Goal: Task Accomplishment & Management: Manage account settings

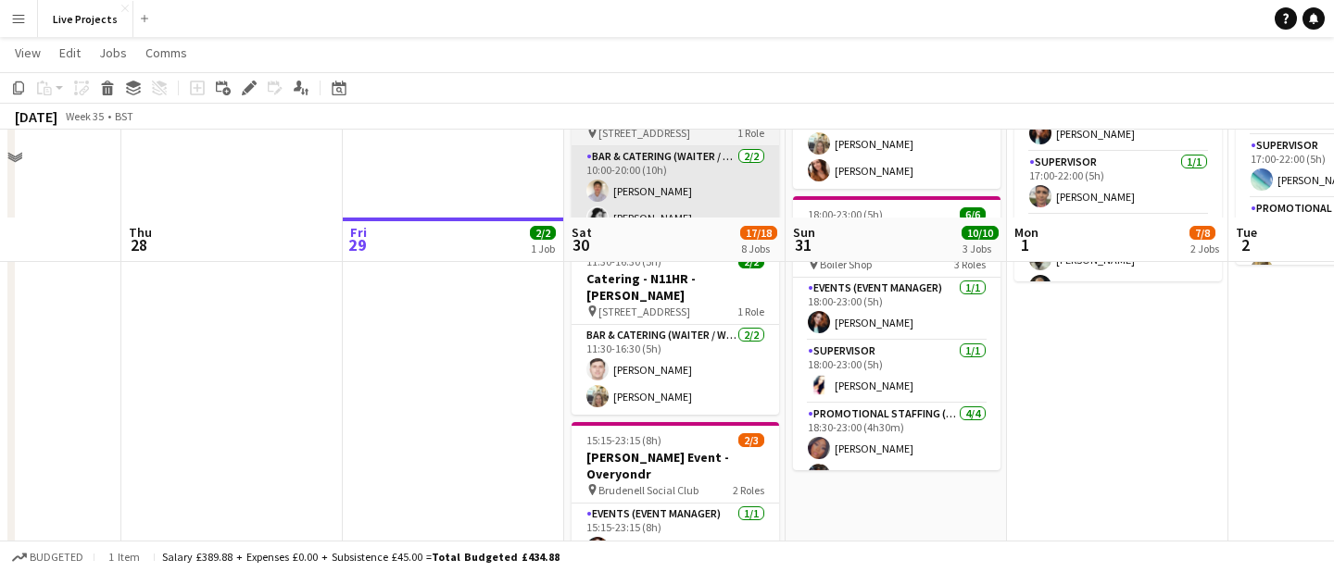
scroll to position [447, 0]
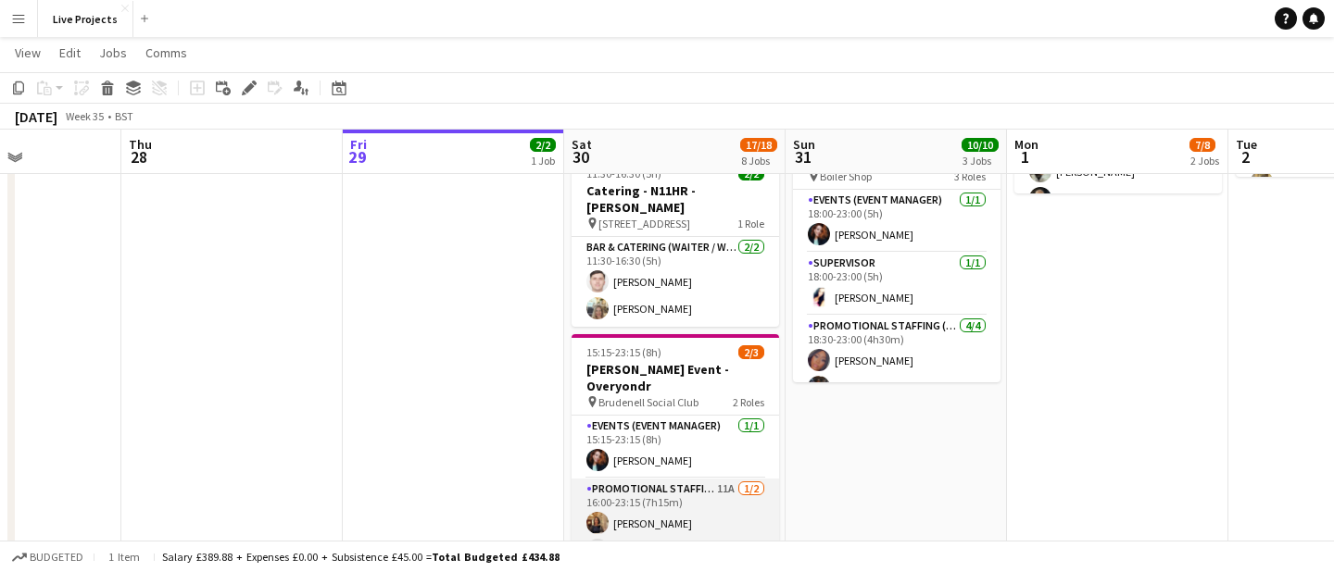
click at [685, 483] on app-card-role "Promotional Staffing (Exhibition Host) 11A [DATE] 16:00-23:15 (7h15m) [PERSON_N…" at bounding box center [674, 524] width 207 height 90
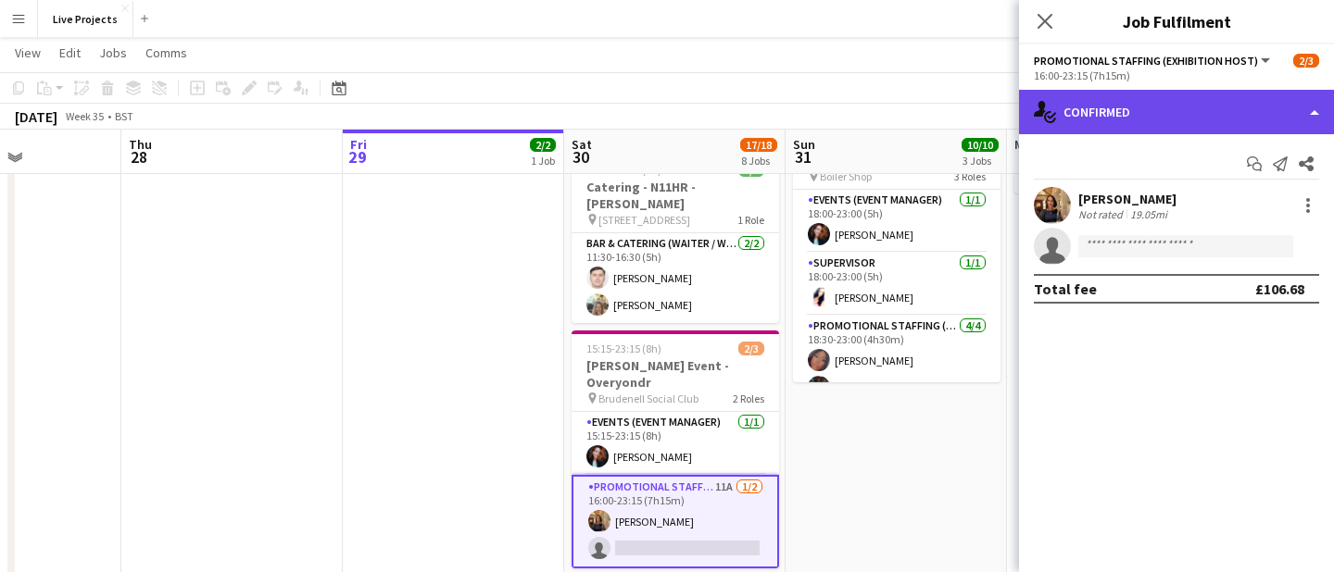
click at [1221, 118] on div "single-neutral-actions-check-2 Confirmed" at bounding box center [1176, 112] width 315 height 44
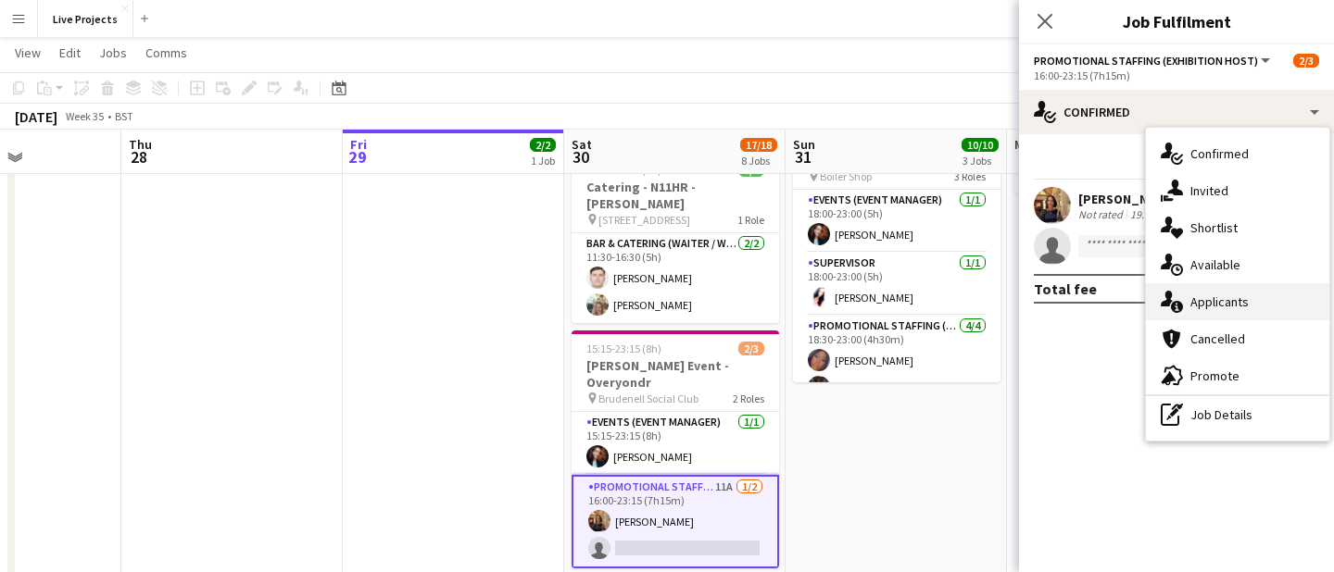
click at [1227, 299] on div "single-neutral-actions-information Applicants" at bounding box center [1237, 301] width 183 height 37
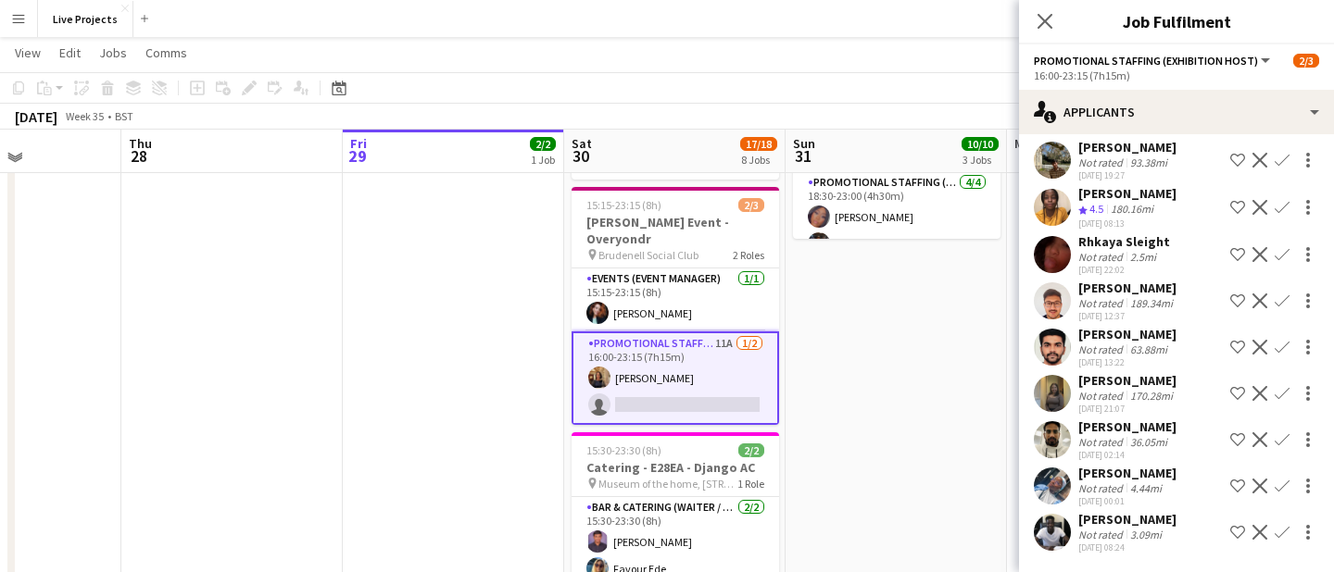
scroll to position [590, 0]
click at [1047, 21] on icon at bounding box center [1044, 21] width 18 height 18
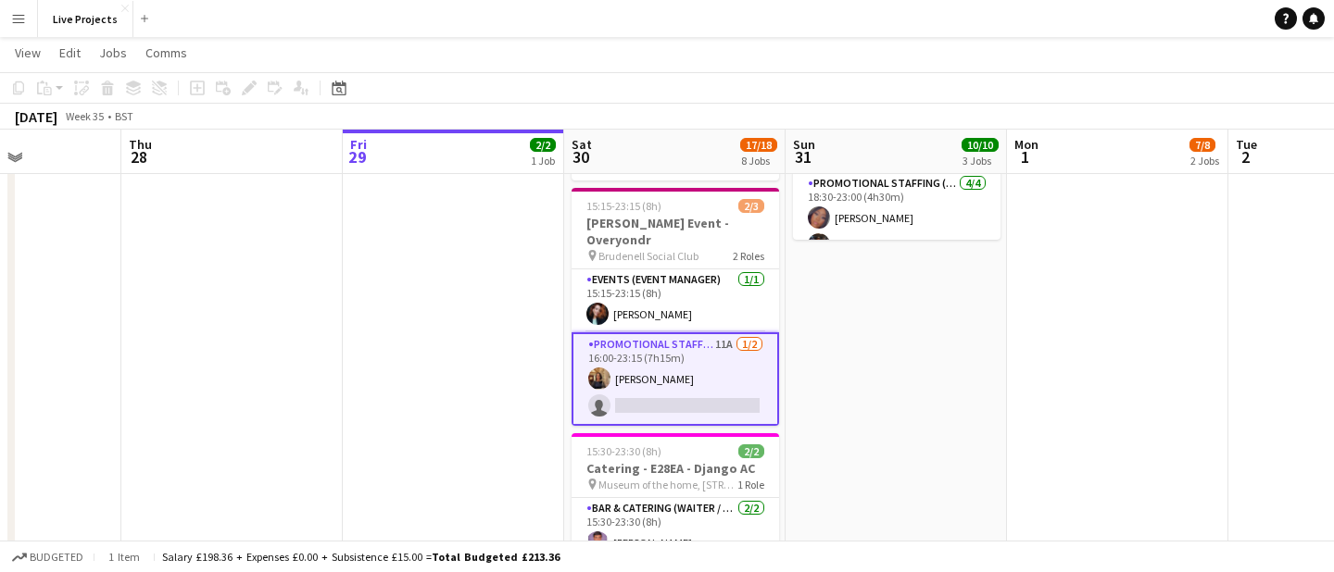
click at [659, 332] on app-card-role "Promotional Staffing (Exhibition Host) 11A [DATE] 16:00-23:15 (7h15m) [PERSON_N…" at bounding box center [674, 379] width 207 height 94
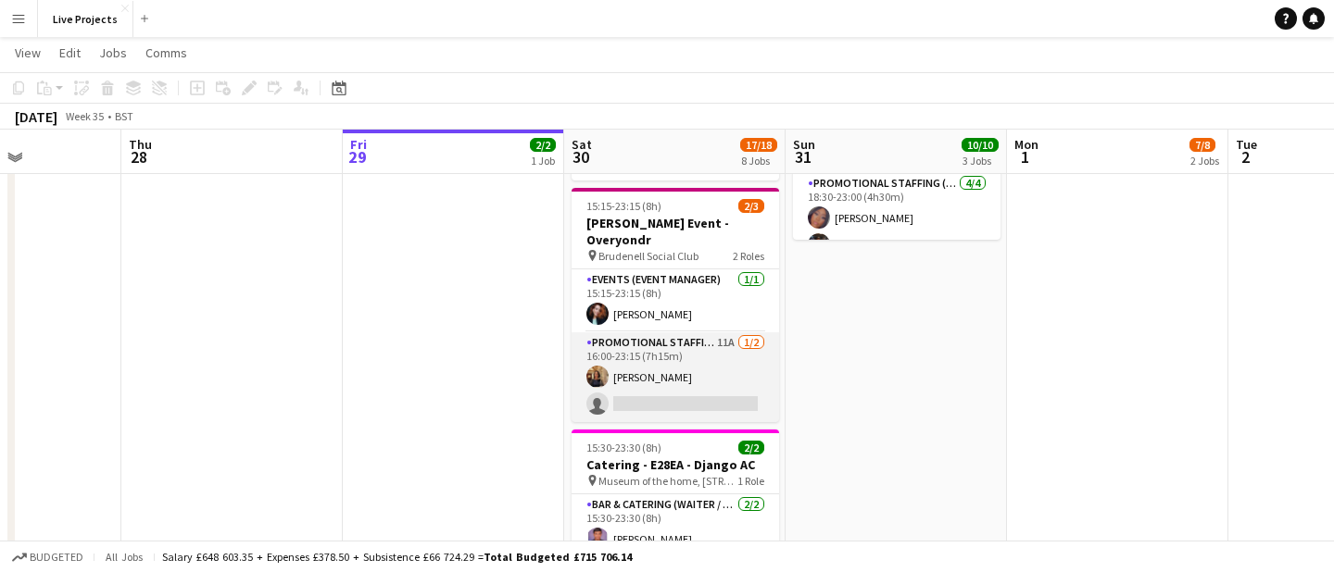
click at [659, 332] on app-card-role "Promotional Staffing (Exhibition Host) 11A [DATE] 16:00-23:15 (7h15m) [PERSON_N…" at bounding box center [674, 377] width 207 height 90
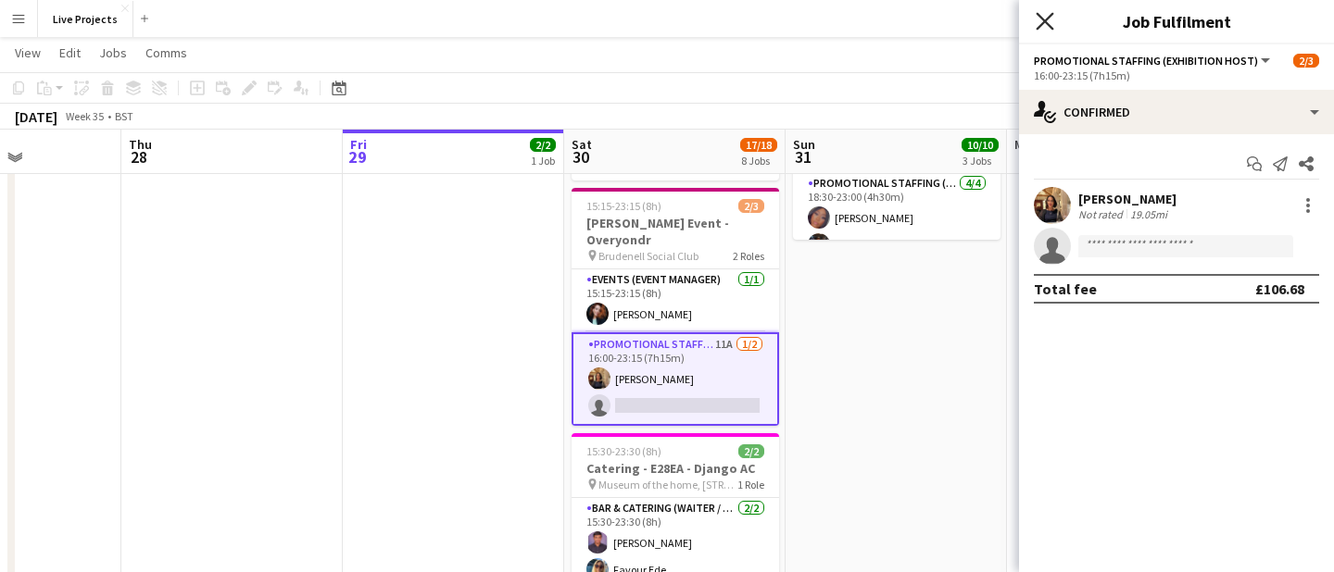
click at [1044, 29] on icon "Close pop-in" at bounding box center [1044, 21] width 18 height 18
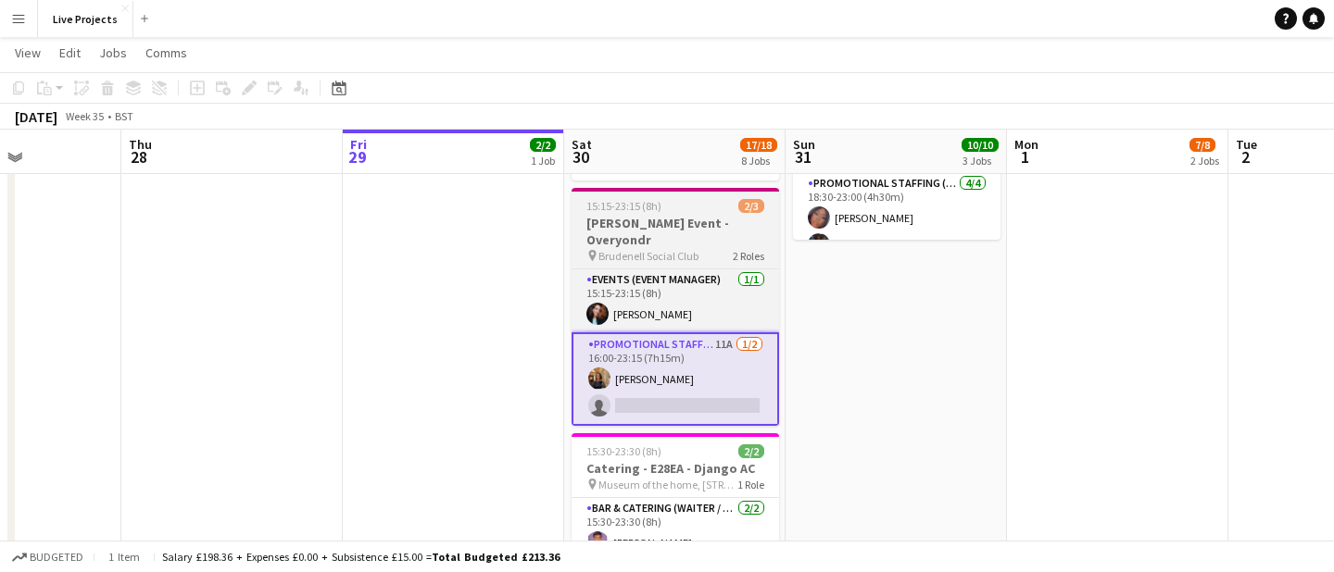
click at [693, 215] on h3 "[PERSON_NAME] Event - Overyondr" at bounding box center [674, 231] width 207 height 33
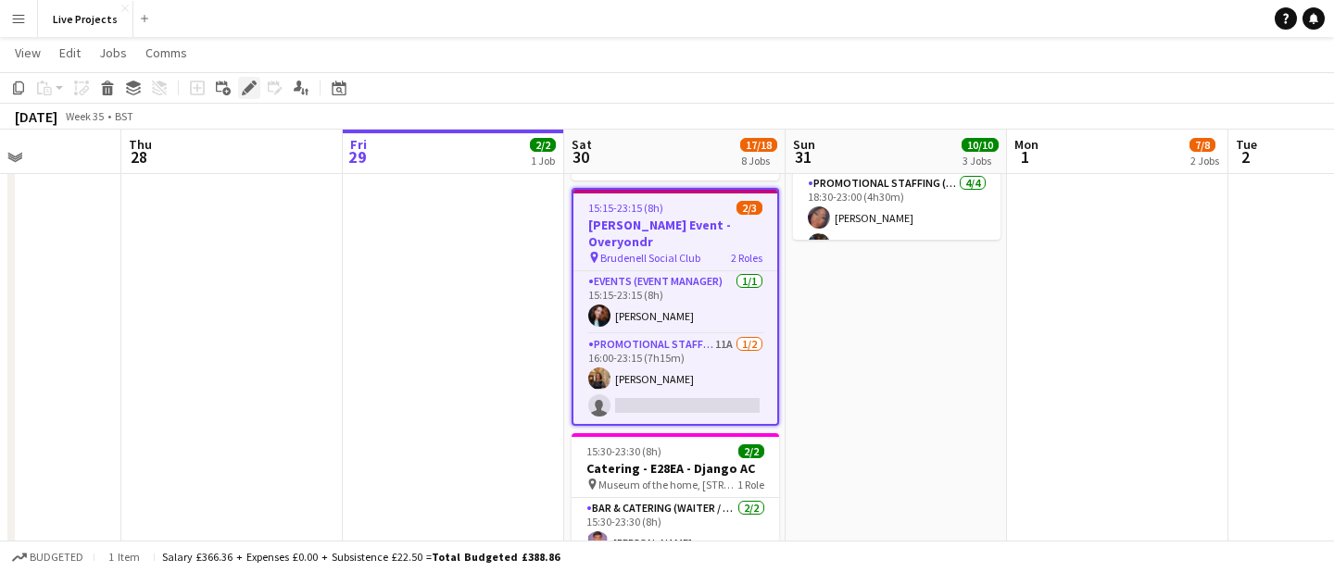
click at [247, 90] on icon at bounding box center [249, 88] width 10 height 10
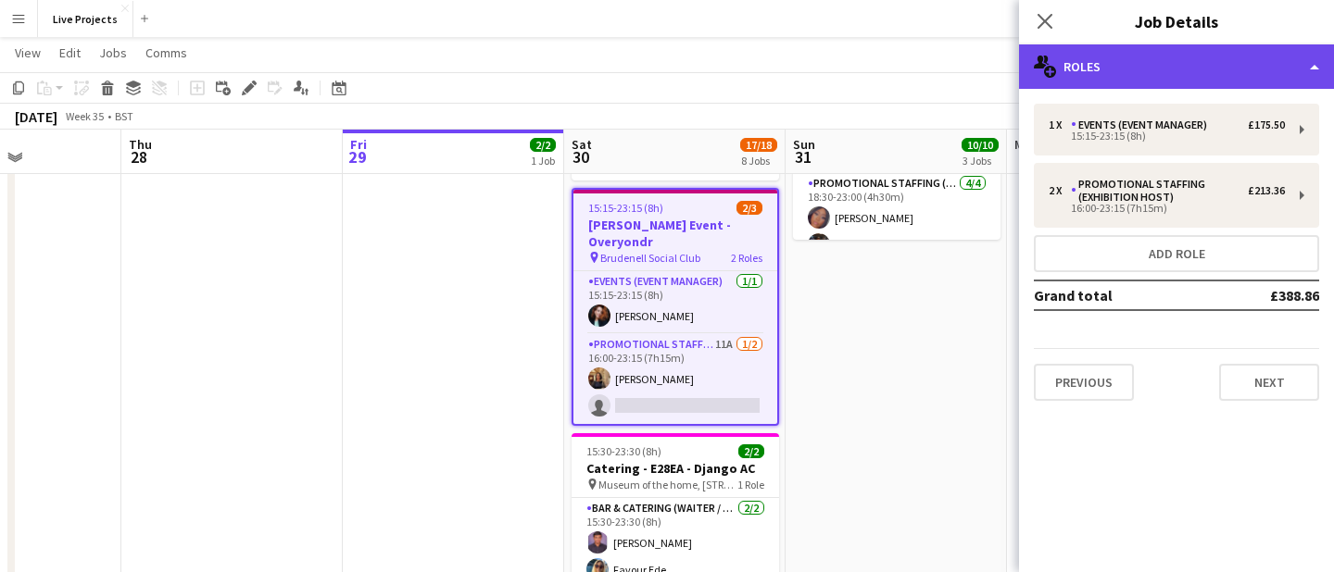
click at [1187, 75] on div "multiple-users-add Roles" at bounding box center [1176, 66] width 315 height 44
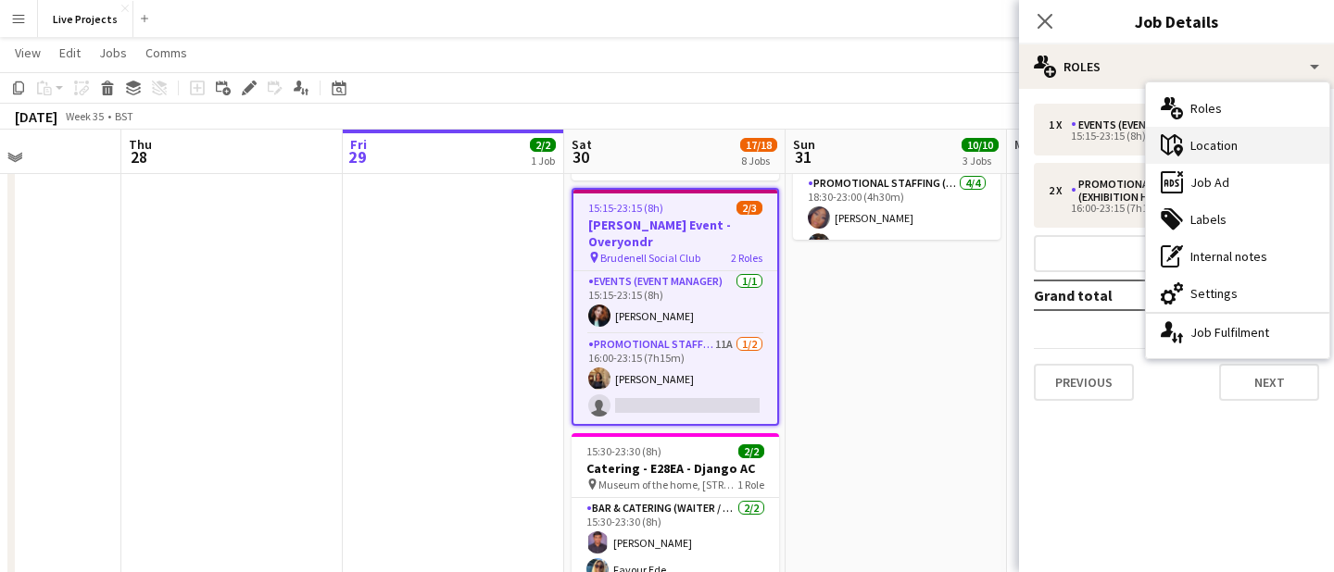
click at [1193, 142] on div "maps-pin-1 Location" at bounding box center [1237, 145] width 183 height 37
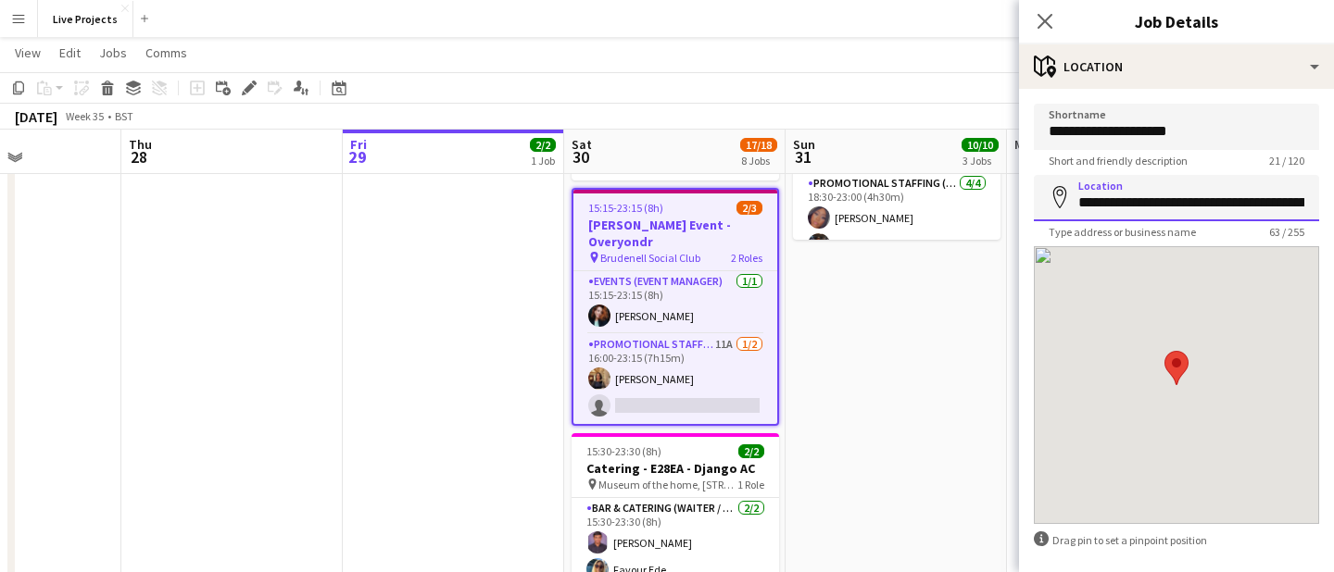
click at [1254, 199] on input "**********" at bounding box center [1176, 198] width 285 height 46
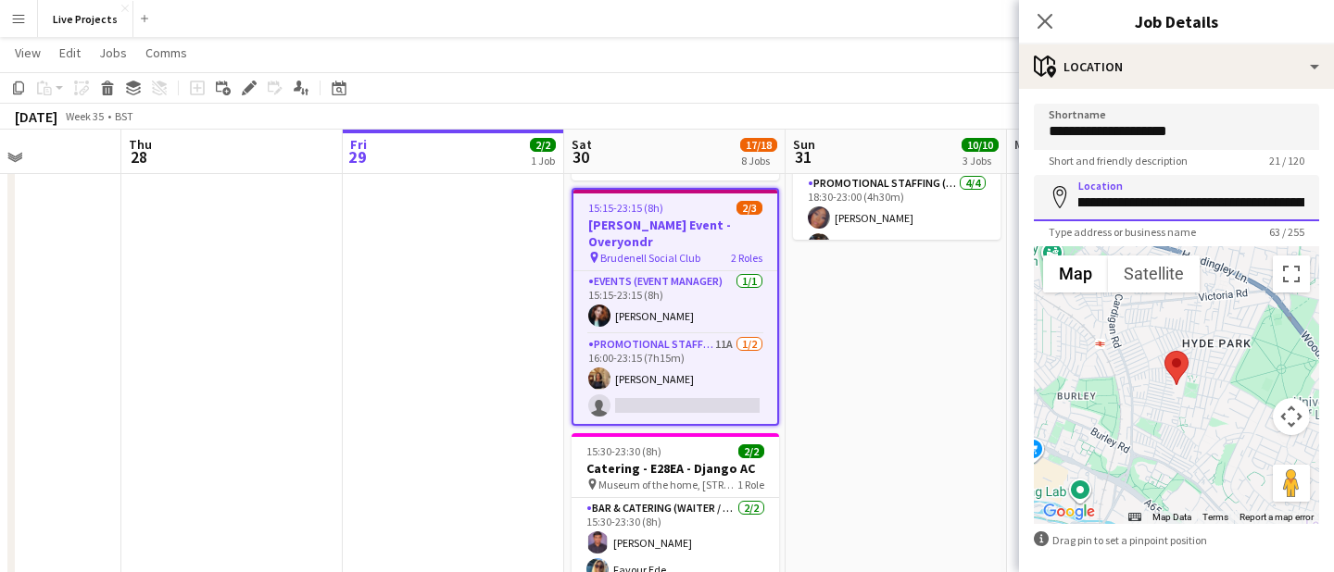
scroll to position [0, 0]
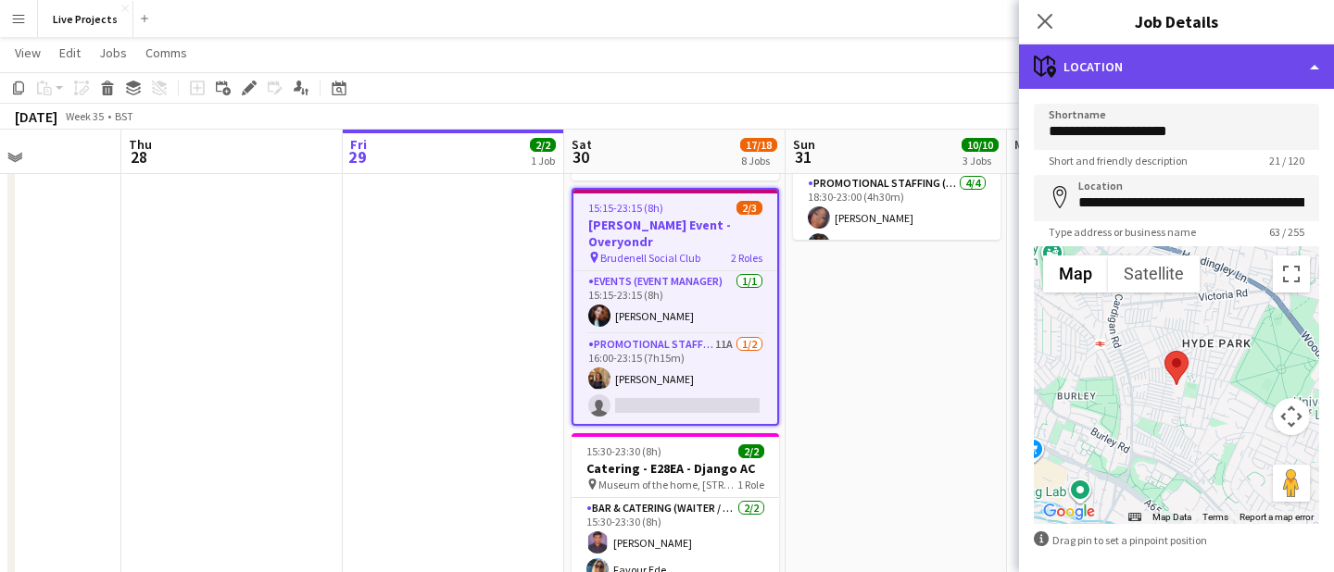
click at [1212, 69] on div "maps-pin-1 Location" at bounding box center [1176, 66] width 315 height 44
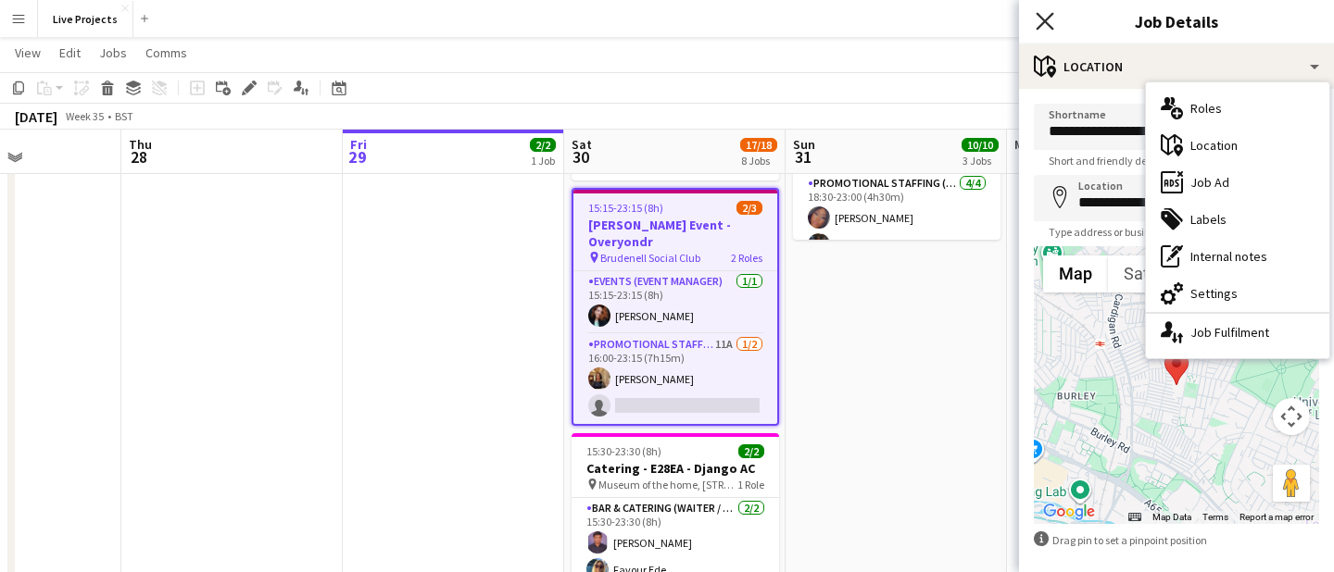
click at [1047, 12] on icon "Close pop-in" at bounding box center [1044, 21] width 18 height 18
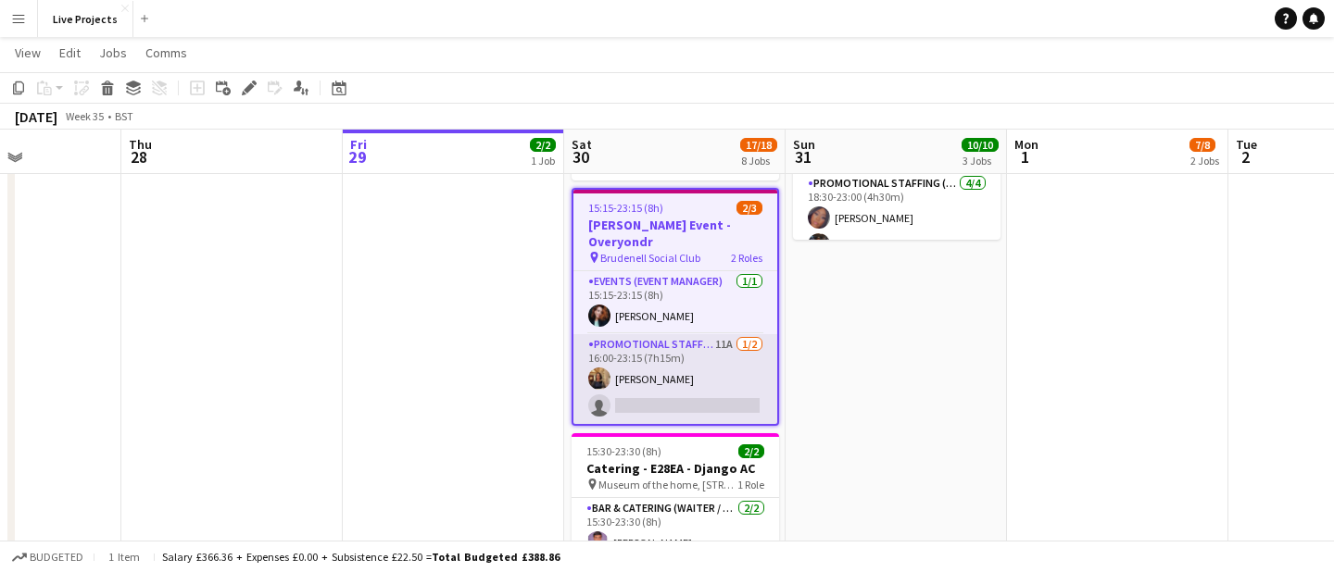
click at [706, 334] on app-card-role "Promotional Staffing (Exhibition Host) 11A [DATE] 16:00-23:15 (7h15m) [PERSON_N…" at bounding box center [675, 379] width 204 height 90
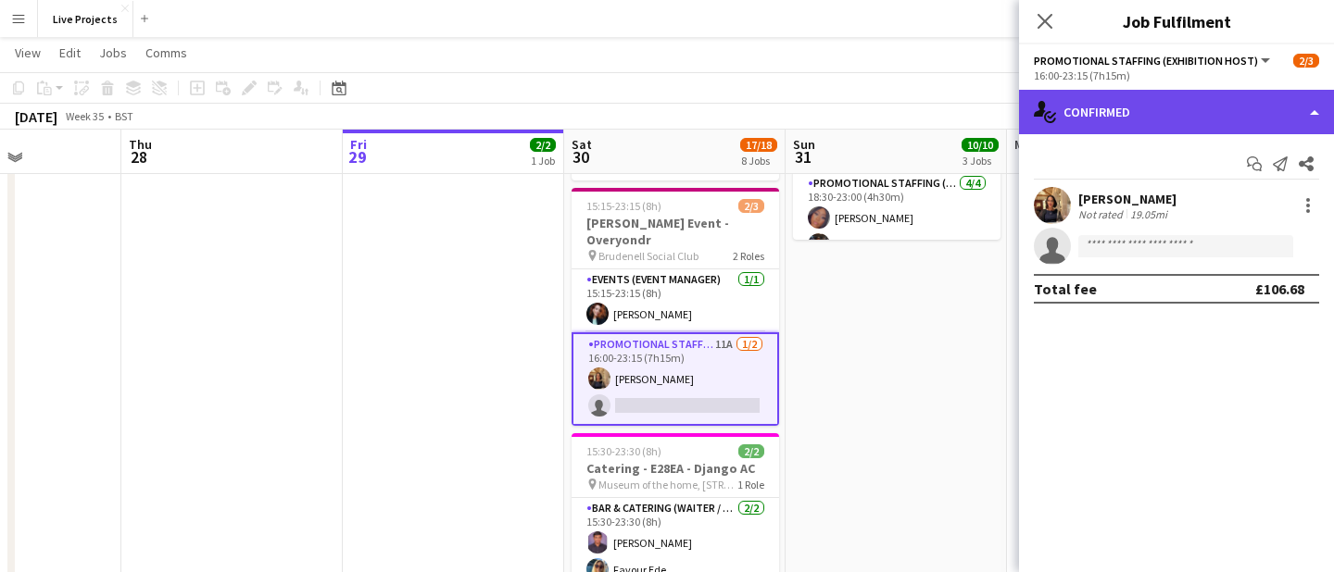
click at [1198, 108] on div "single-neutral-actions-check-2 Confirmed" at bounding box center [1176, 112] width 315 height 44
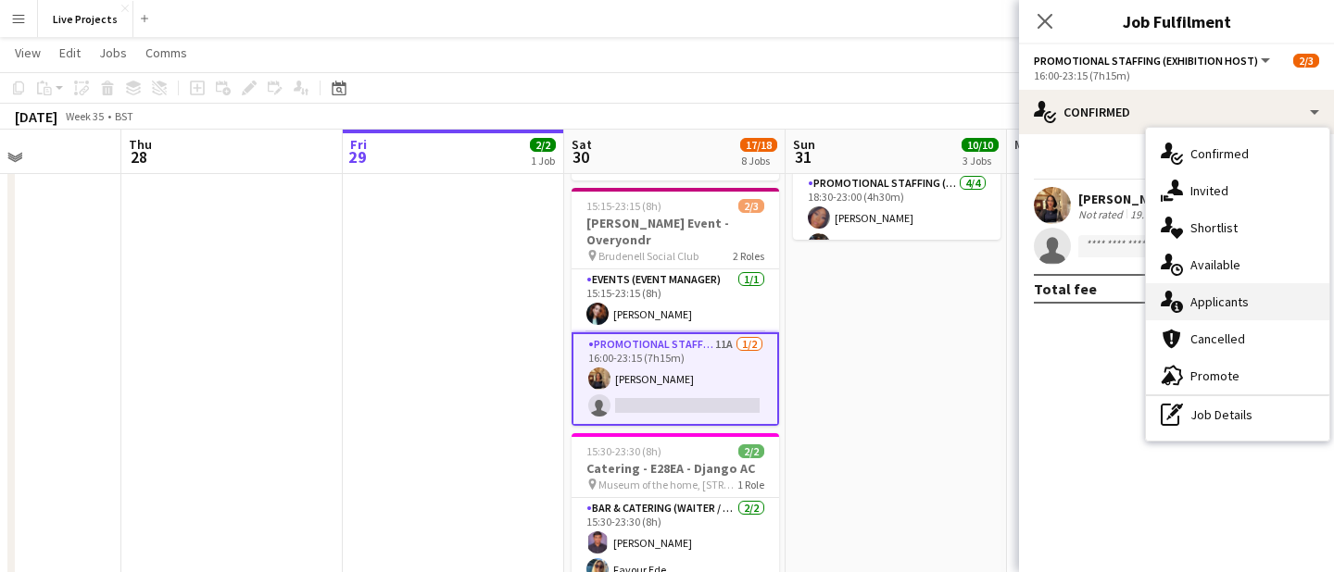
click at [1219, 296] on div "single-neutral-actions-information Applicants" at bounding box center [1237, 301] width 183 height 37
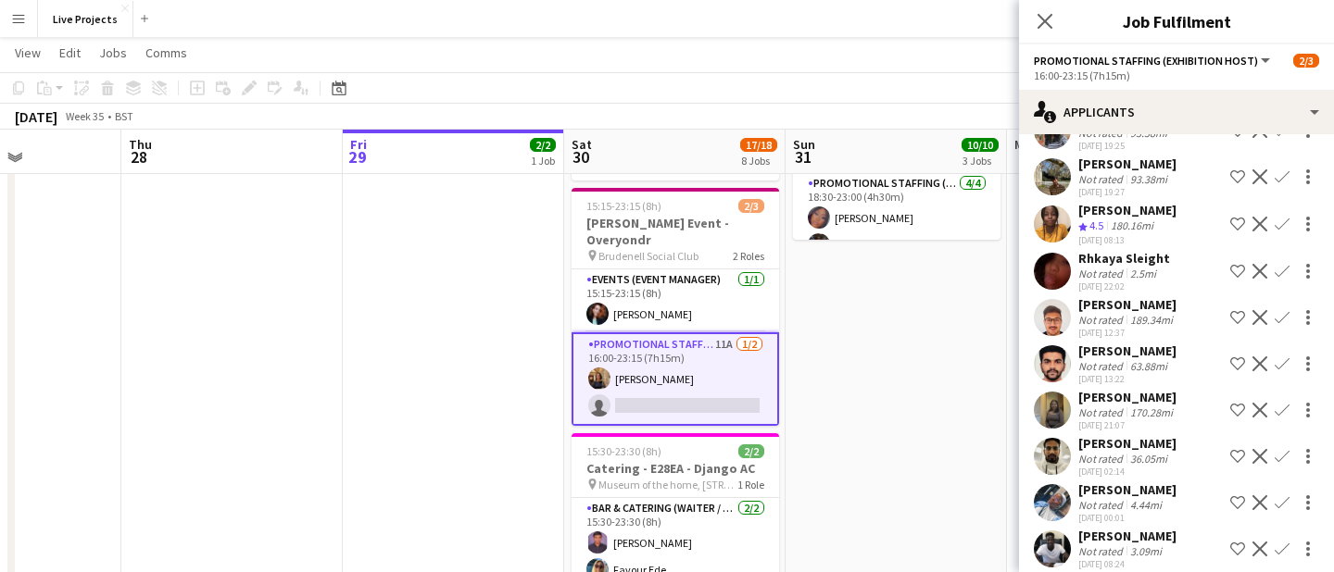
scroll to position [131, 0]
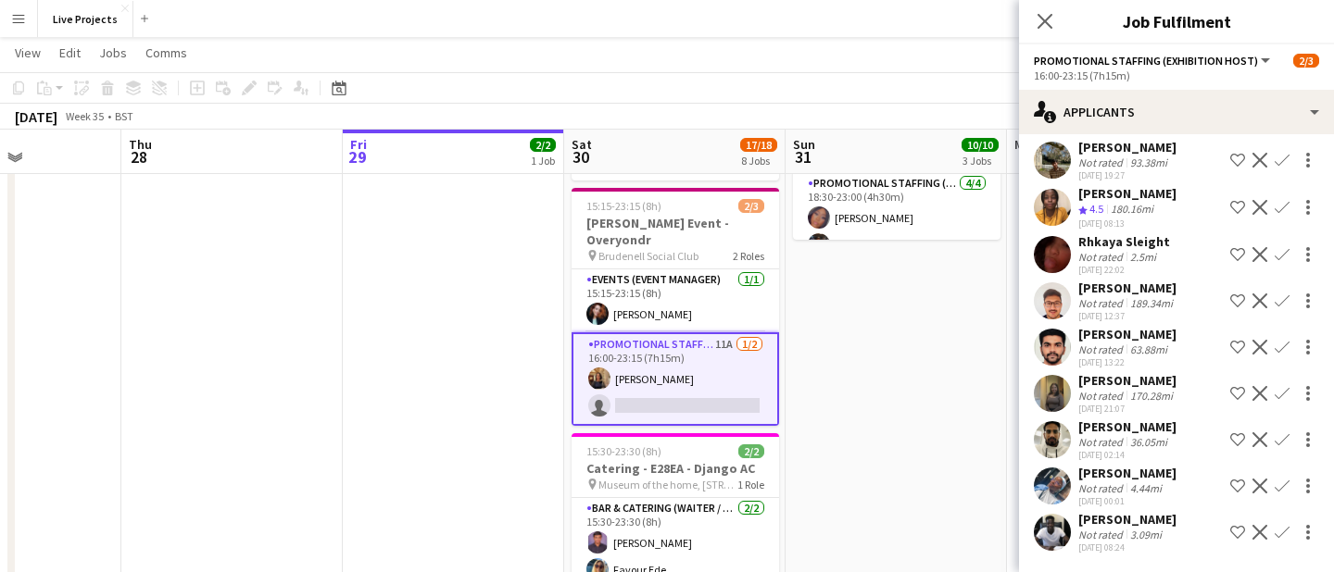
click at [1286, 531] on app-icon "Confirm" at bounding box center [1281, 532] width 15 height 15
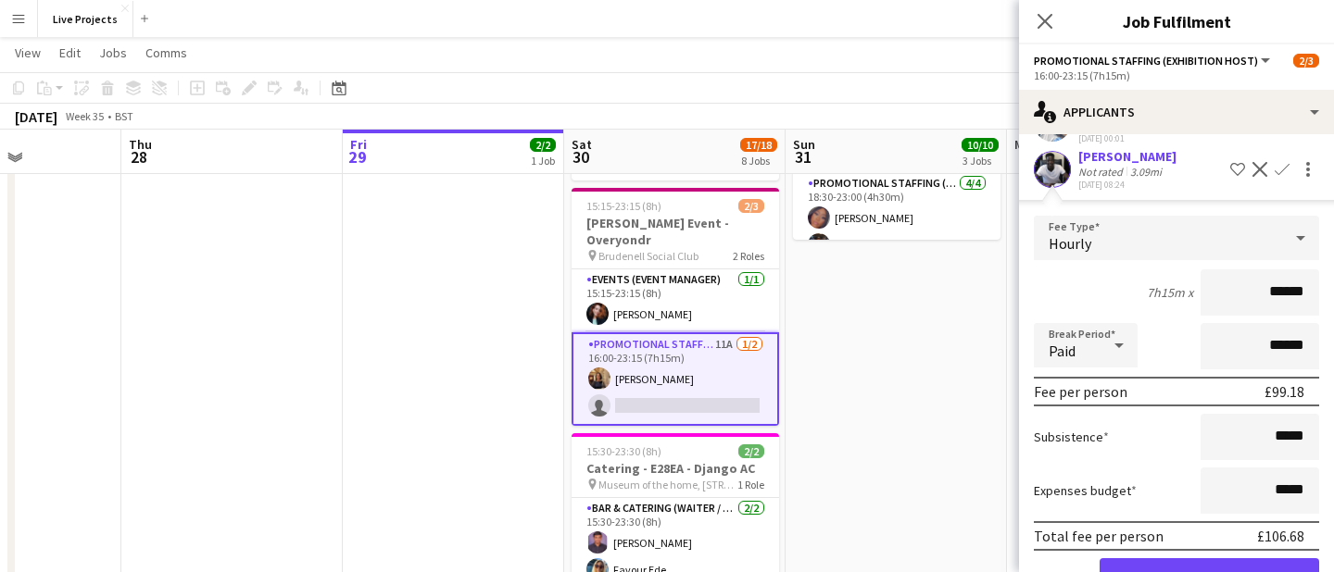
scroll to position [551, 0]
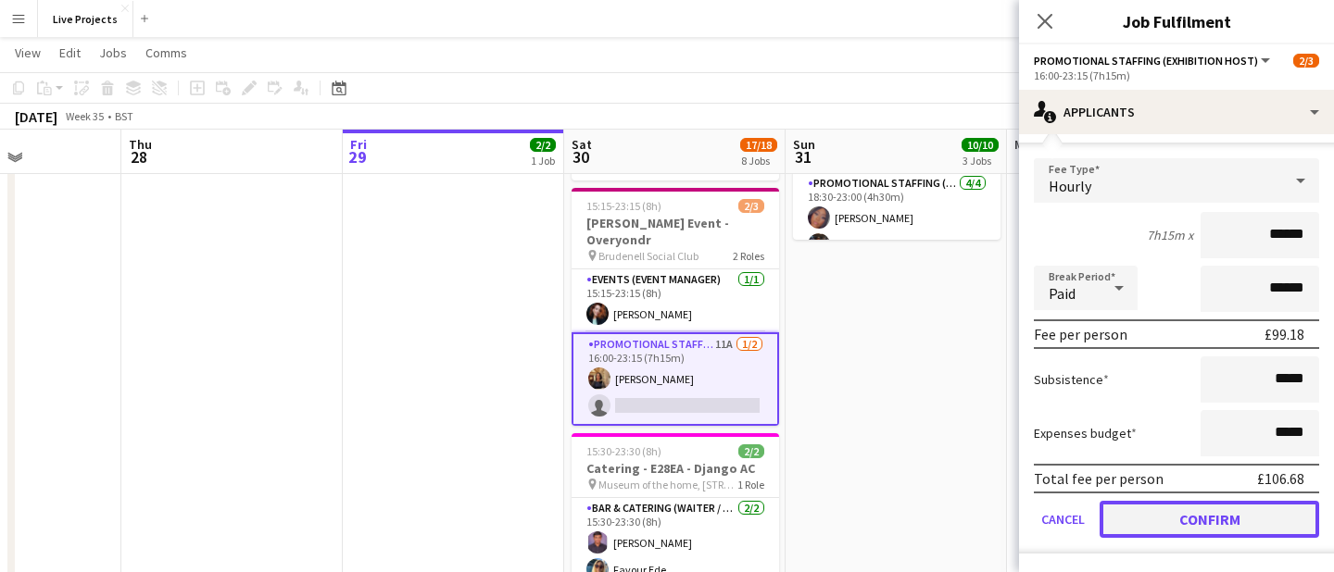
click at [1273, 510] on button "Confirm" at bounding box center [1209, 519] width 220 height 37
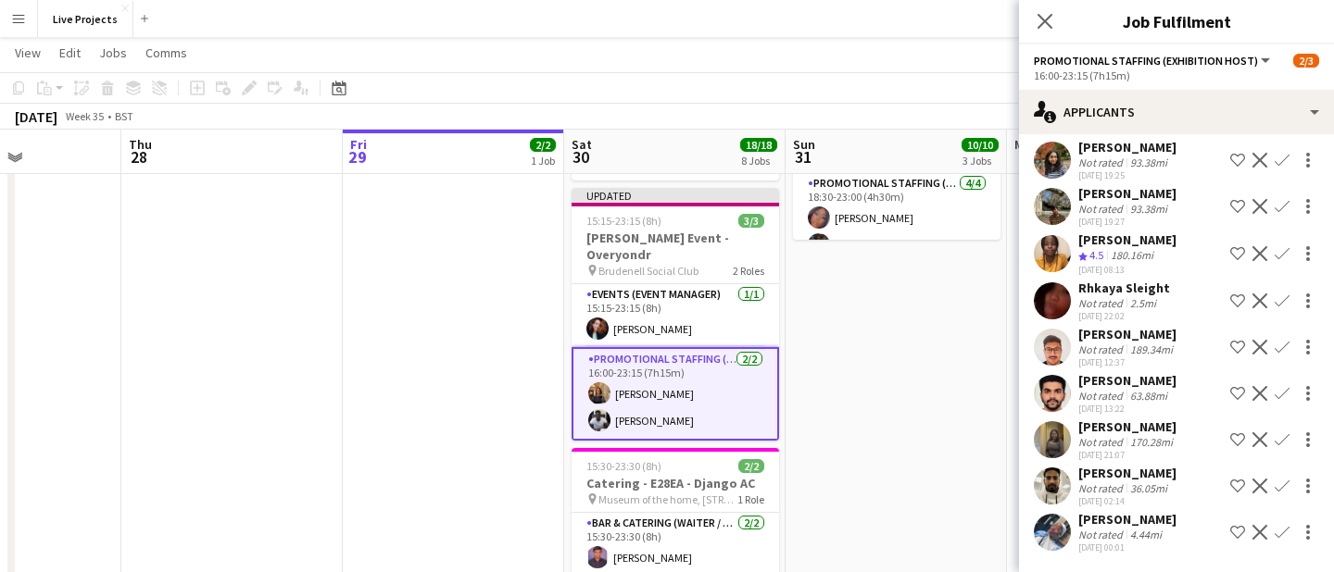
scroll to position [84, 0]
click at [1047, 22] on icon at bounding box center [1044, 21] width 18 height 18
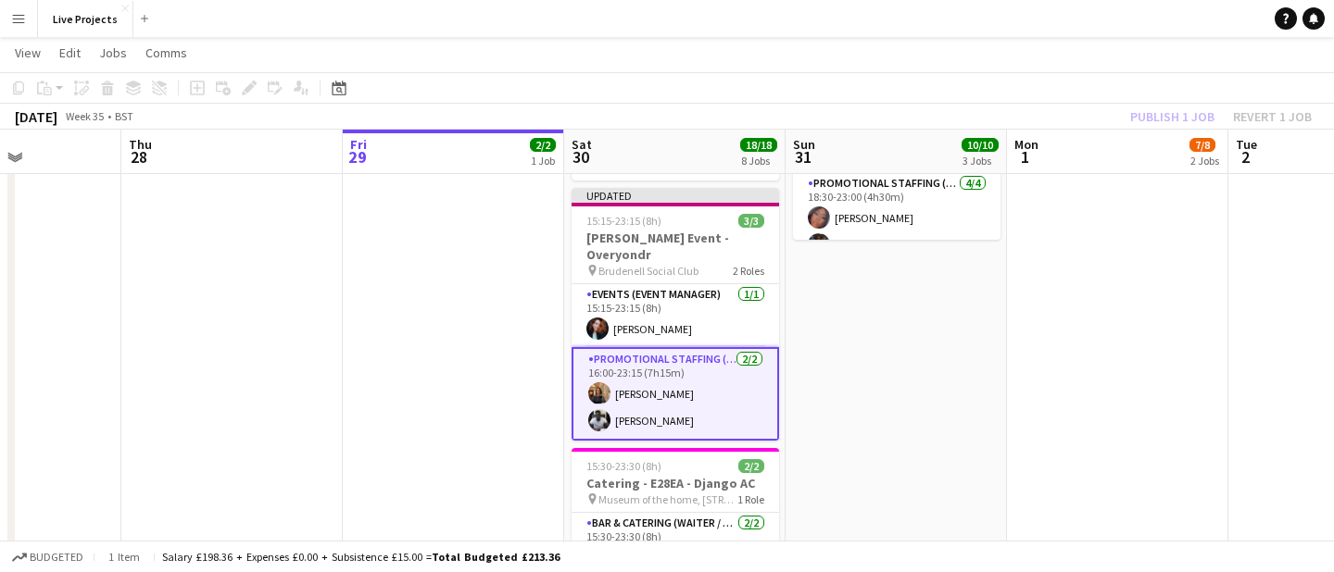
click at [1148, 113] on div "Publish 1 job Revert 1 job" at bounding box center [1221, 117] width 226 height 24
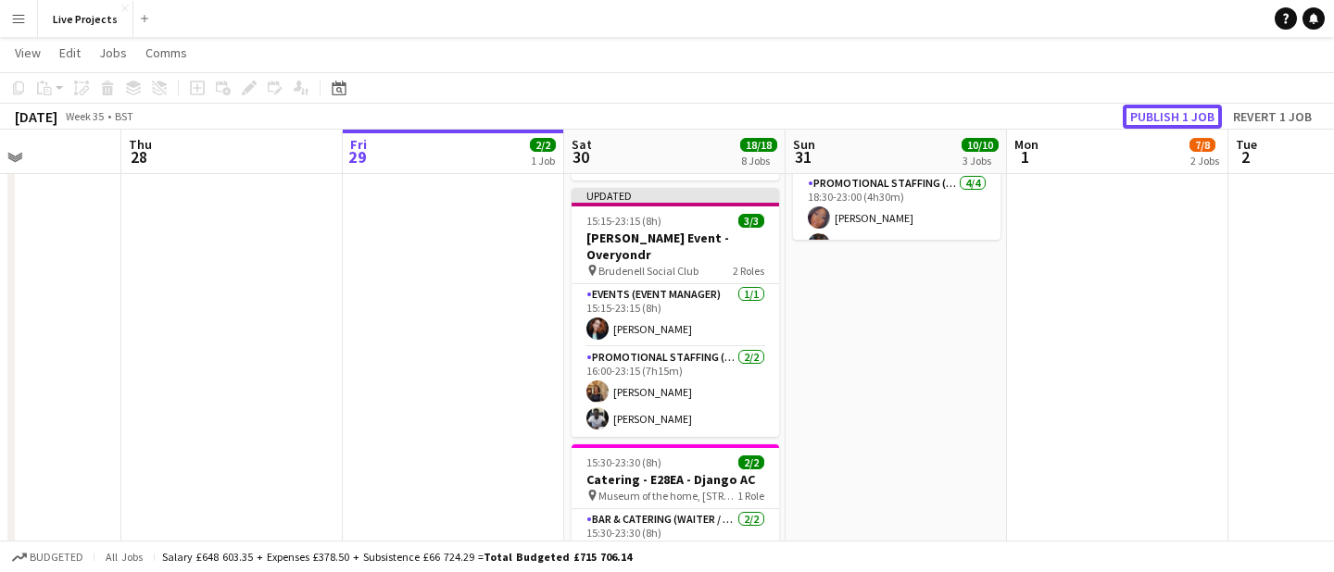
click at [1148, 113] on button "Publish 1 job" at bounding box center [1172, 117] width 99 height 24
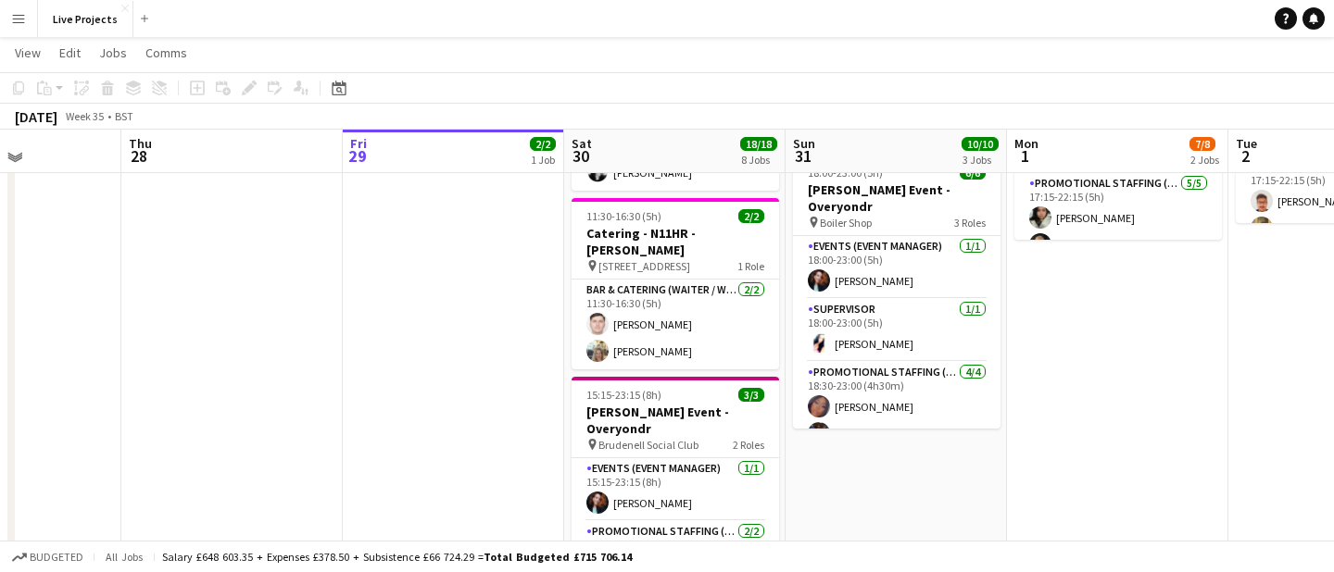
scroll to position [400, 0]
click at [16, 21] on app-icon "Menu" at bounding box center [18, 18] width 15 height 15
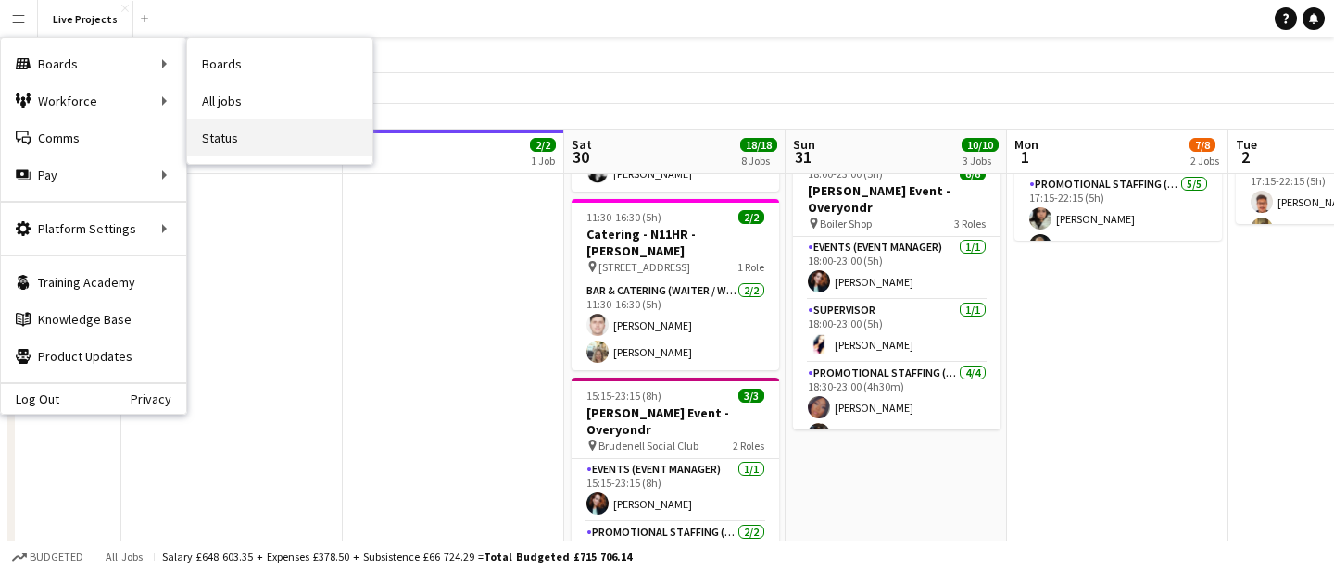
click at [226, 148] on link "Status" at bounding box center [279, 137] width 185 height 37
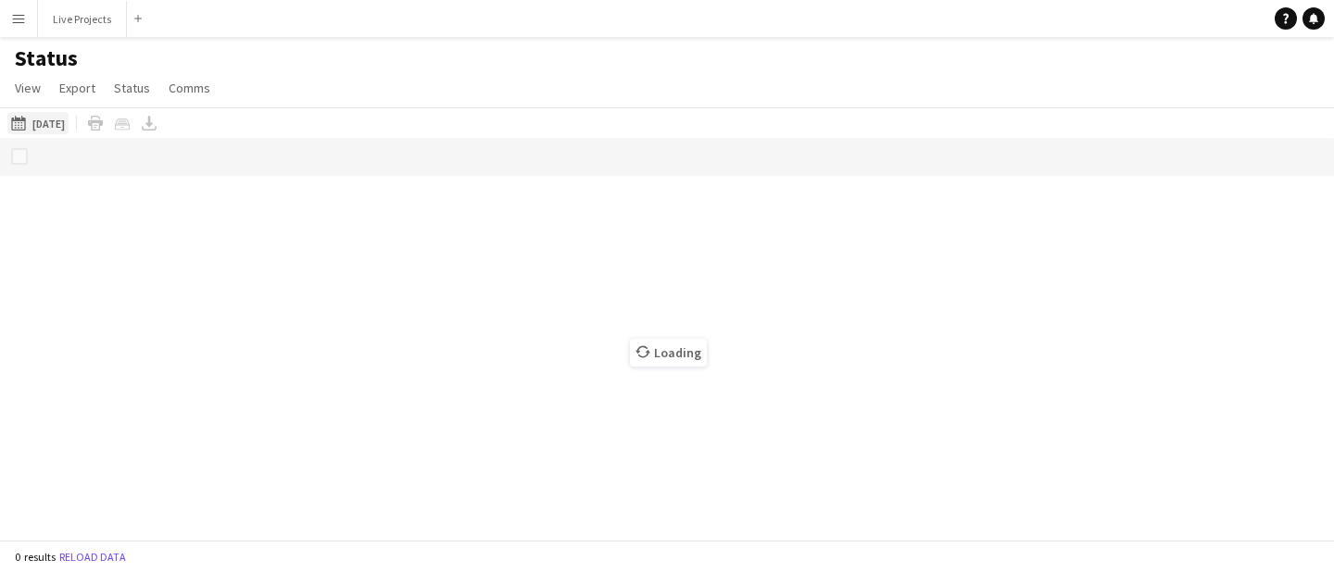
click at [69, 118] on button "[DATE] to [DATE] [DATE]" at bounding box center [37, 123] width 61 height 22
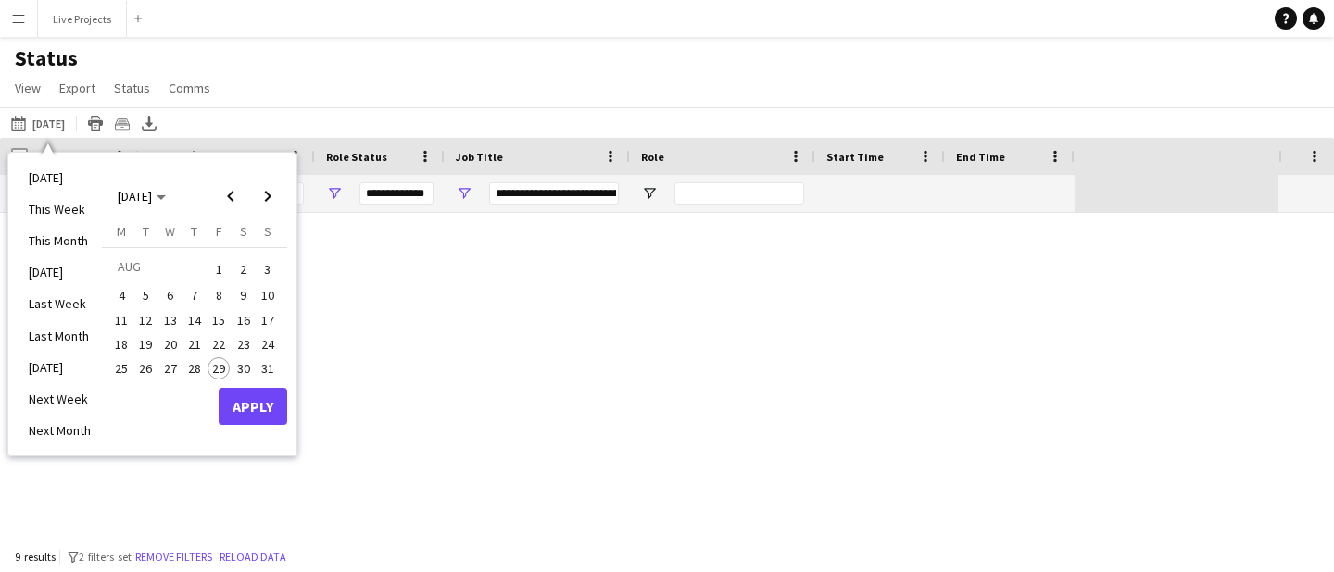
click at [239, 369] on span "30" at bounding box center [243, 369] width 22 height 22
click at [238, 416] on button "Apply" at bounding box center [253, 406] width 69 height 37
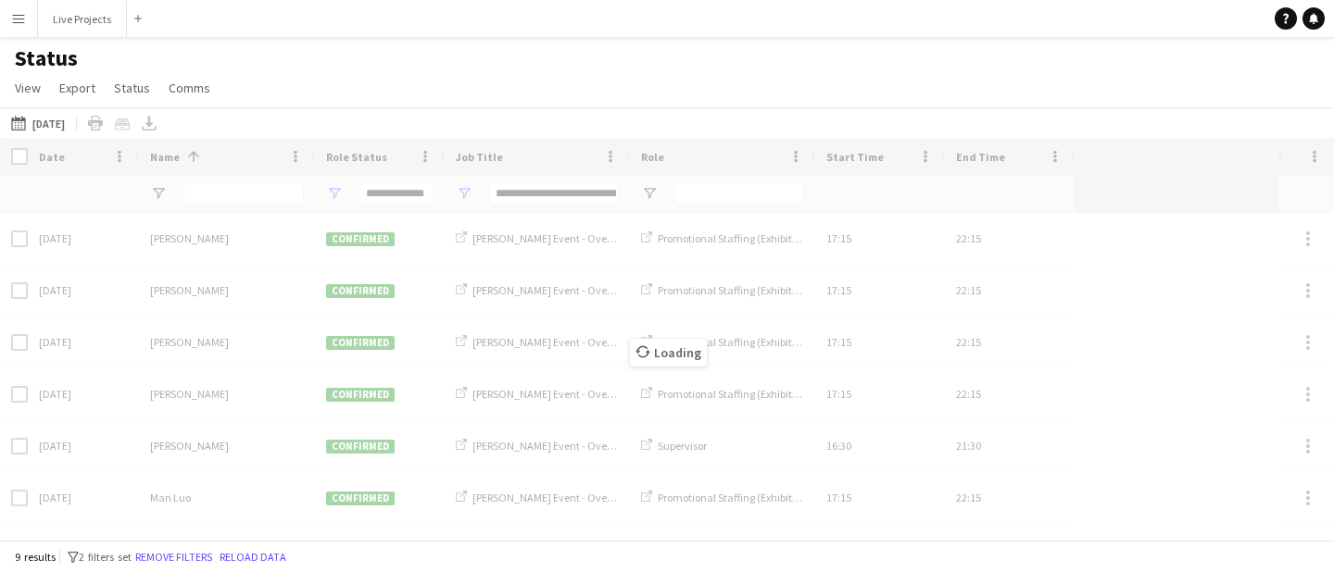
type input "***"
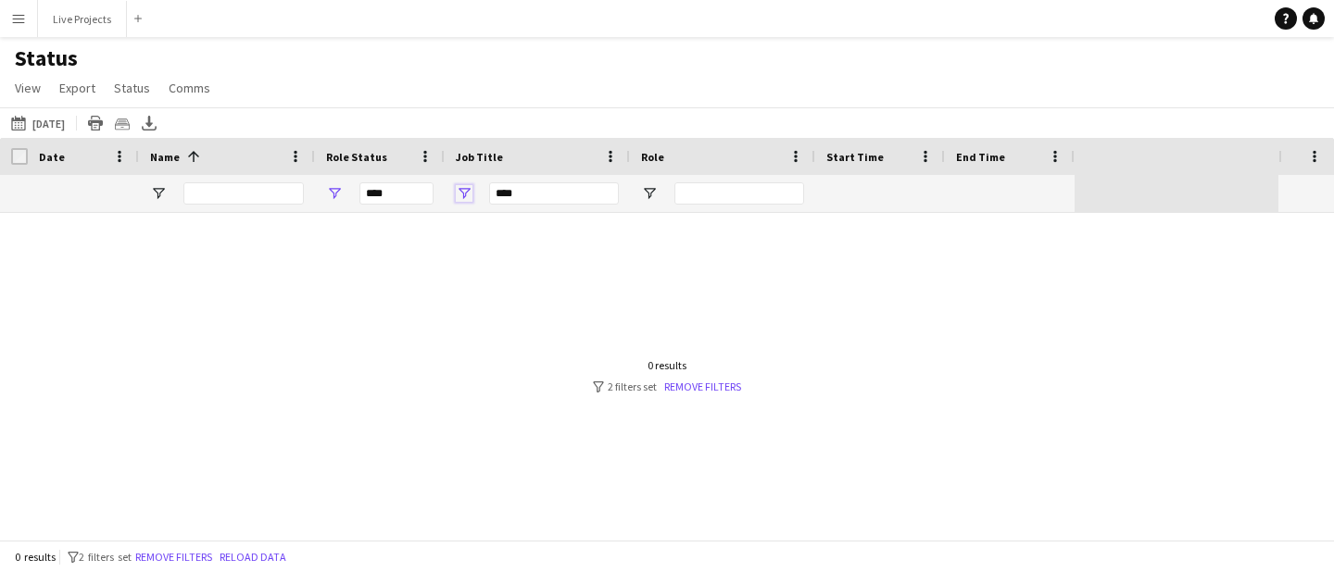
click at [466, 191] on span "Open Filter Menu" at bounding box center [464, 193] width 17 height 17
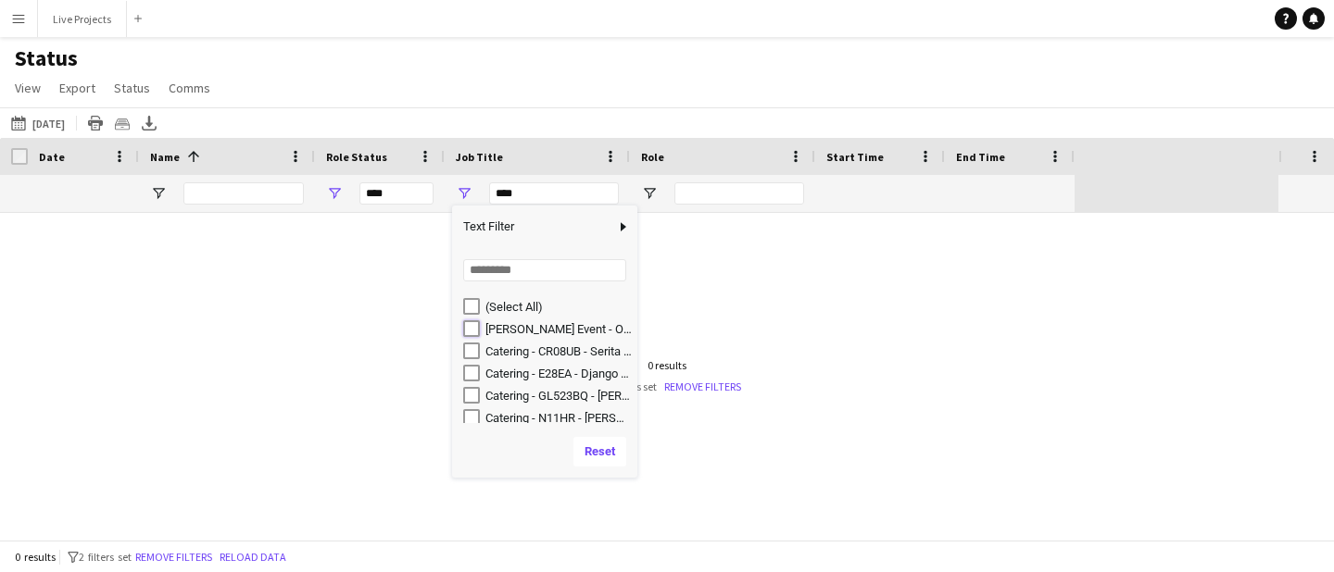
type input "**********"
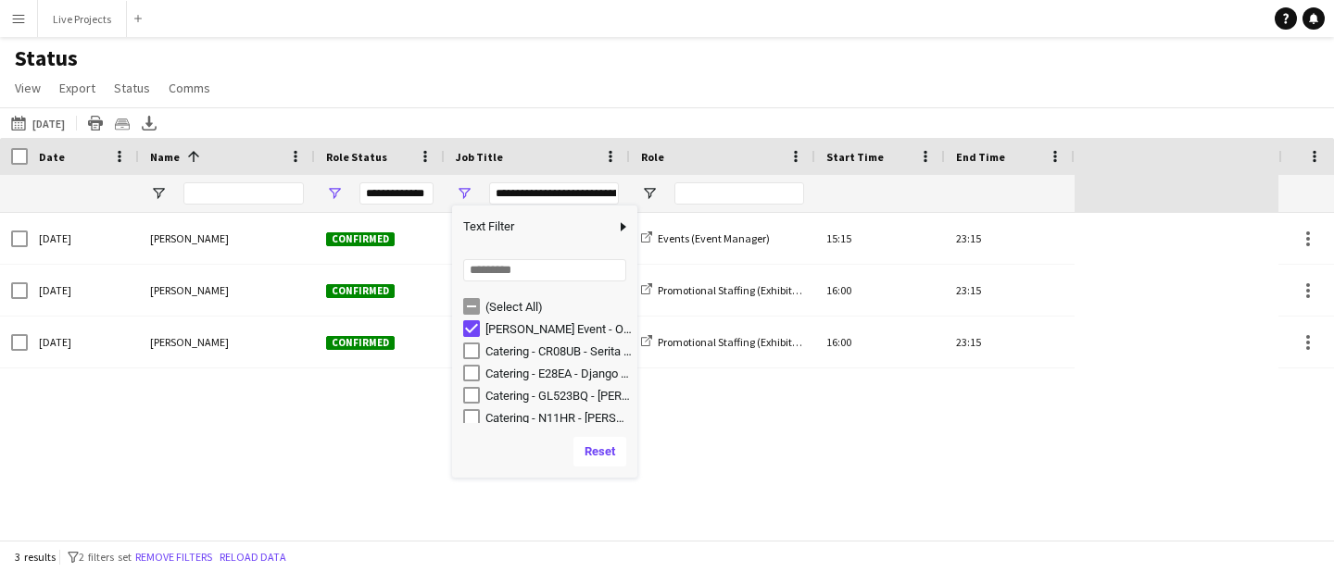
click at [386, 440] on div "[DATE] [PERSON_NAME] Confirmed [PERSON_NAME] Event - Overyondr Events (Event Ma…" at bounding box center [639, 376] width 1278 height 327
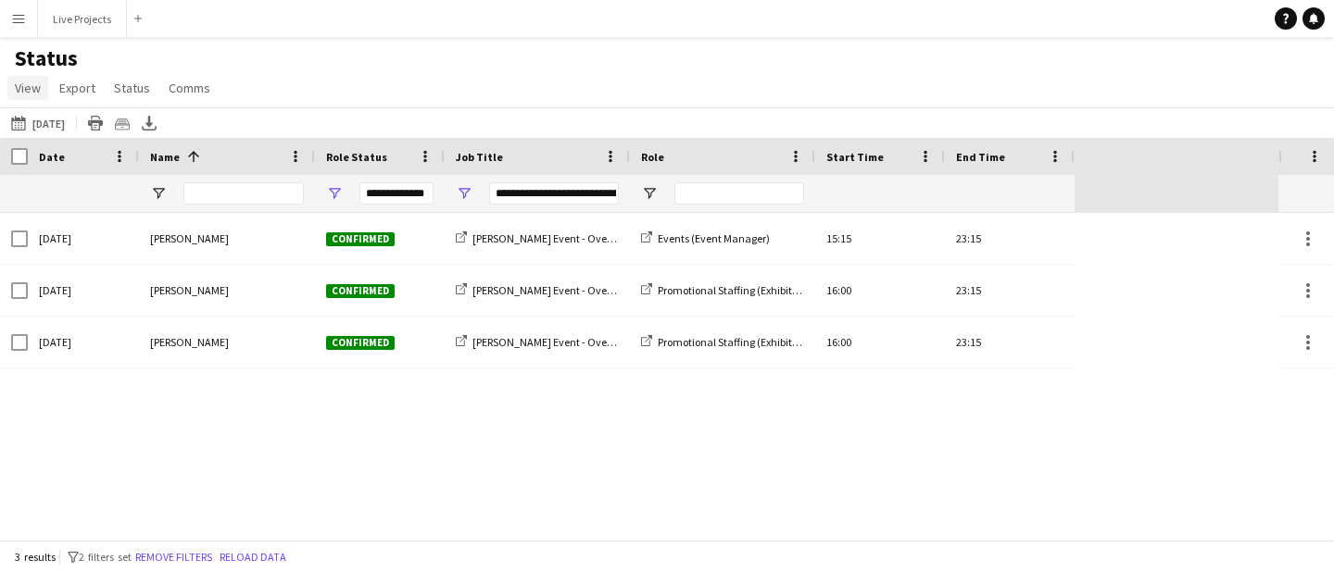
click at [37, 82] on span "View" at bounding box center [28, 88] width 26 height 17
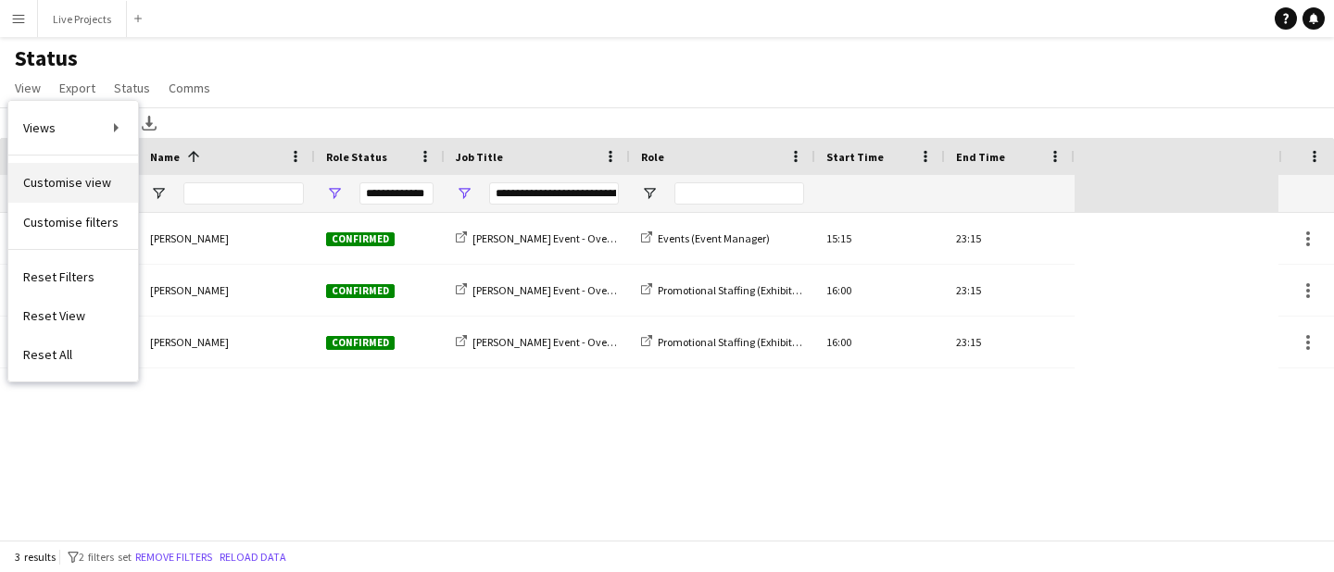
click at [85, 176] on span "Customise view" at bounding box center [67, 182] width 88 height 17
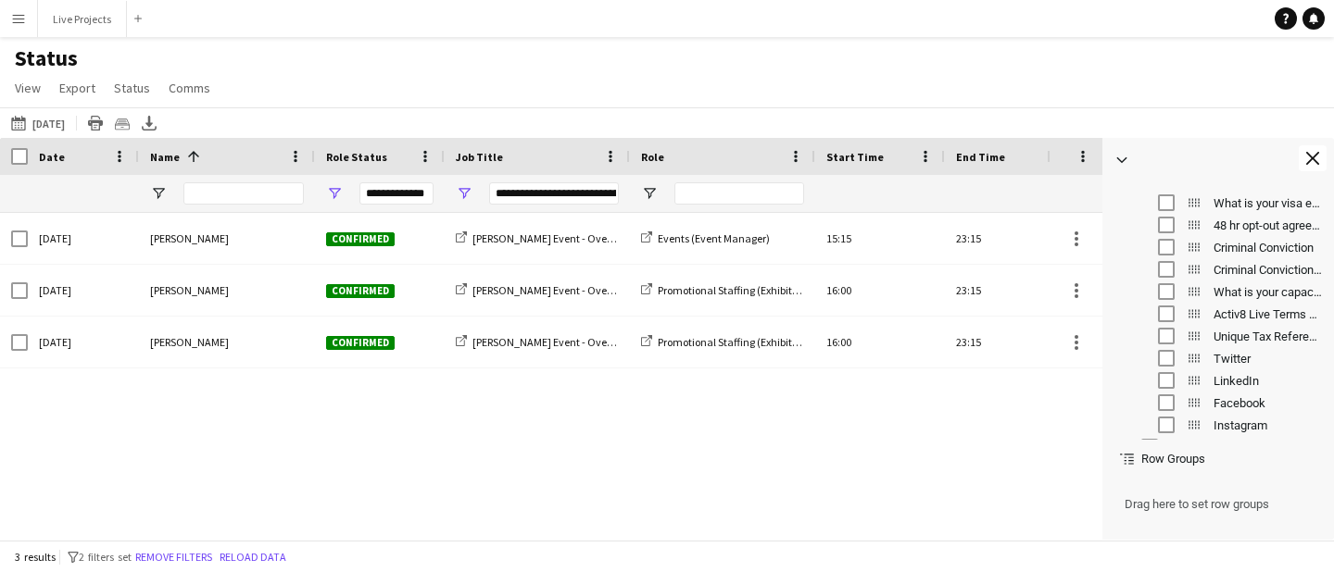
scroll to position [1754, 0]
click at [1011, 451] on div "[DATE] [PERSON_NAME] Confirmed [PERSON_NAME] Event - Overyondr Events (Event Ma…" at bounding box center [523, 376] width 1047 height 327
click at [1313, 160] on app-icon "Close tool panel" at bounding box center [1312, 158] width 13 height 13
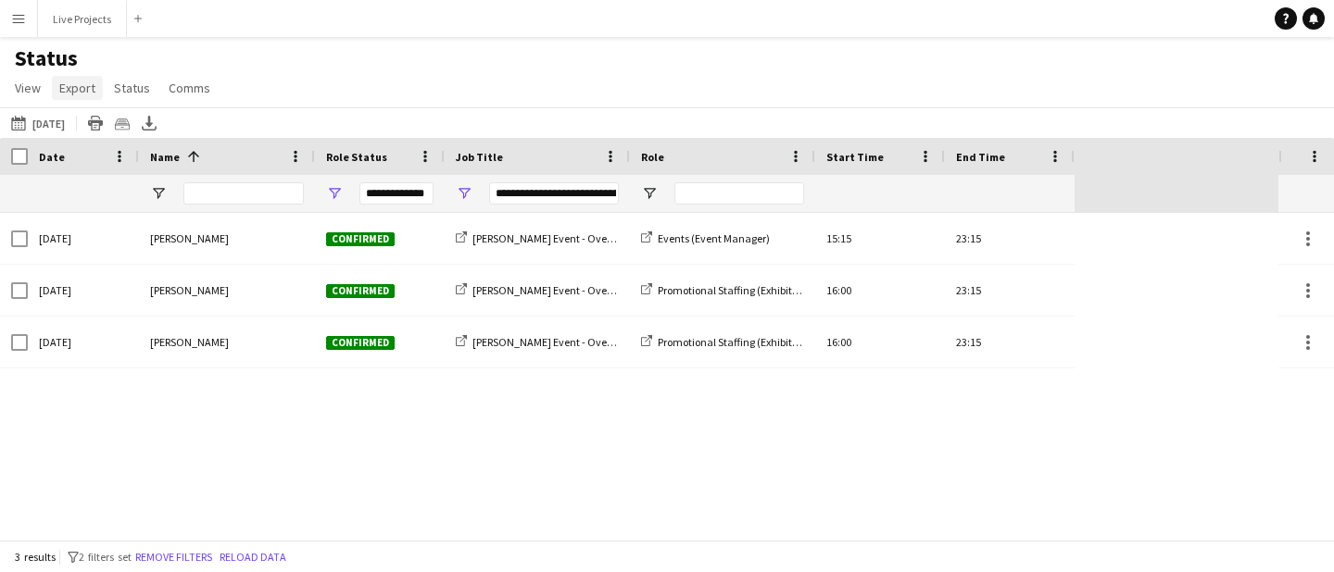
click at [75, 84] on span "Export" at bounding box center [77, 88] width 36 height 17
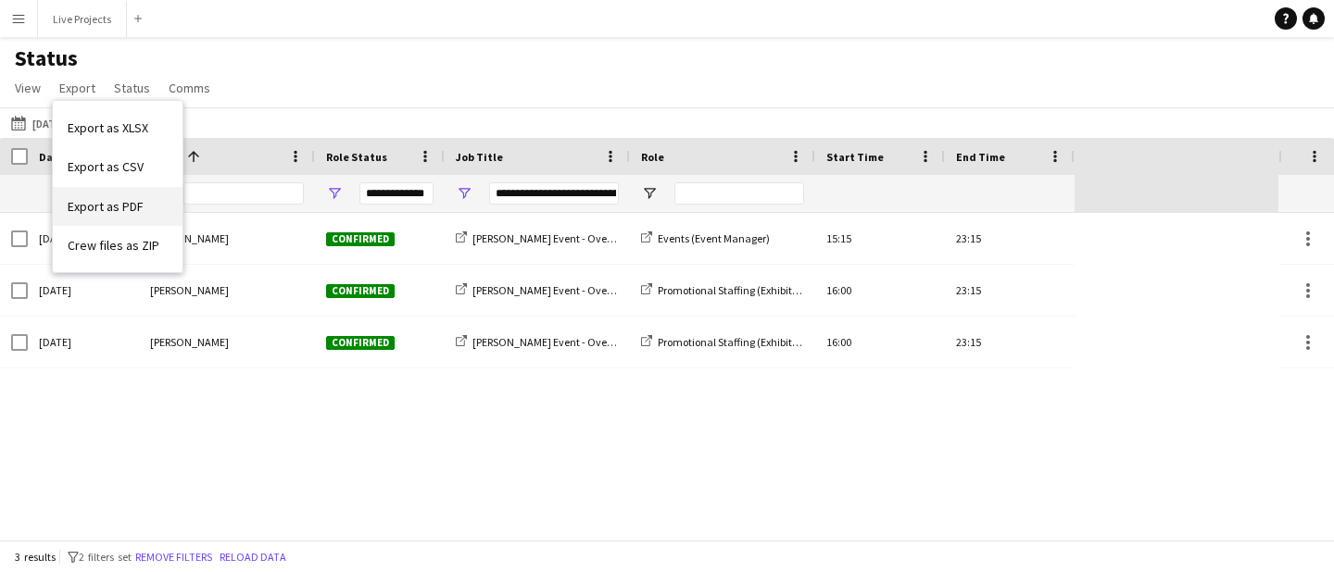
click at [117, 199] on span "Export as PDF" at bounding box center [106, 206] width 76 height 17
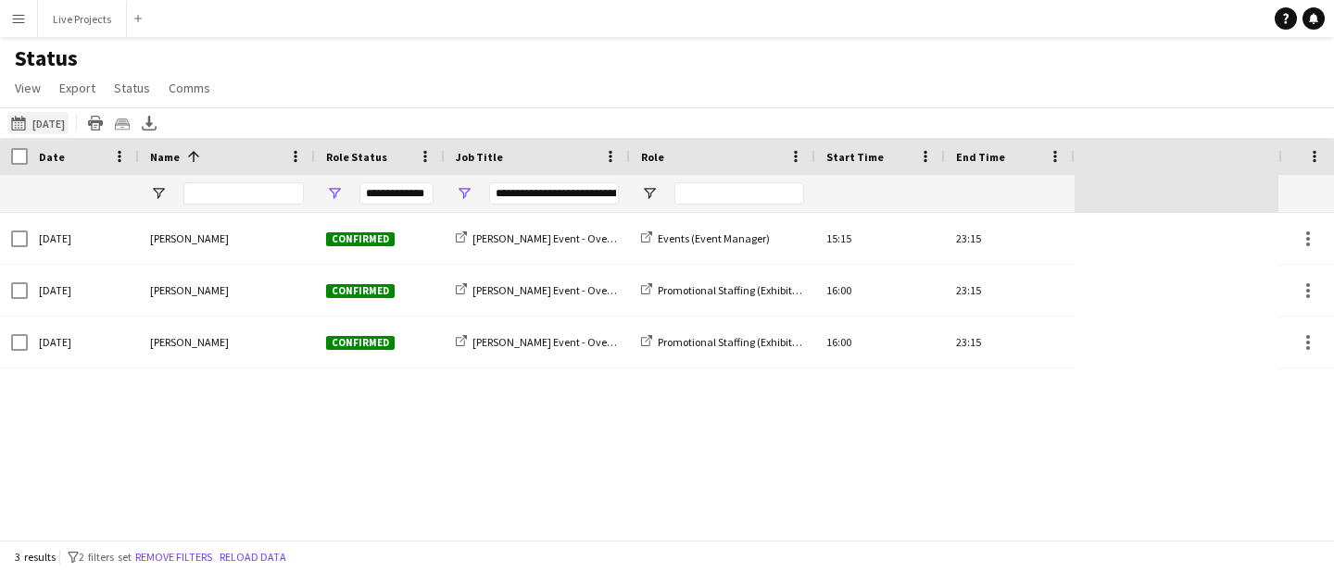
click at [69, 116] on button "[DATE] to [DATE] [DATE]" at bounding box center [37, 123] width 61 height 22
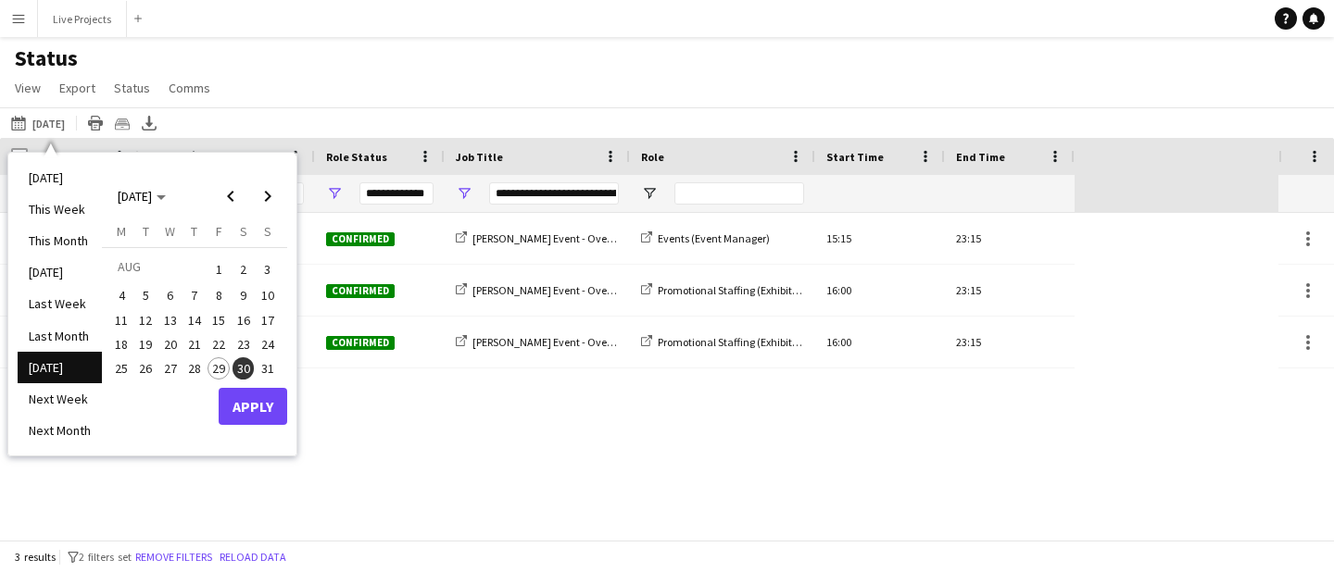
click at [268, 368] on span "31" at bounding box center [268, 369] width 22 height 22
click at [255, 398] on button "Apply" at bounding box center [253, 406] width 69 height 37
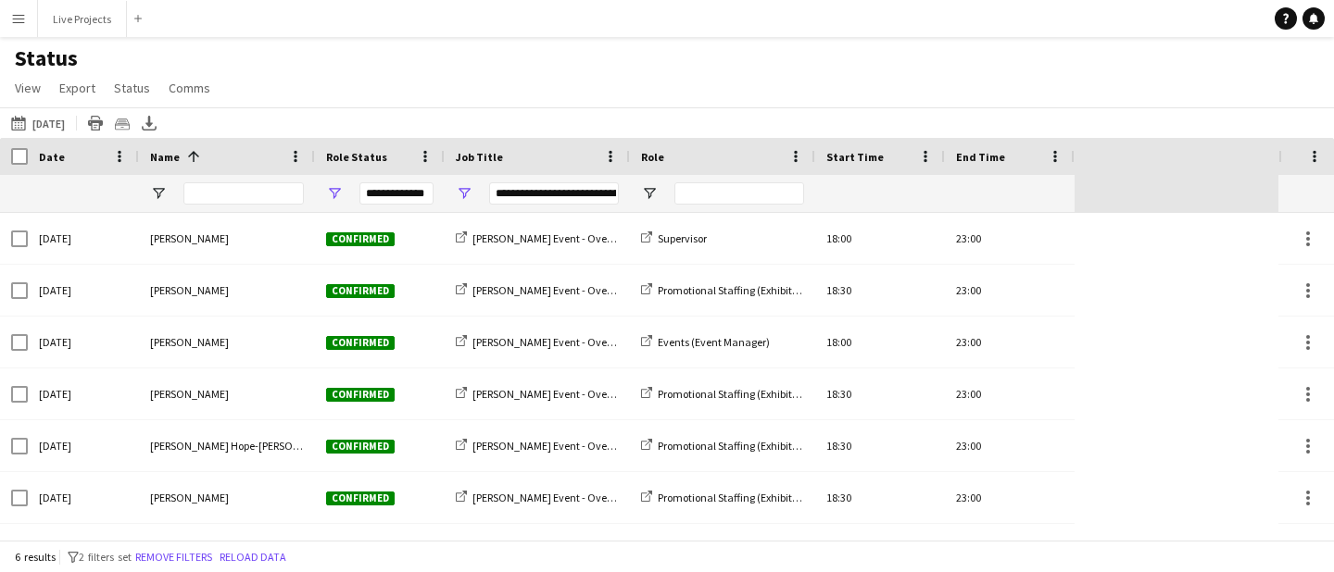
click at [472, 190] on div "**********" at bounding box center [537, 193] width 185 height 37
click at [466, 192] on span "Open Filter Menu" at bounding box center [464, 193] width 17 height 17
click at [525, 124] on div "[DATE] to [DATE] [DATE] [DATE] This Week This Month [DATE] Last Week Last Month…" at bounding box center [667, 122] width 1334 height 31
click at [82, 83] on span "Export" at bounding box center [77, 88] width 36 height 17
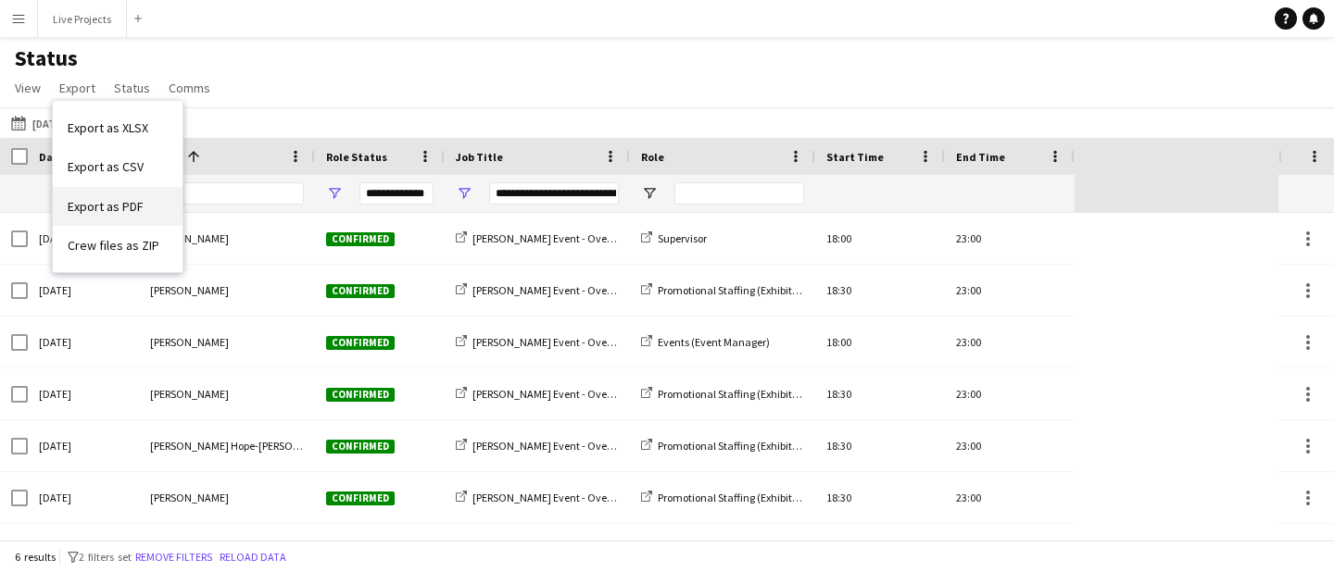
click at [106, 199] on span "Export as PDF" at bounding box center [106, 206] width 76 height 17
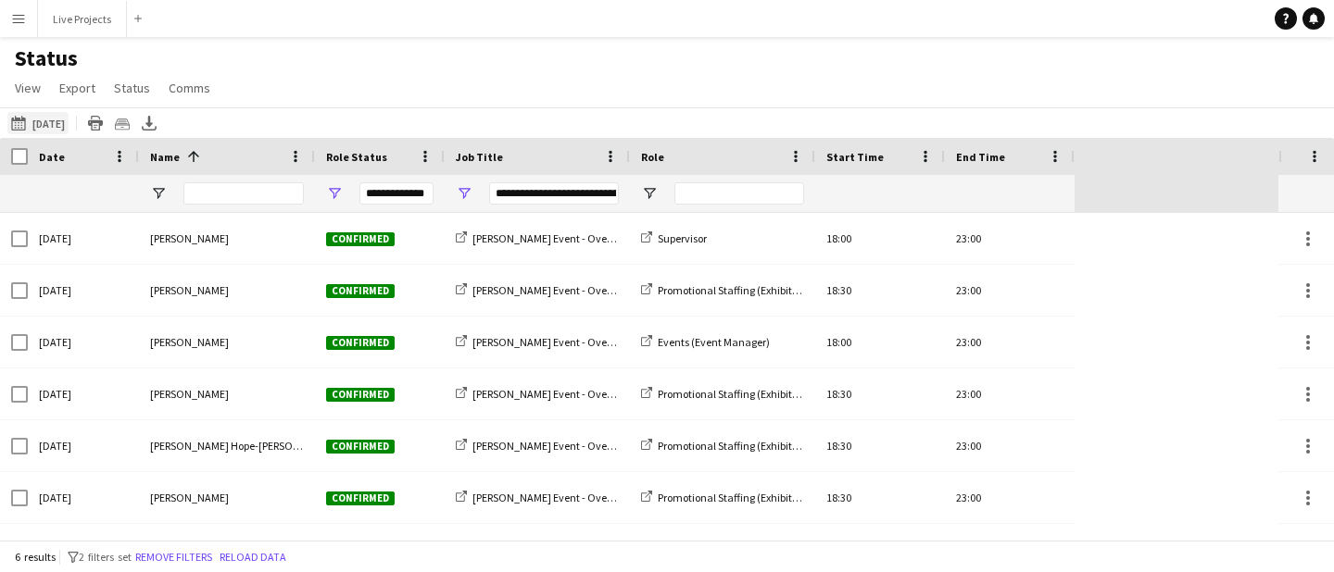
click at [69, 124] on button "[DATE] to [DATE] [DATE]" at bounding box center [37, 123] width 61 height 22
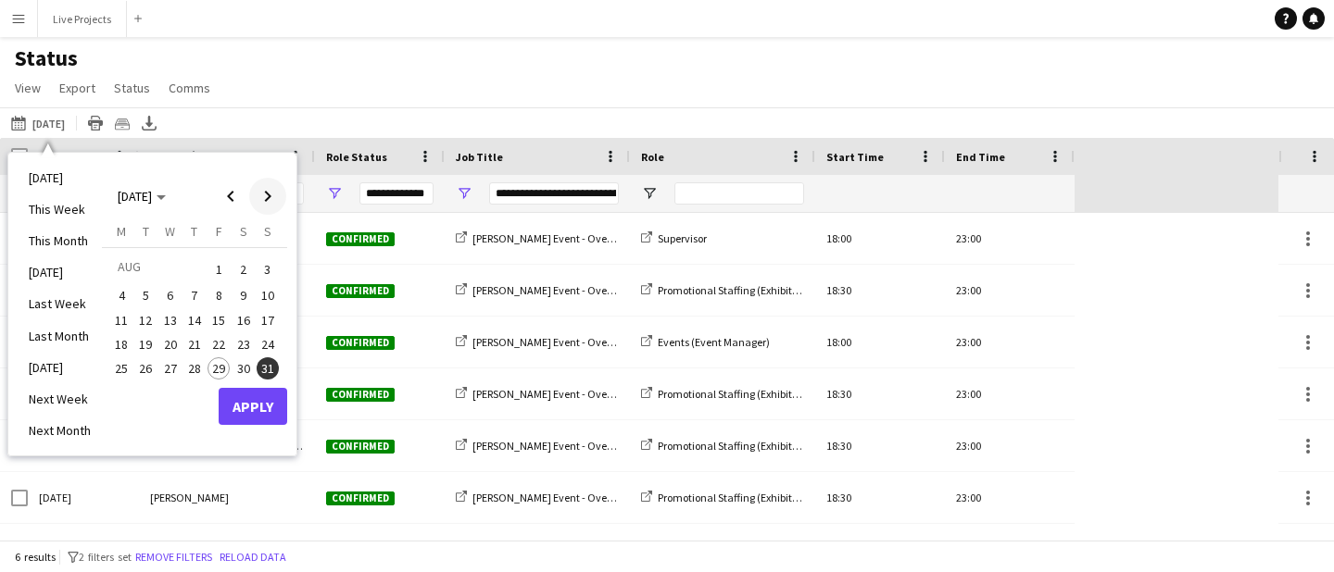
click at [271, 194] on span "Next month" at bounding box center [267, 196] width 37 height 37
click at [123, 288] on span "1" at bounding box center [121, 292] width 22 height 22
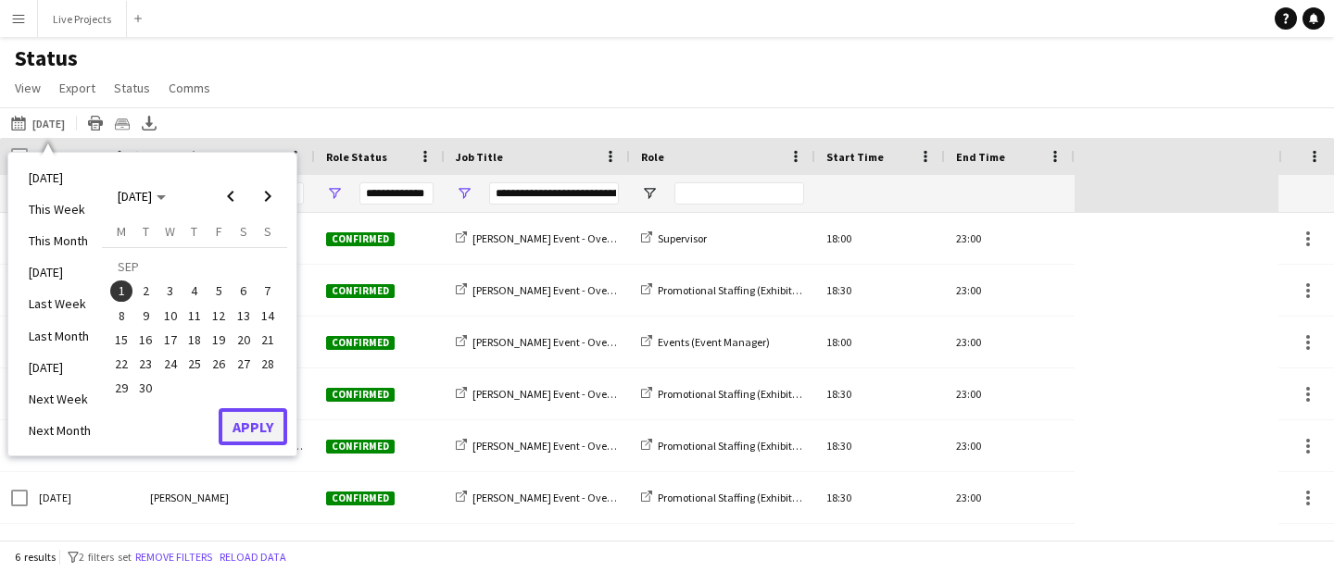
click at [232, 416] on button "Apply" at bounding box center [253, 426] width 69 height 37
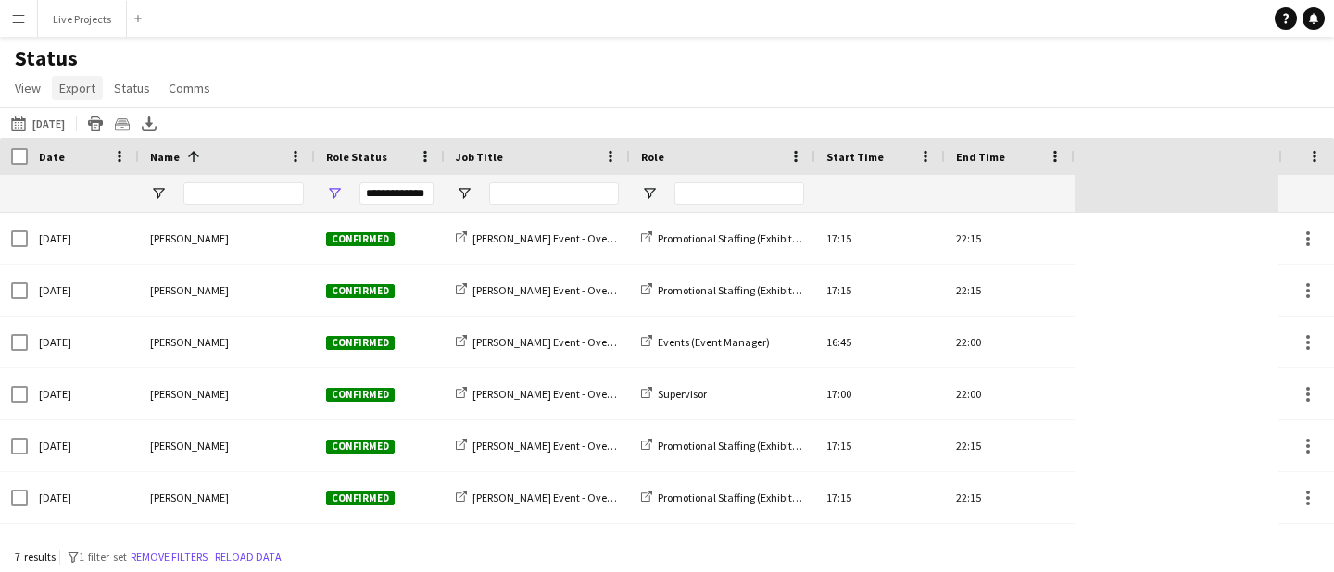
click at [86, 91] on span "Export" at bounding box center [77, 88] width 36 height 17
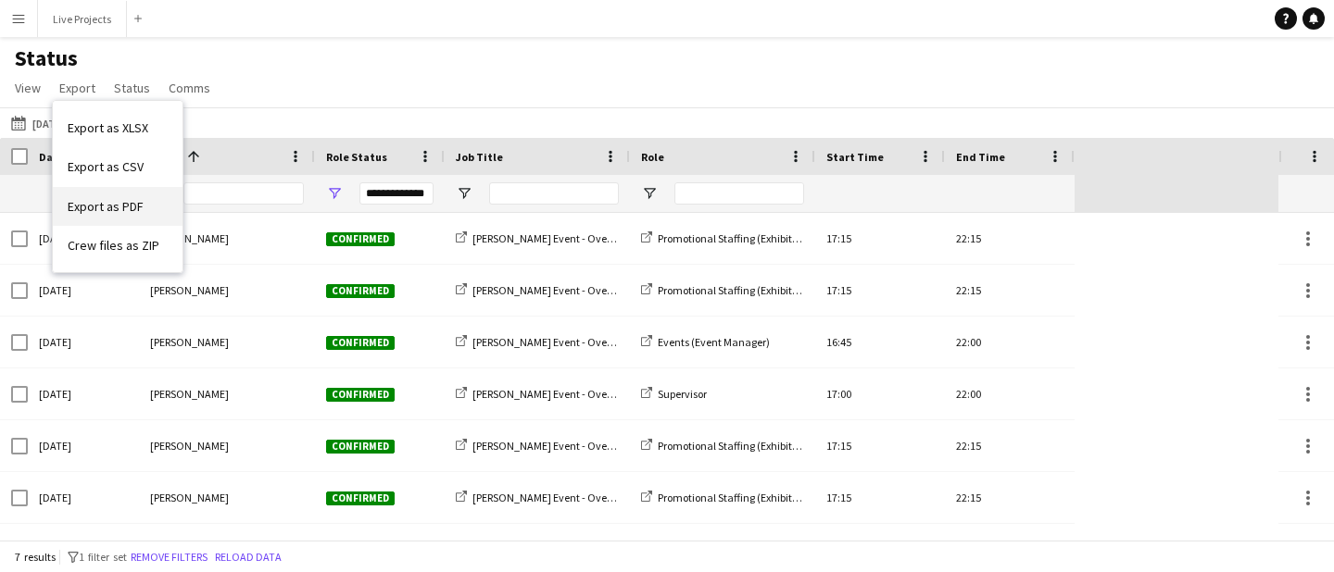
click at [112, 201] on span "Export as PDF" at bounding box center [106, 206] width 76 height 17
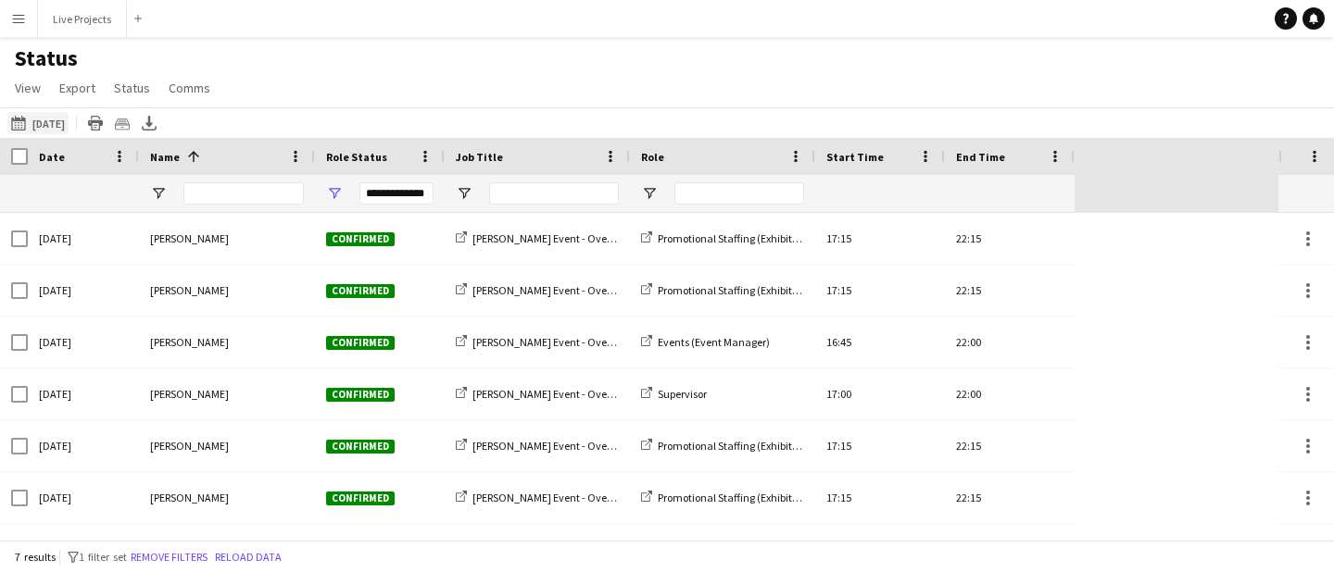
click at [69, 126] on button "[DATE] to [DATE] [DATE]" at bounding box center [37, 123] width 61 height 22
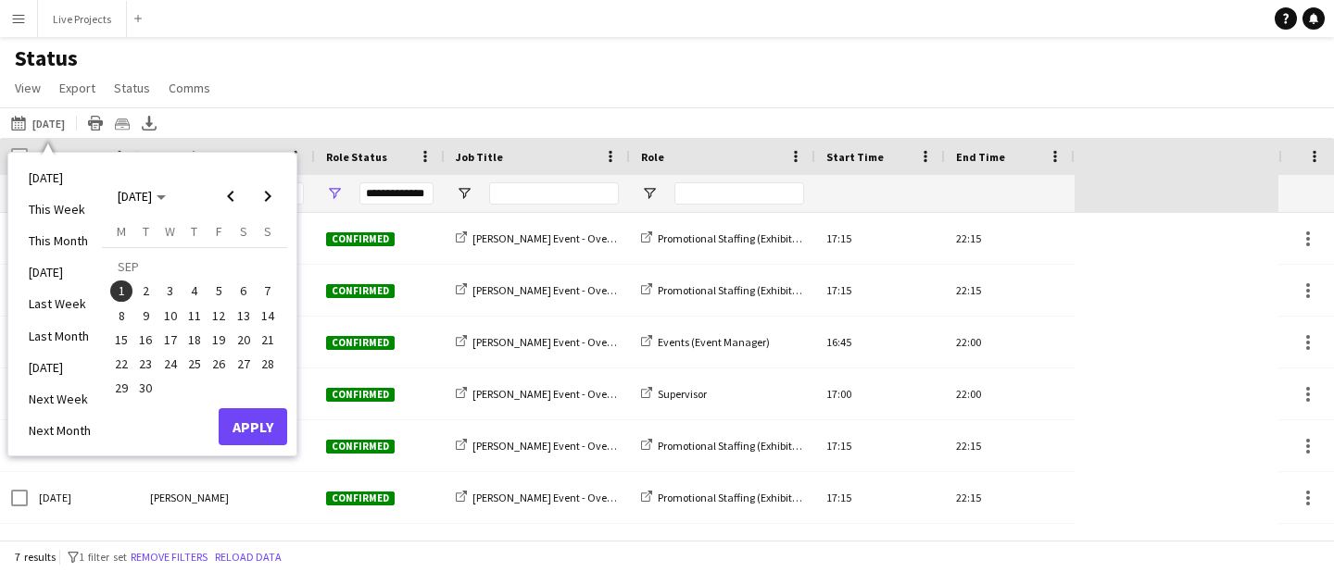
click at [144, 283] on span "2" at bounding box center [146, 292] width 22 height 22
click at [251, 425] on button "Apply" at bounding box center [253, 426] width 69 height 37
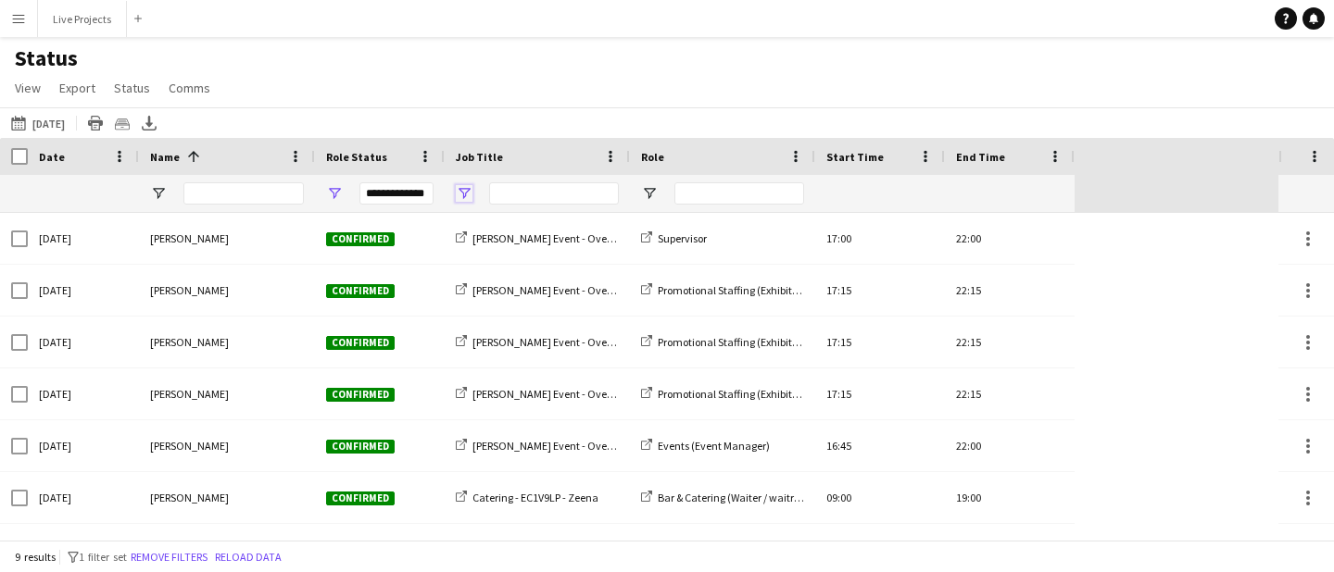
click at [462, 192] on span "Open Filter Menu" at bounding box center [464, 193] width 17 height 17
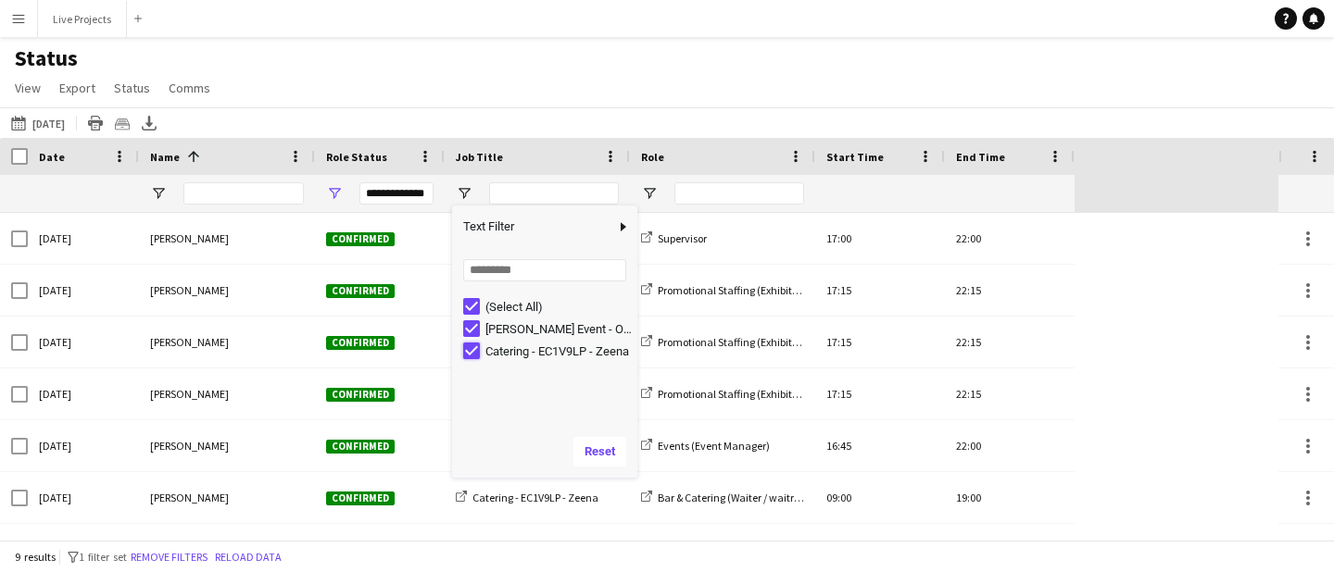
type input "**********"
click at [707, 117] on div "[DATE] to [DATE] [DATE] [DATE] This Week This Month [DATE] Last Week Last Month…" at bounding box center [667, 122] width 1334 height 31
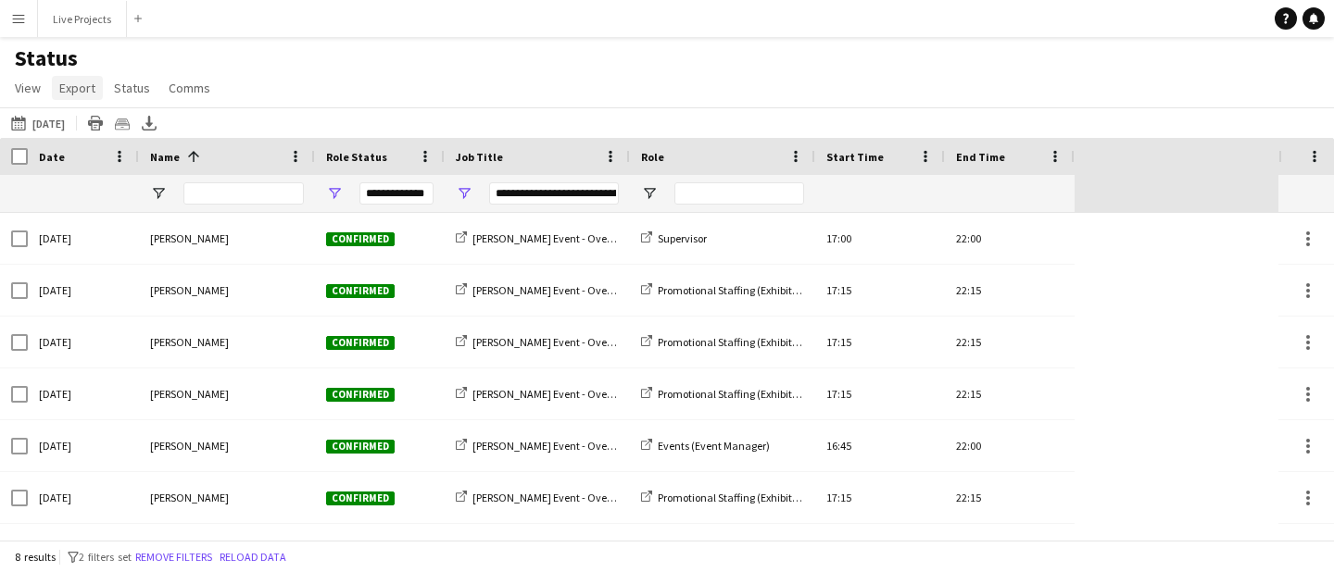
click at [76, 89] on span "Export" at bounding box center [77, 88] width 36 height 17
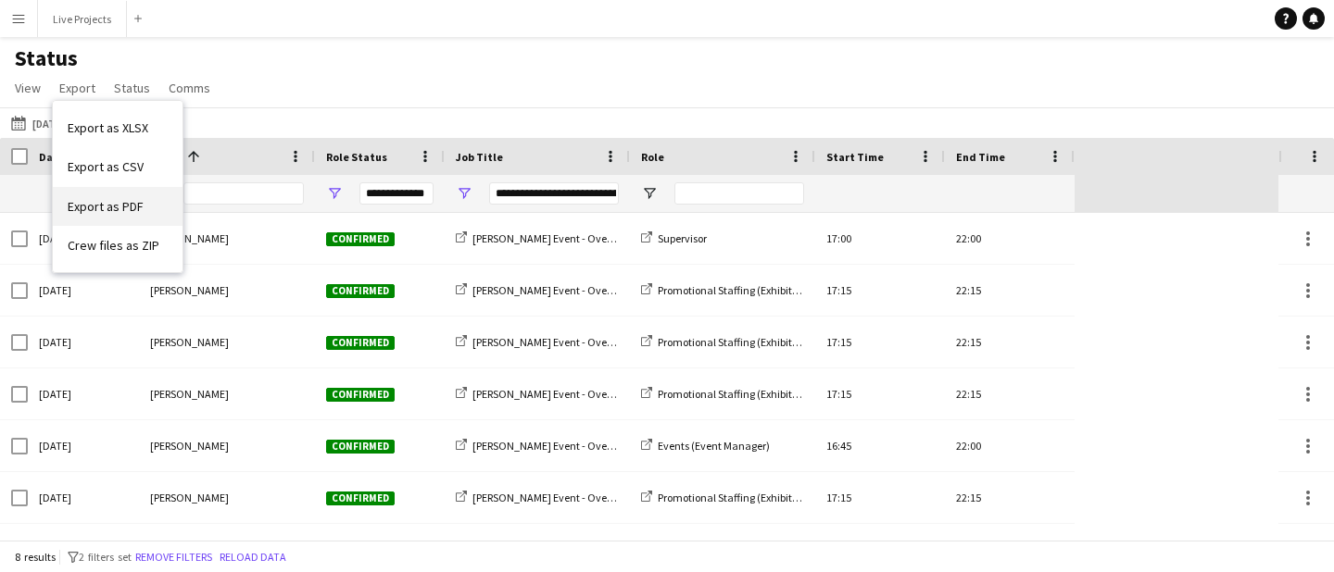
click at [91, 203] on span "Export as PDF" at bounding box center [106, 206] width 76 height 17
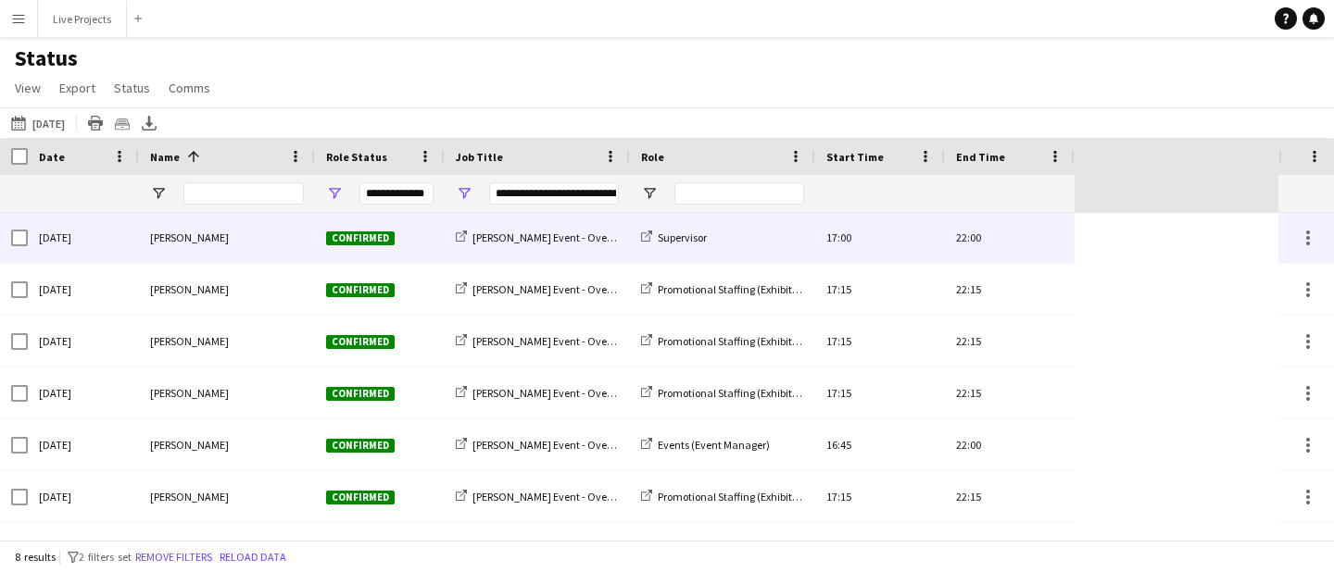
scroll to position [1, 0]
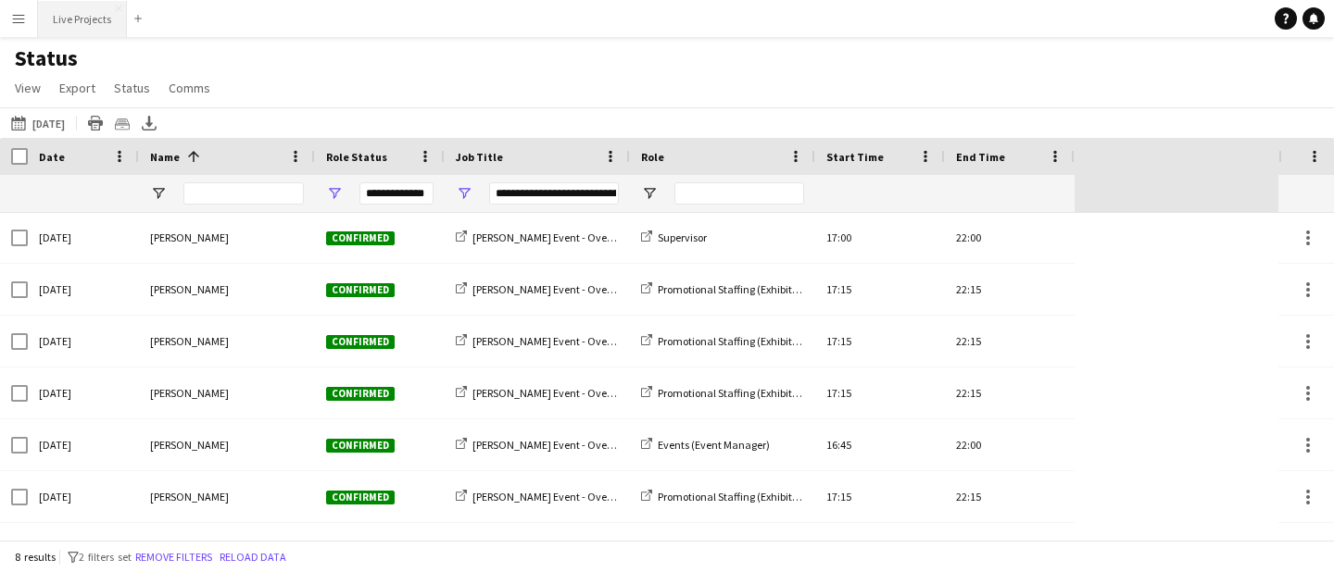
click at [82, 15] on button "Live Projects Close" at bounding box center [82, 19] width 89 height 36
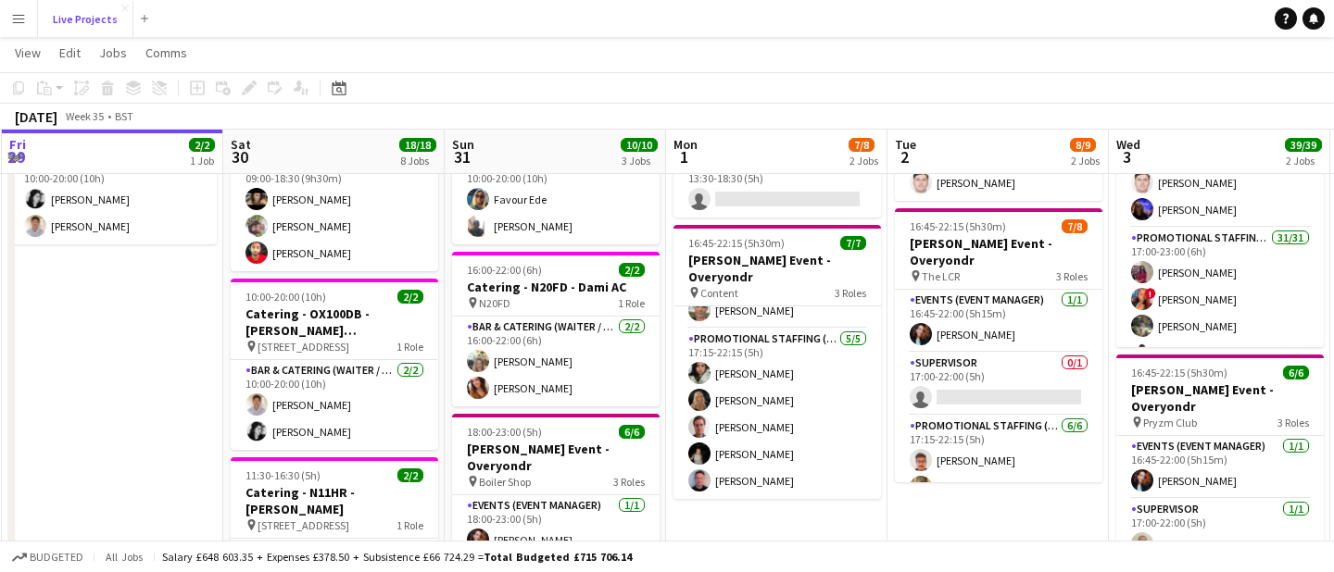
scroll to position [0, 682]
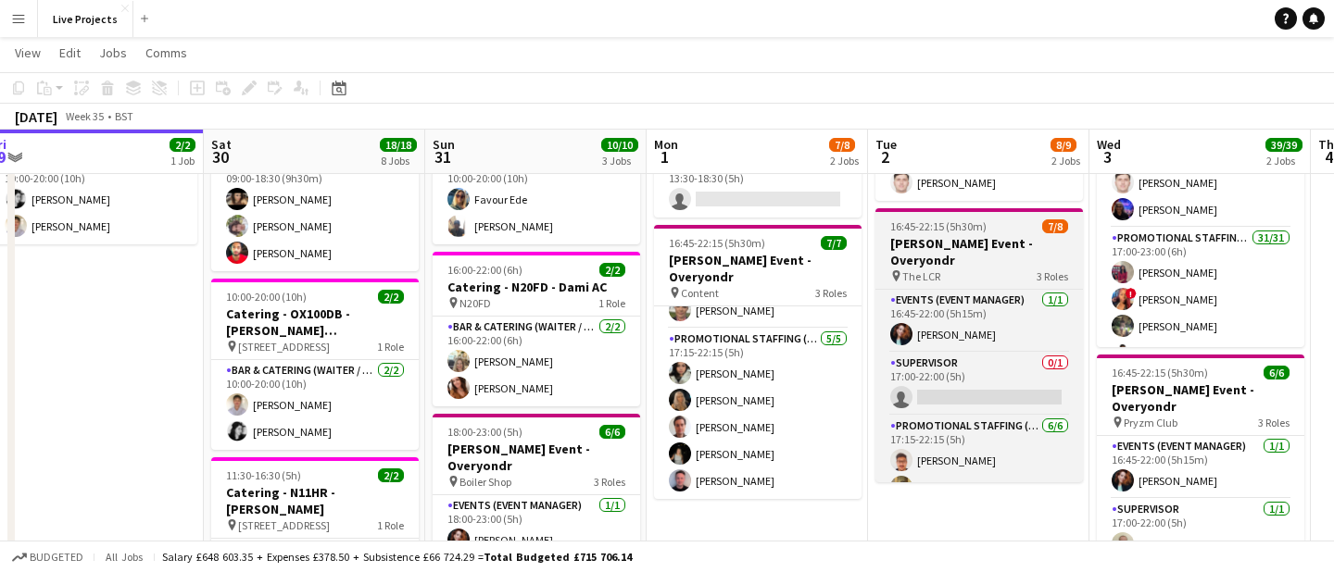
click at [972, 263] on h3 "[PERSON_NAME] Event - Overyondr" at bounding box center [978, 251] width 207 height 33
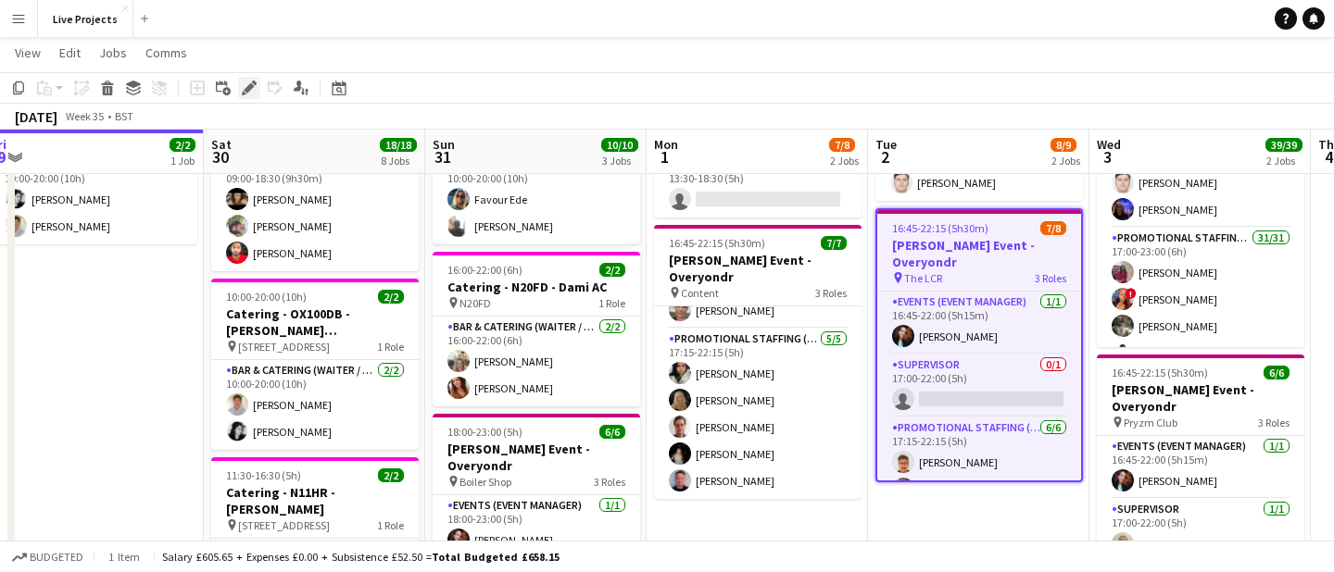
click at [248, 84] on icon "Edit" at bounding box center [249, 88] width 15 height 15
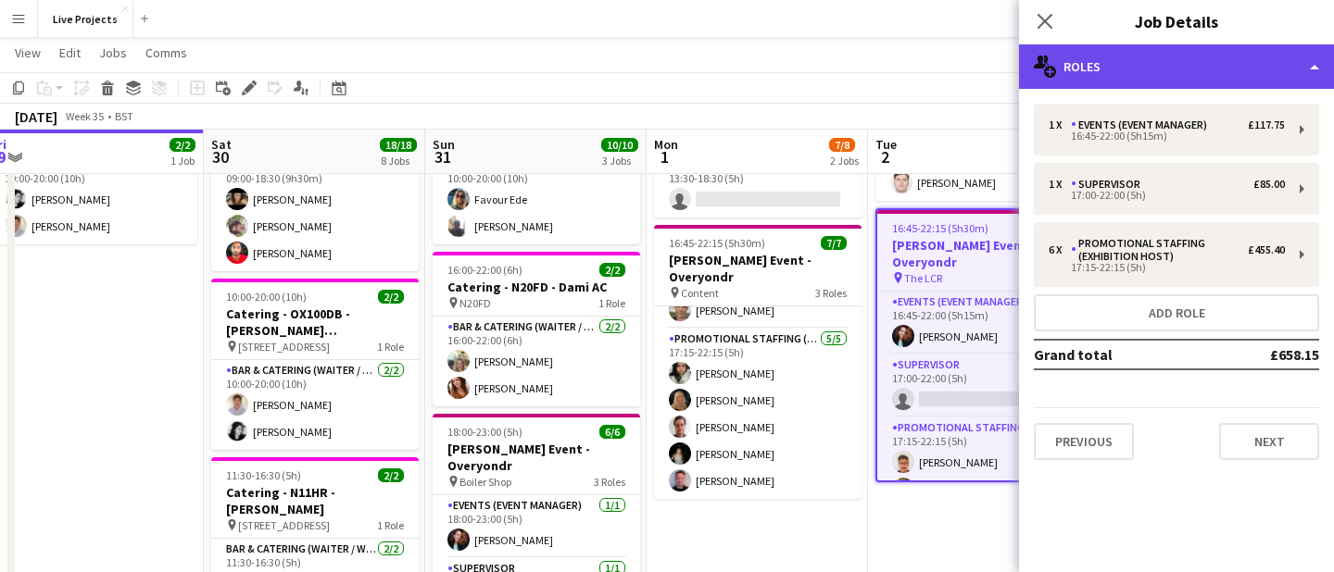
click at [1175, 57] on div "multiple-users-add Roles" at bounding box center [1176, 66] width 315 height 44
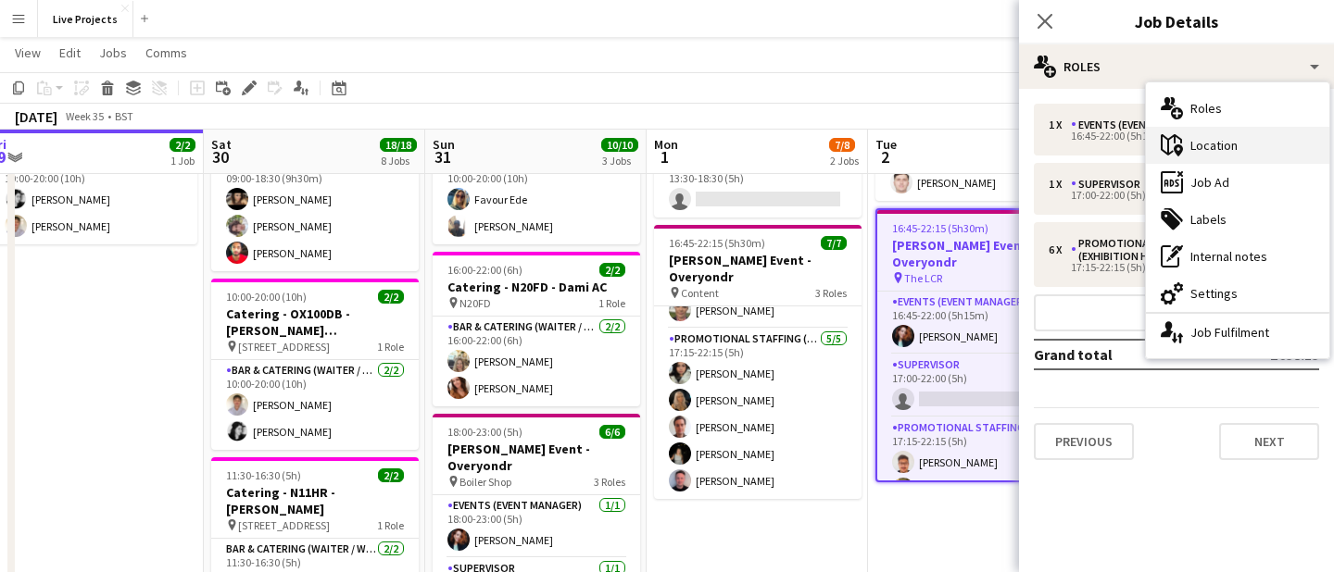
click at [1223, 138] on div "maps-pin-1 Location" at bounding box center [1237, 145] width 183 height 37
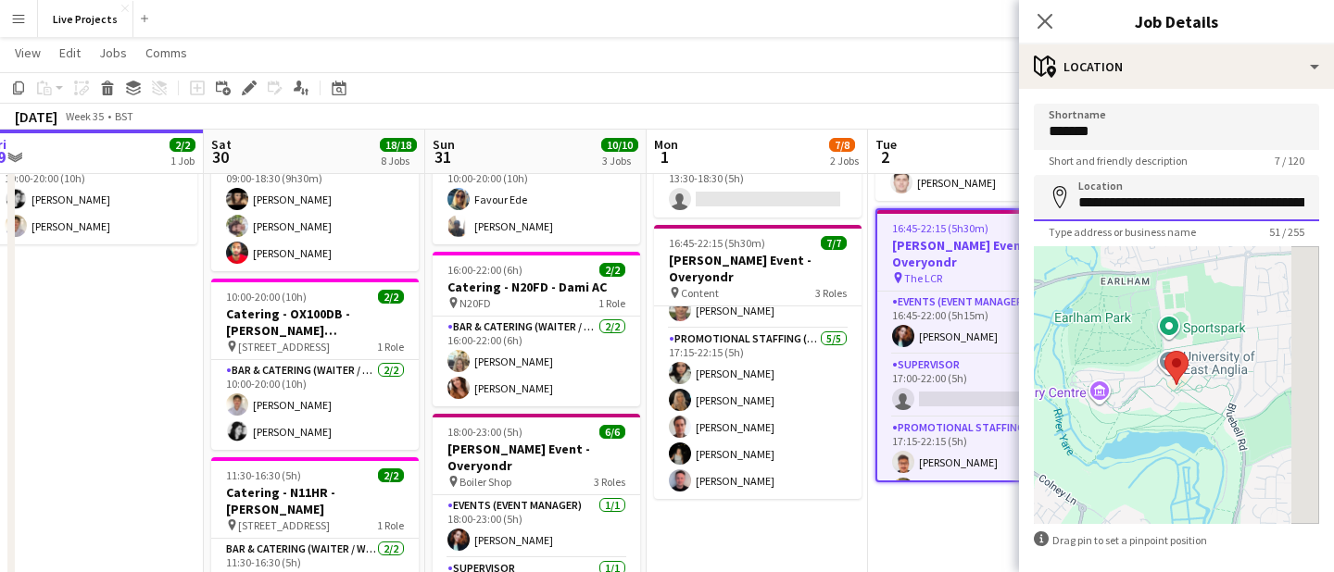
click at [1296, 206] on input "**********" at bounding box center [1176, 198] width 285 height 46
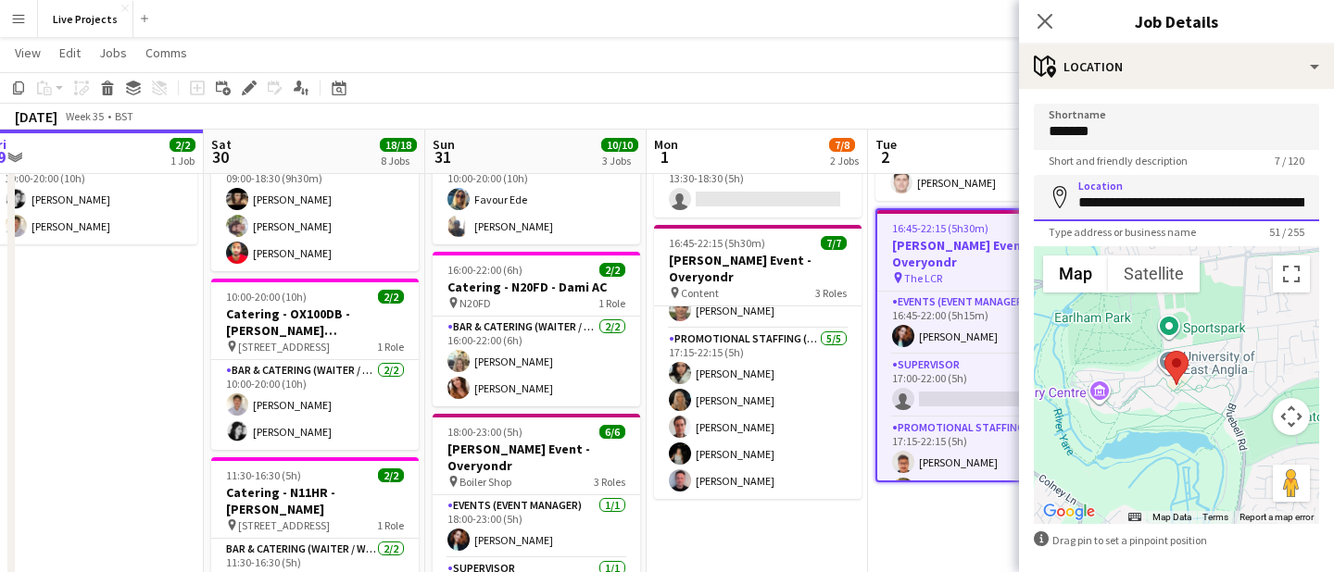
scroll to position [0, 108]
click at [1047, 19] on icon at bounding box center [1044, 21] width 18 height 18
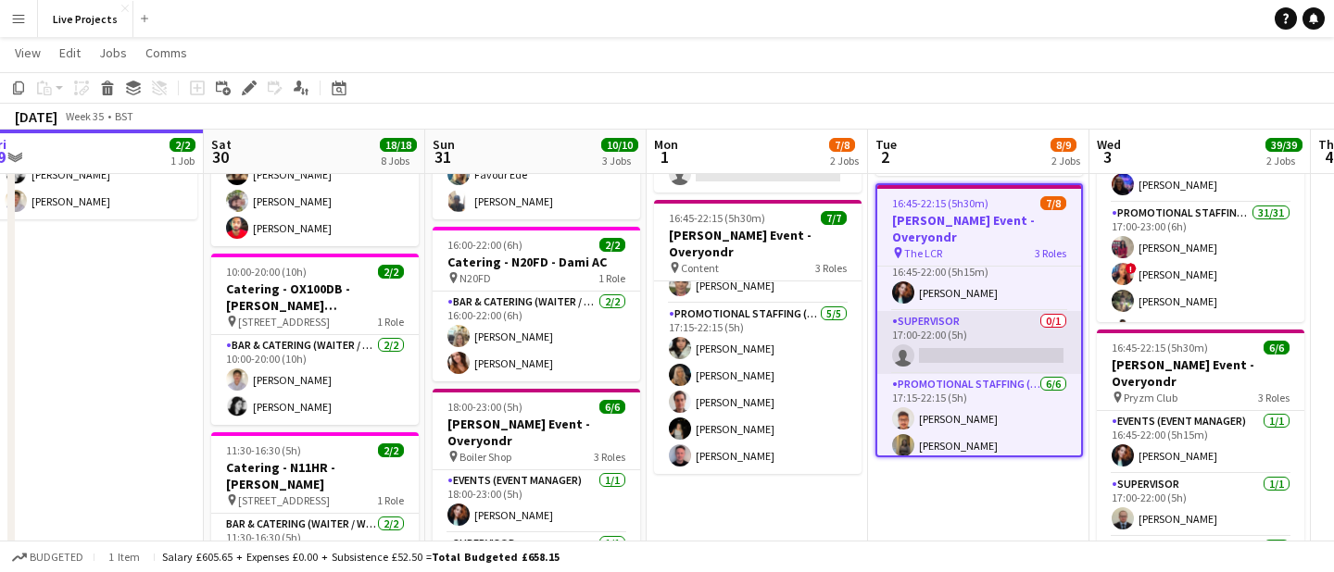
scroll to position [24, 0]
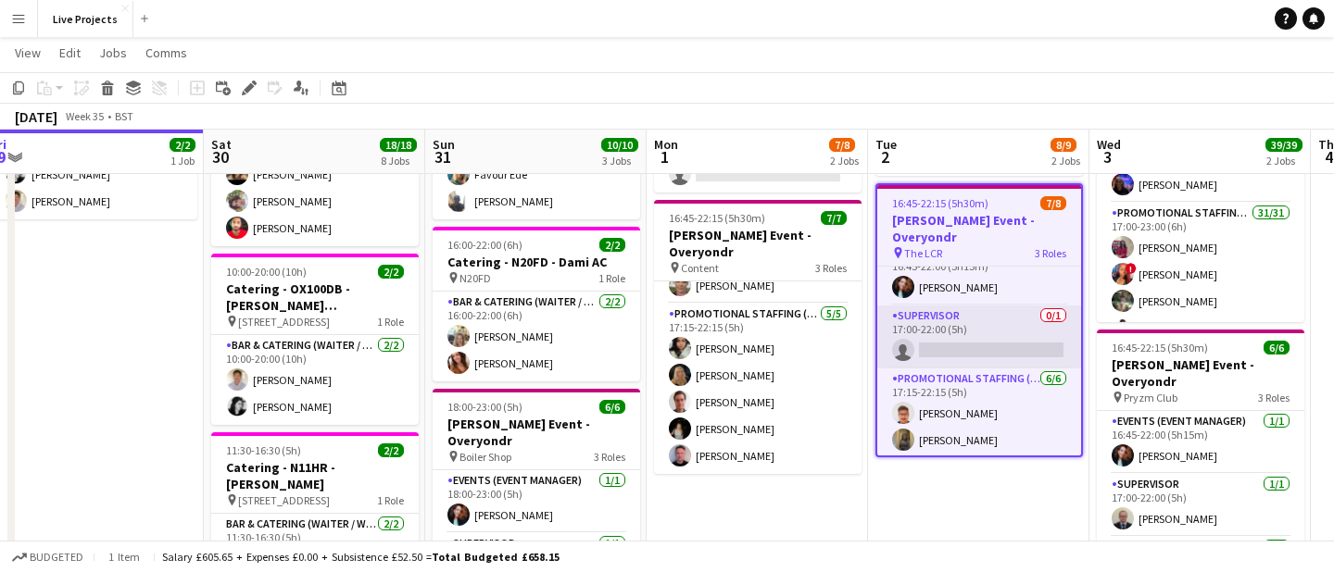
click at [967, 357] on app-card-role "Supervisor 0/1 17:00-22:00 (5h) single-neutral-actions" at bounding box center [979, 337] width 204 height 63
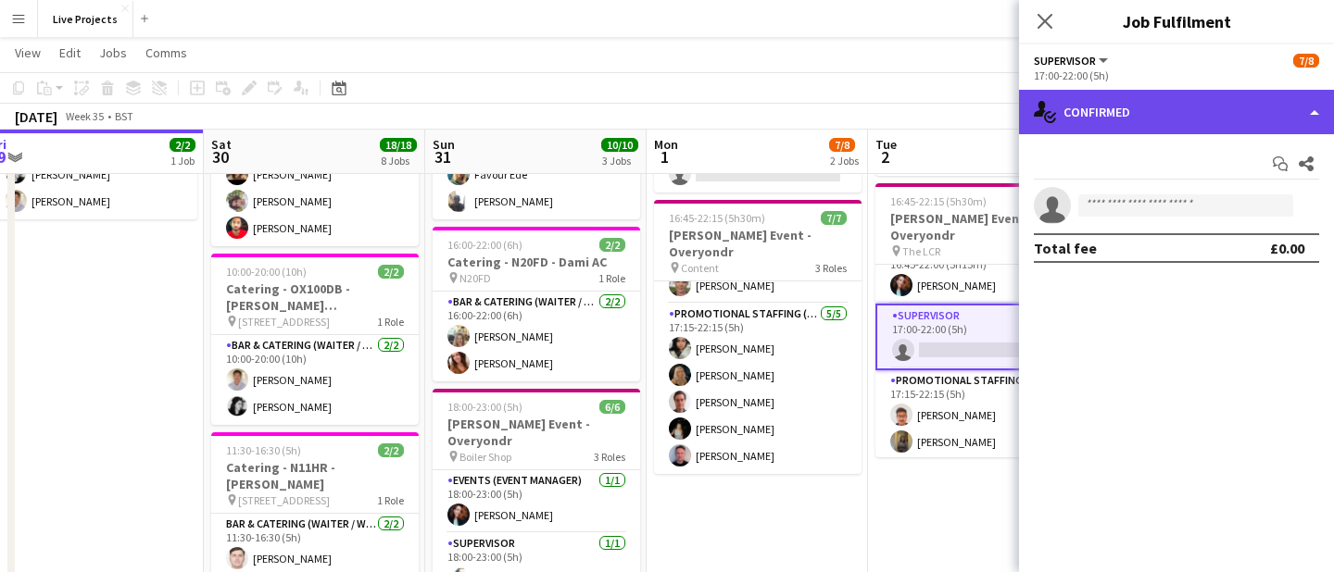
click at [1217, 107] on div "single-neutral-actions-check-2 Confirmed" at bounding box center [1176, 112] width 315 height 44
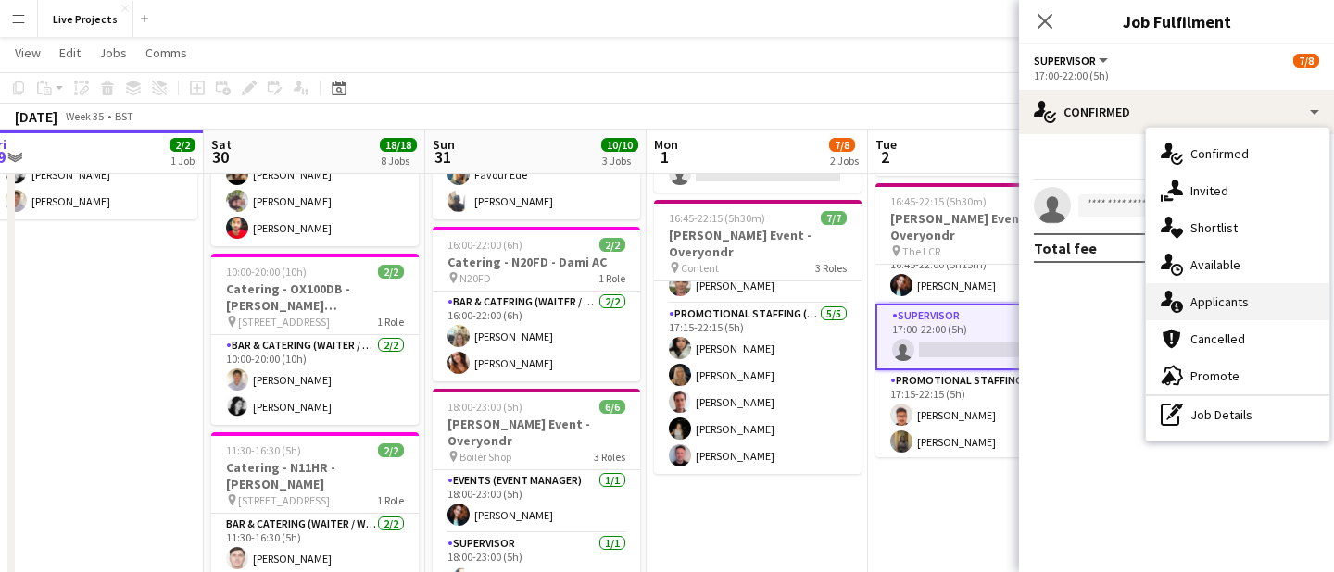
click at [1234, 307] on div "single-neutral-actions-information Applicants" at bounding box center [1237, 301] width 183 height 37
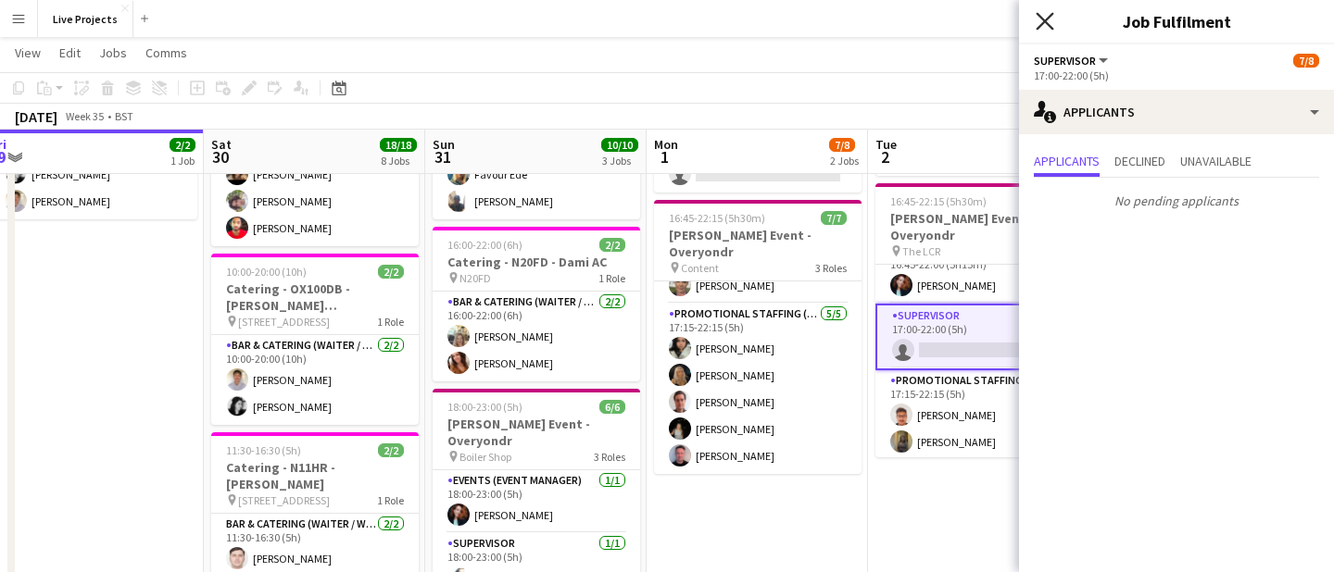
click at [1045, 15] on icon "Close pop-in" at bounding box center [1044, 21] width 18 height 18
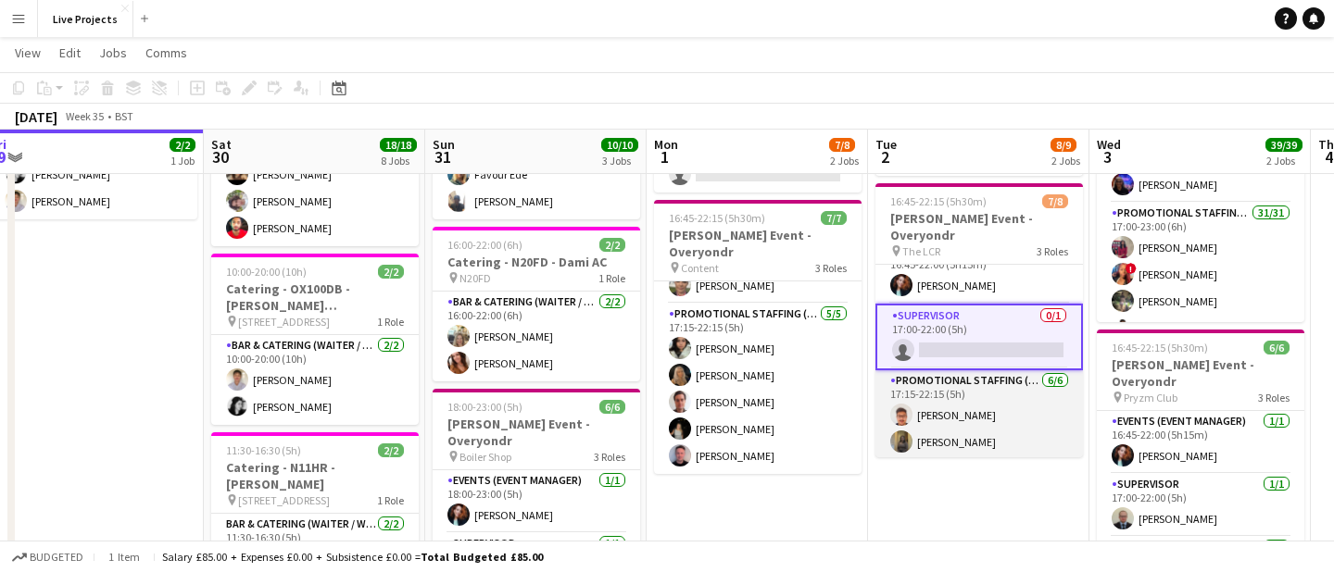
click at [1008, 432] on app-card-role "Promotional Staffing (Exhibition Host) [DATE] 17:15-22:15 (5h) [PERSON_NAME] [P…" at bounding box center [978, 471] width 207 height 203
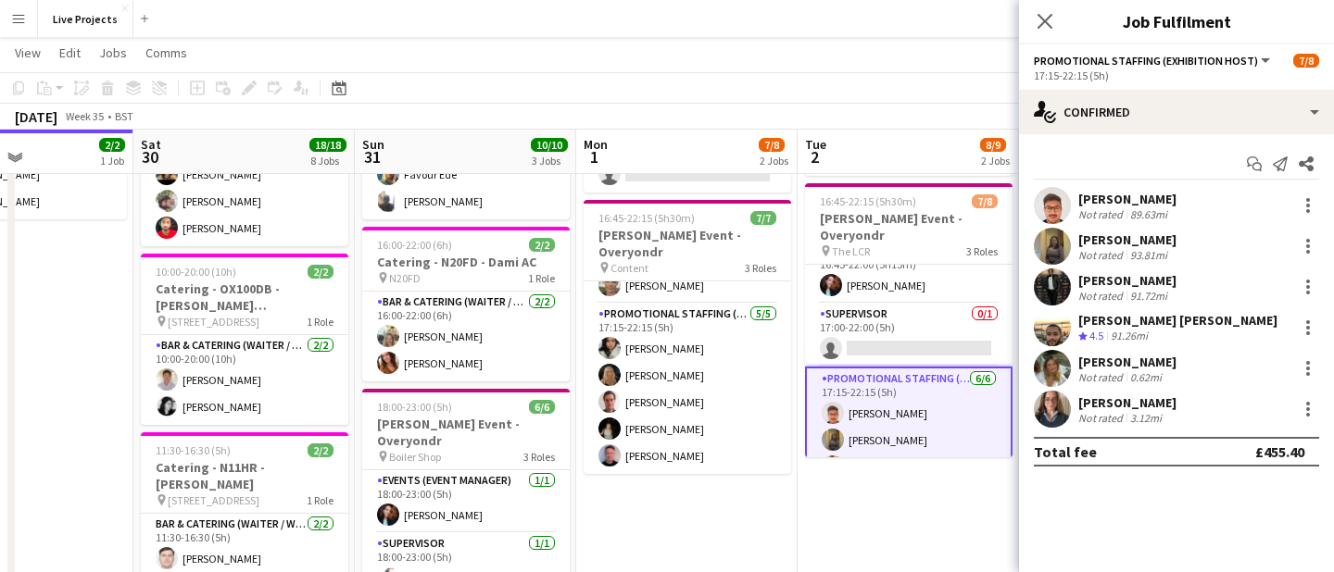
scroll to position [0, 762]
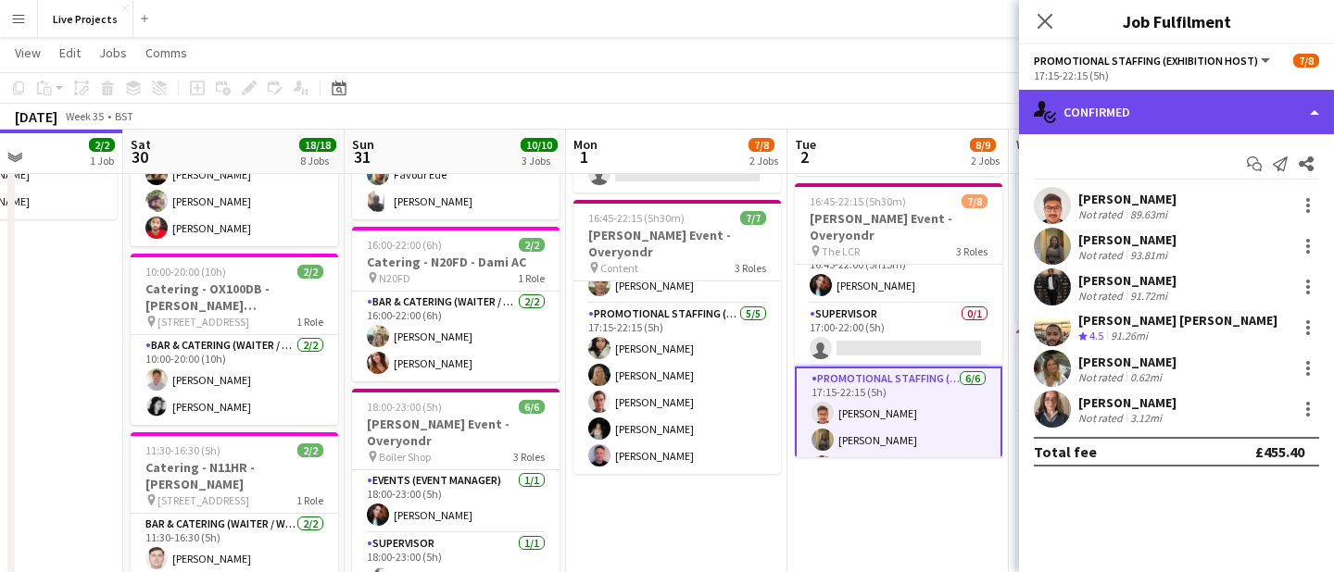
click at [1211, 106] on div "single-neutral-actions-check-2 Confirmed" at bounding box center [1176, 112] width 315 height 44
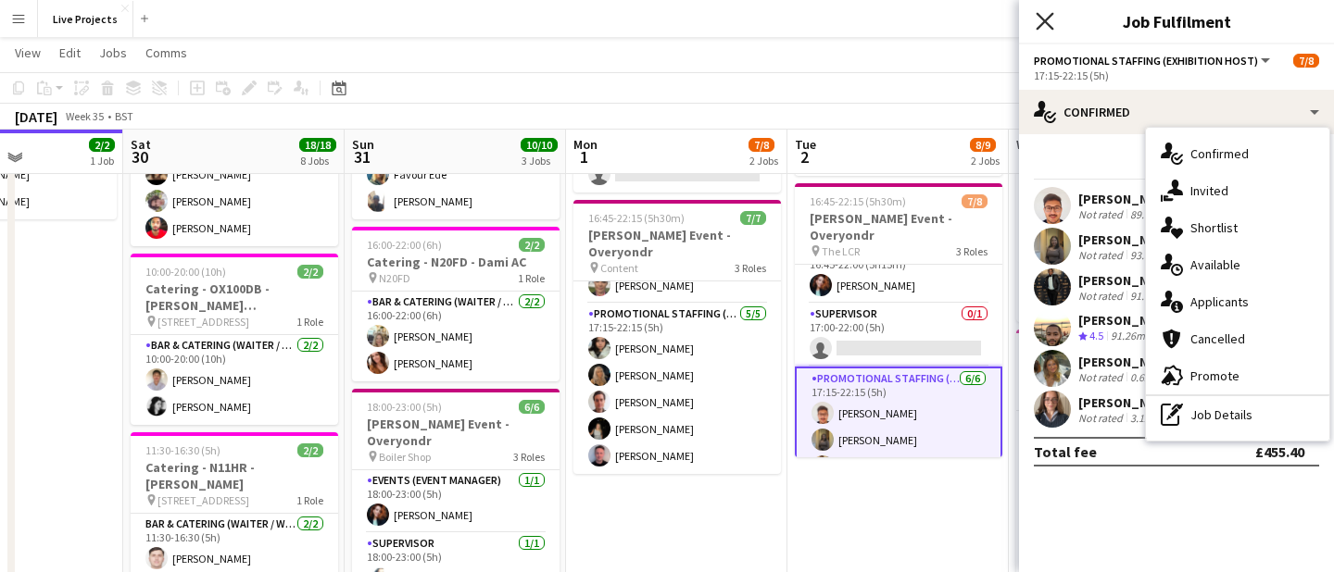
click at [1043, 17] on icon "Close pop-in" at bounding box center [1044, 21] width 18 height 18
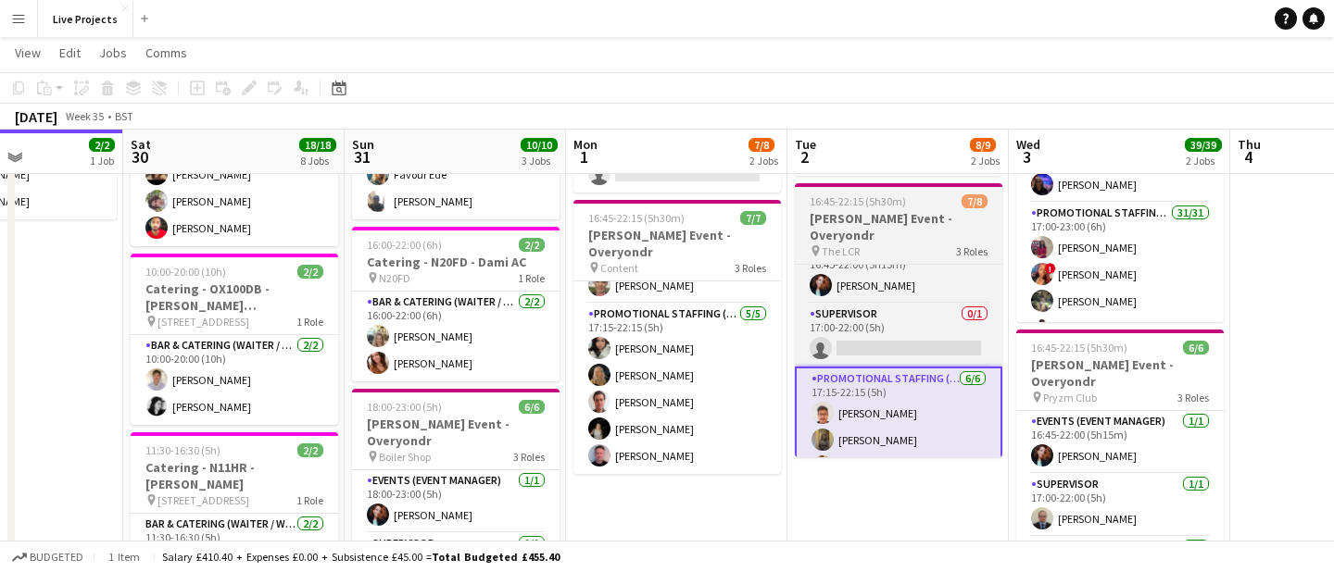
click at [913, 221] on h3 "[PERSON_NAME] Event - Overyondr" at bounding box center [898, 226] width 207 height 33
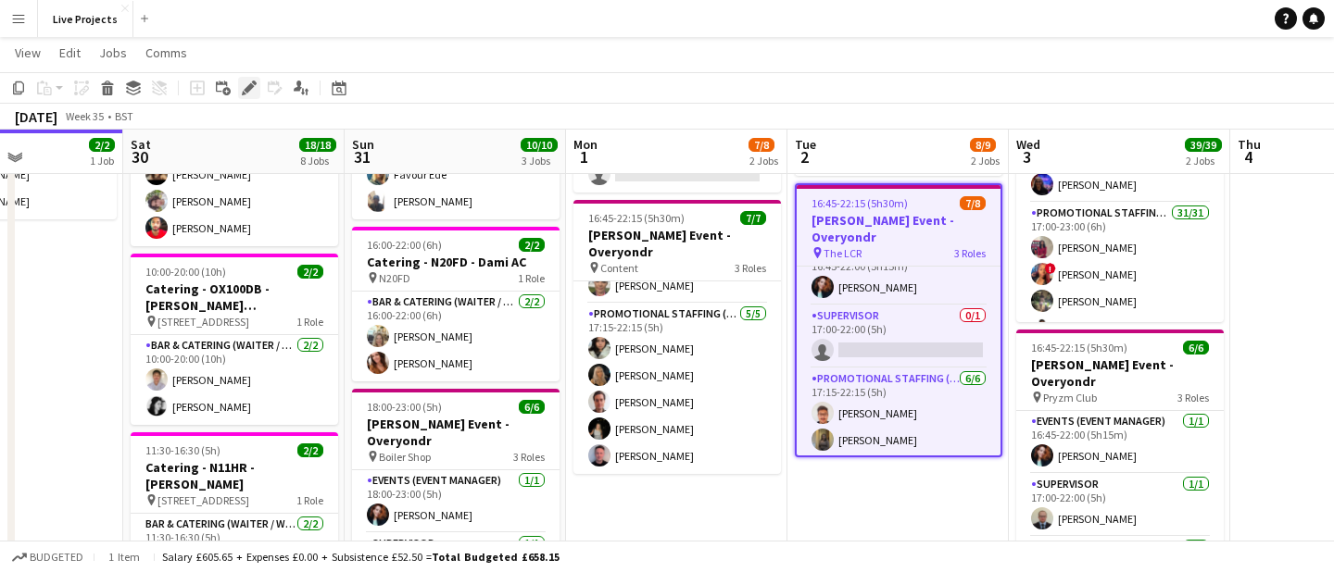
click at [247, 88] on icon at bounding box center [249, 88] width 10 height 10
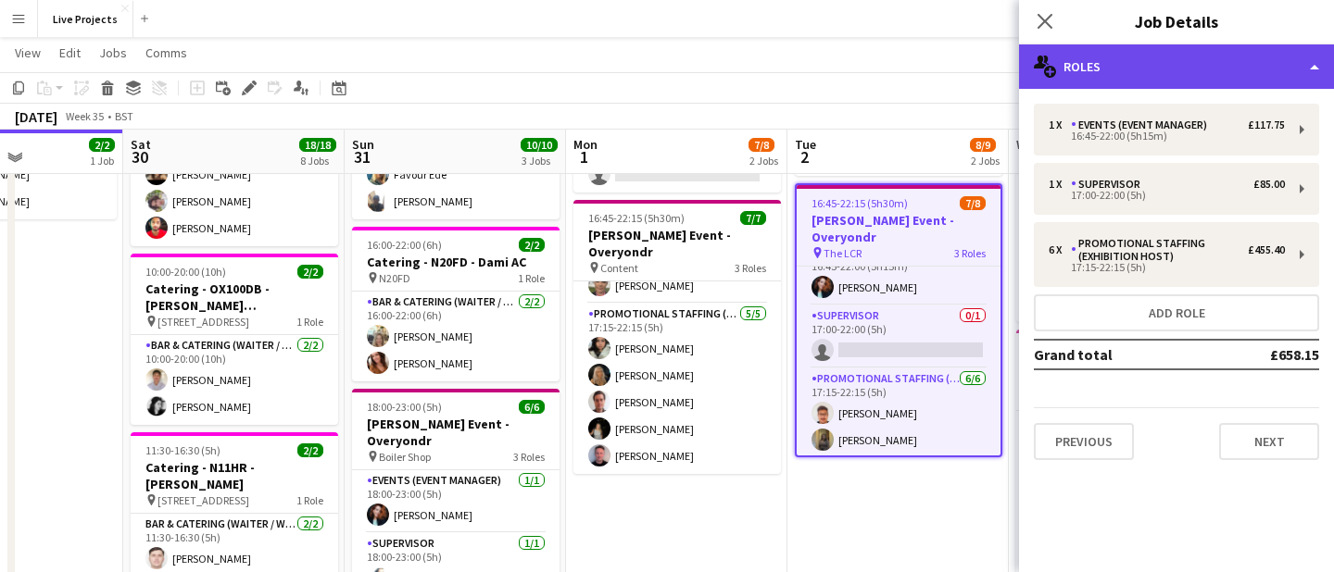
click at [1209, 69] on div "multiple-users-add Roles" at bounding box center [1176, 66] width 315 height 44
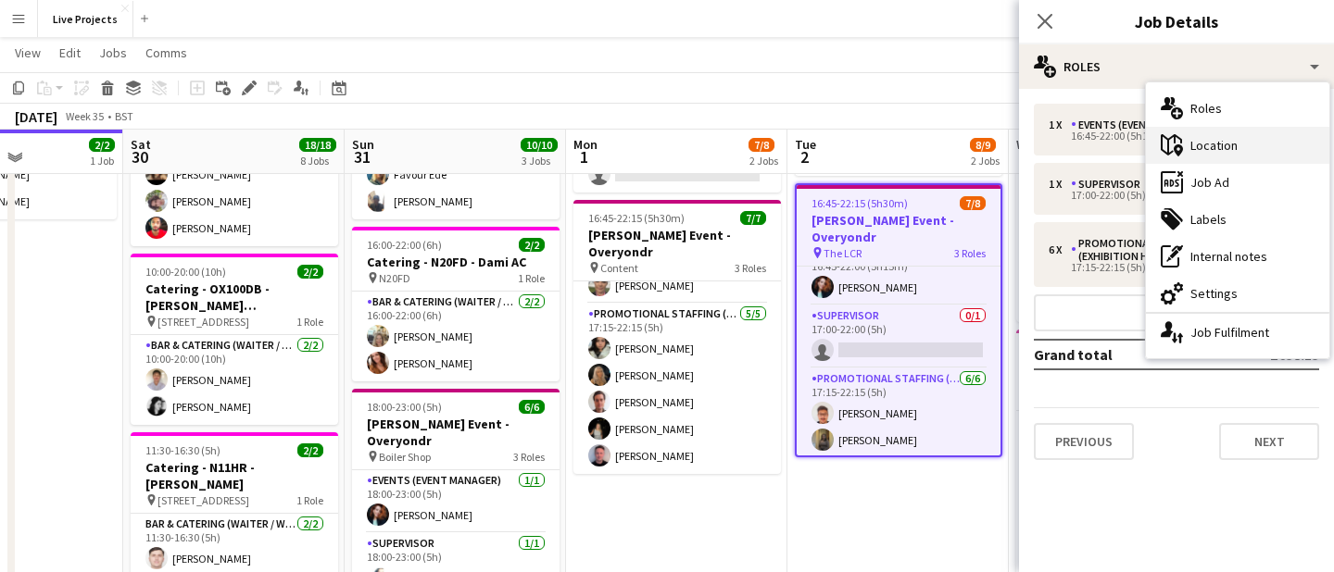
click at [1233, 154] on div "maps-pin-1 Location" at bounding box center [1237, 145] width 183 height 37
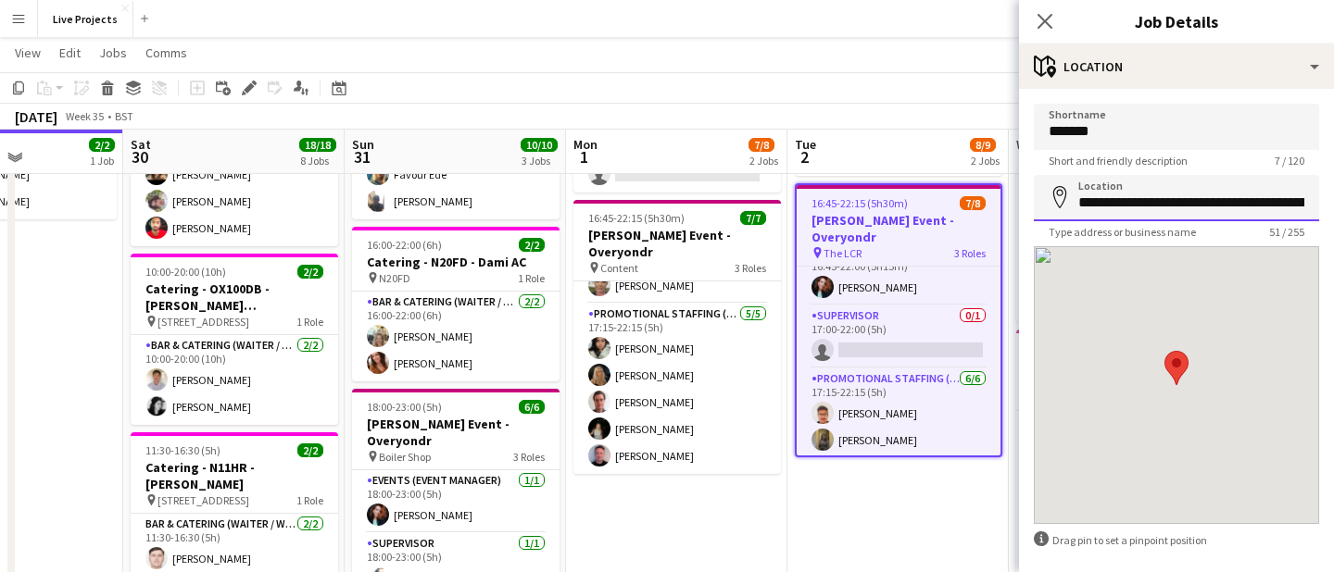
click at [1293, 205] on input "**********" at bounding box center [1176, 198] width 285 height 46
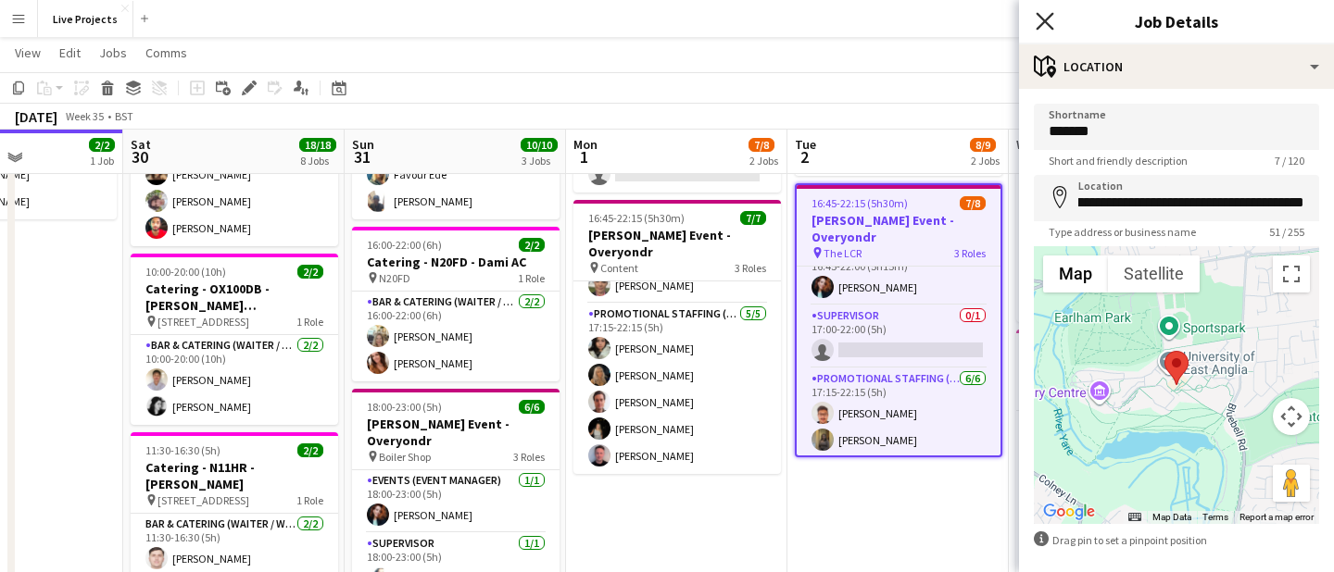
scroll to position [0, 0]
click at [1040, 19] on icon at bounding box center [1044, 21] width 18 height 18
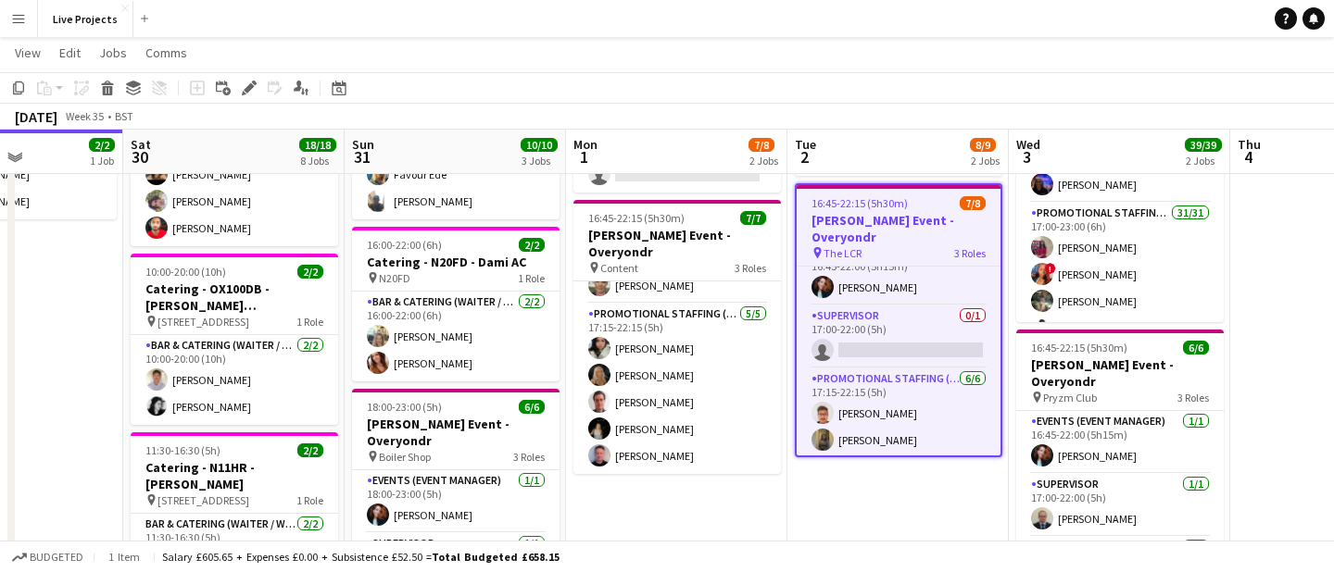
click at [873, 206] on span "16:45-22:15 (5h30m)" at bounding box center [859, 203] width 96 height 14
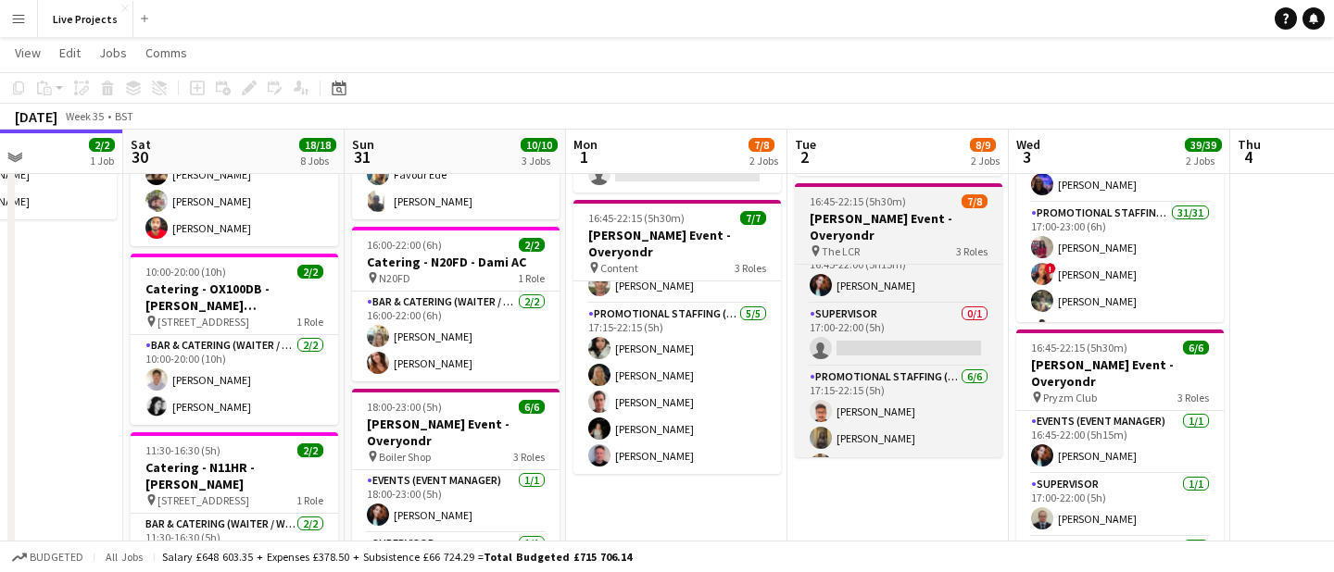
click at [873, 206] on span "16:45-22:15 (5h30m)" at bounding box center [857, 201] width 96 height 14
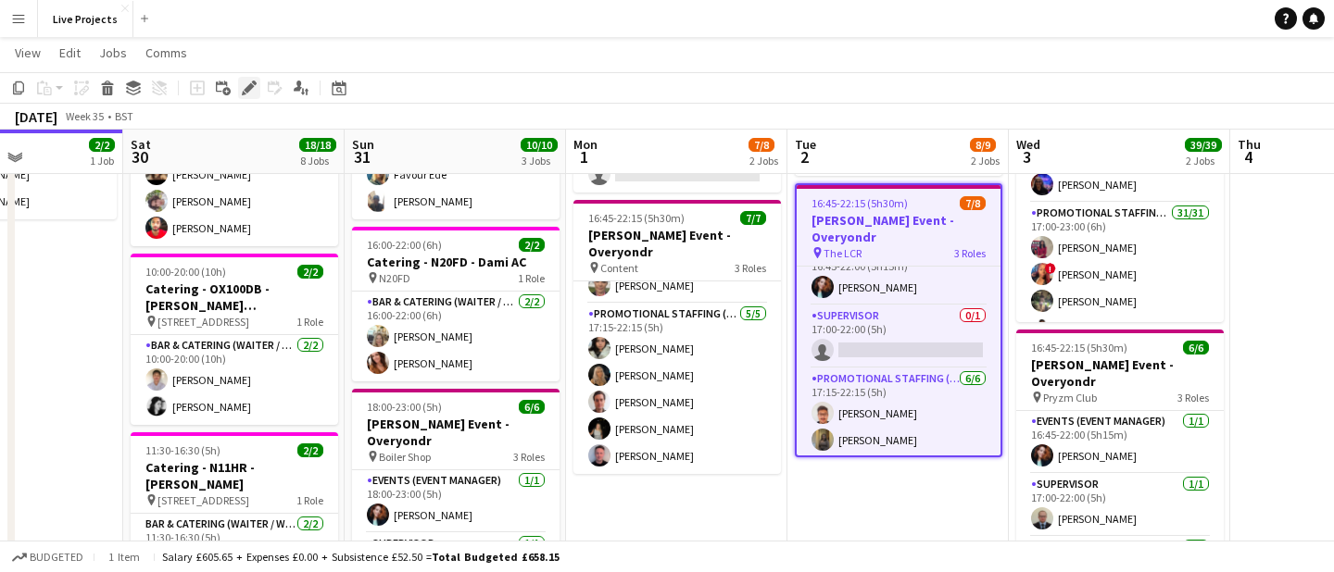
click at [244, 90] on icon "Edit" at bounding box center [249, 88] width 15 height 15
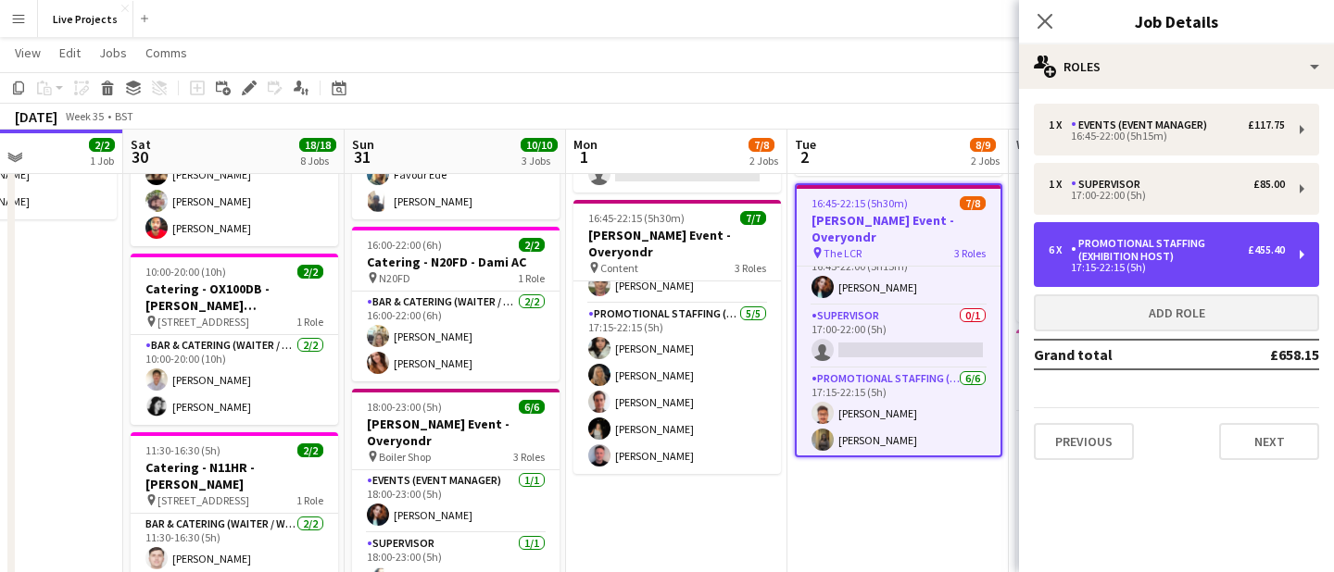
click at [1132, 251] on div "Promotional Staffing (Exhibition Host)" at bounding box center [1159, 250] width 177 height 26
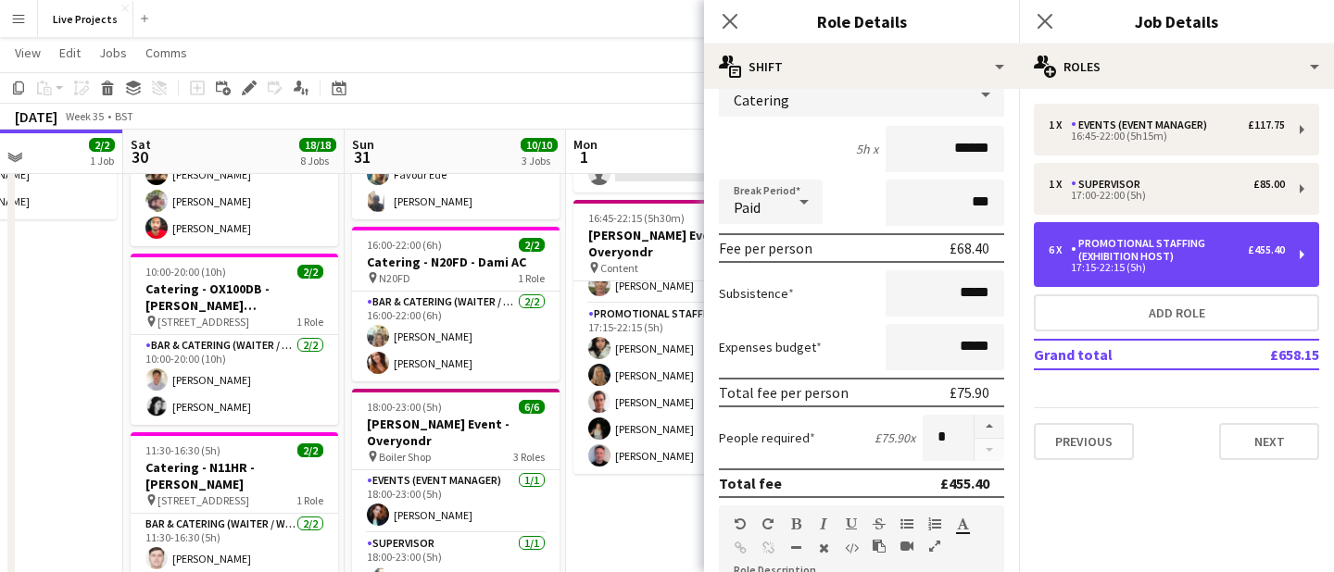
scroll to position [141, 0]
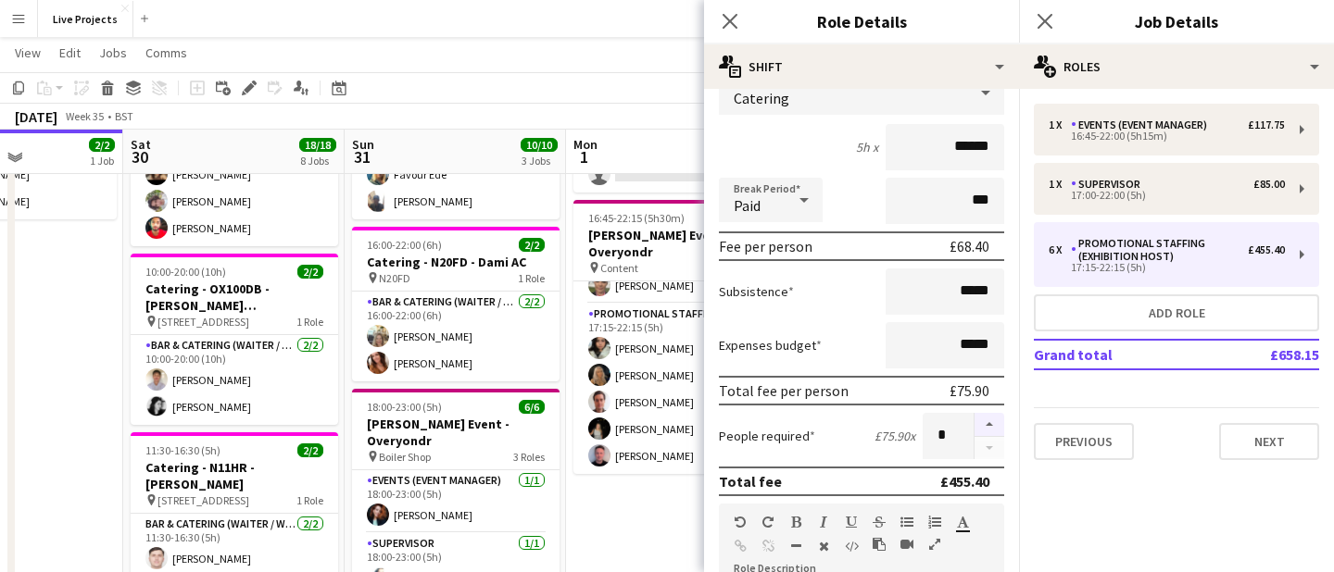
click at [987, 416] on button "button" at bounding box center [989, 425] width 30 height 24
type input "*"
click at [734, 30] on app-icon "Close pop-in" at bounding box center [730, 21] width 27 height 27
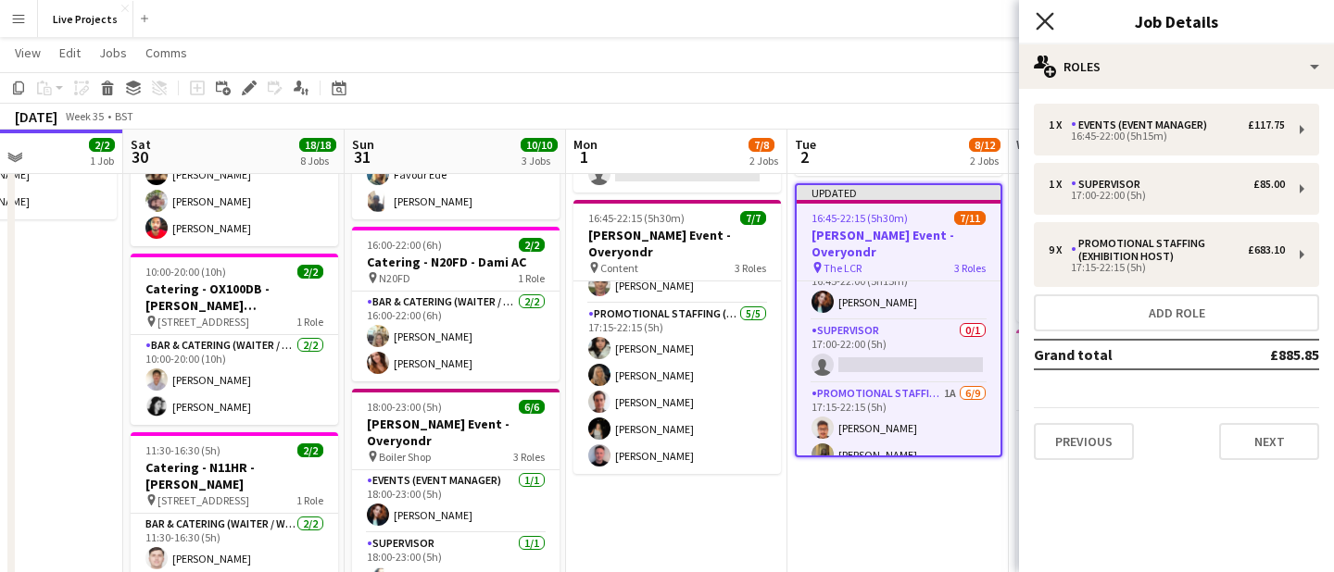
click at [1053, 17] on icon "Close pop-in" at bounding box center [1044, 21] width 18 height 18
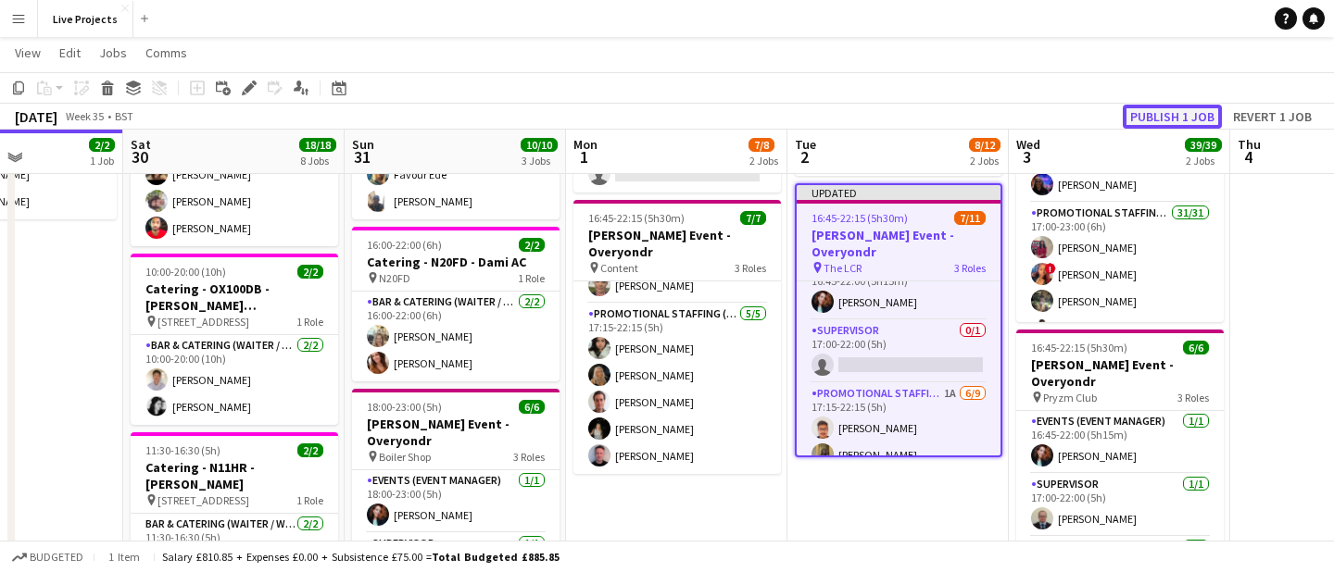
click at [1194, 113] on button "Publish 1 job" at bounding box center [1172, 117] width 99 height 24
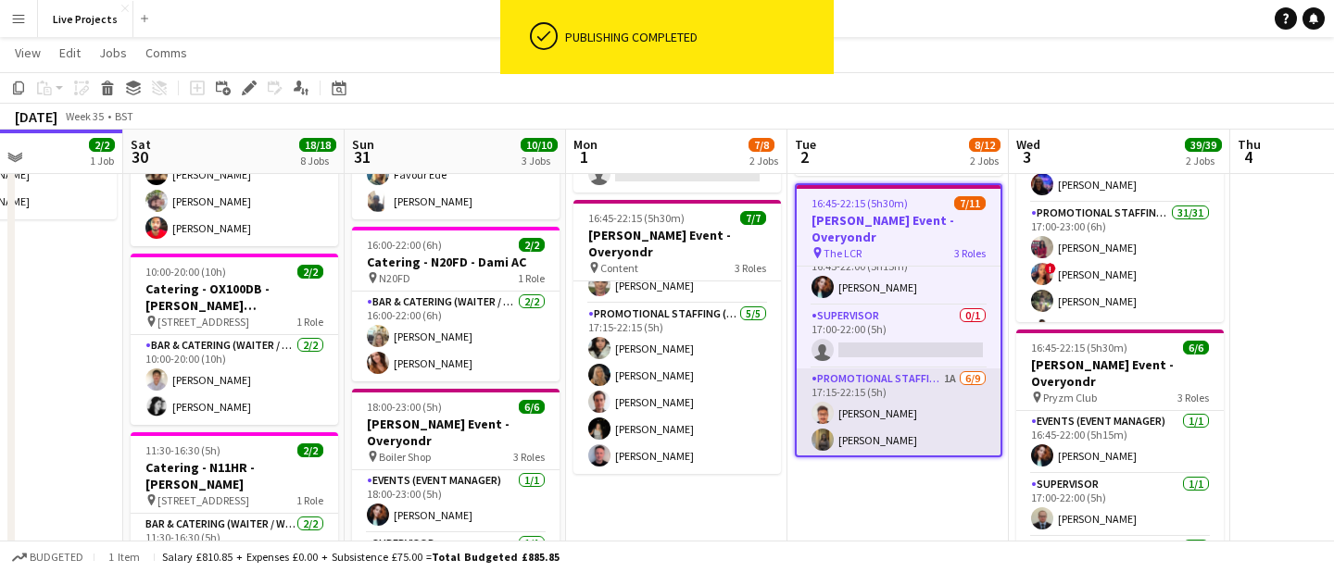
click at [944, 407] on app-card-role "Promotional Staffing (Exhibition Host) 1A [DATE] 17:15-22:15 (5h) [PERSON_NAME]…" at bounding box center [899, 510] width 204 height 283
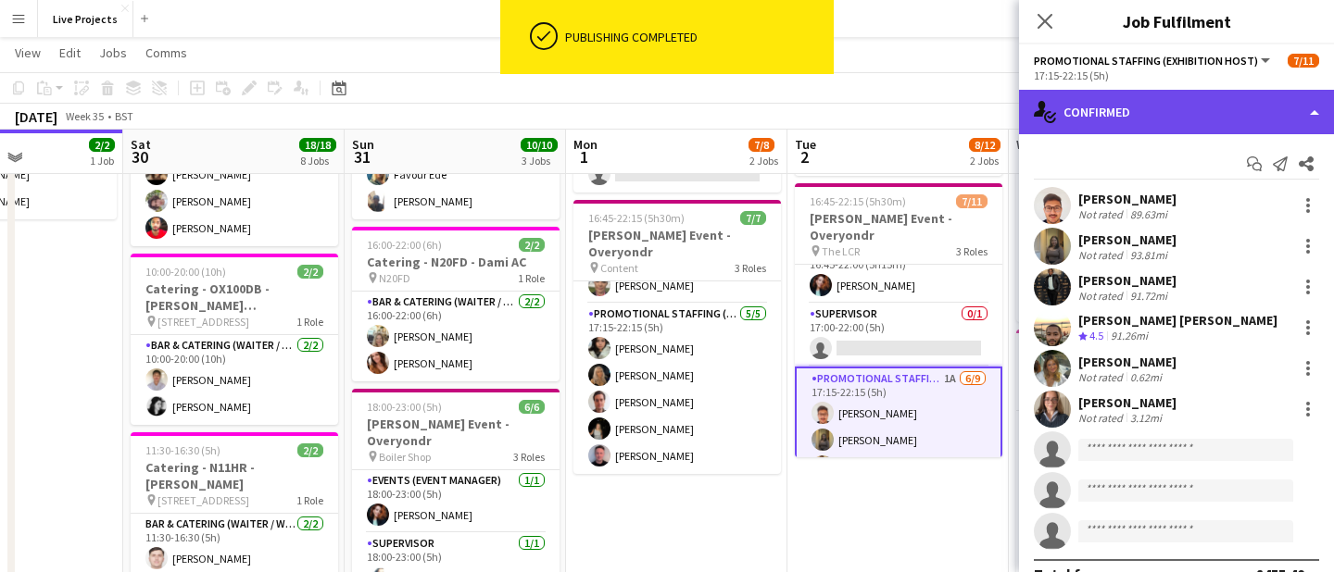
click at [1213, 111] on div "single-neutral-actions-check-2 Confirmed" at bounding box center [1176, 112] width 315 height 44
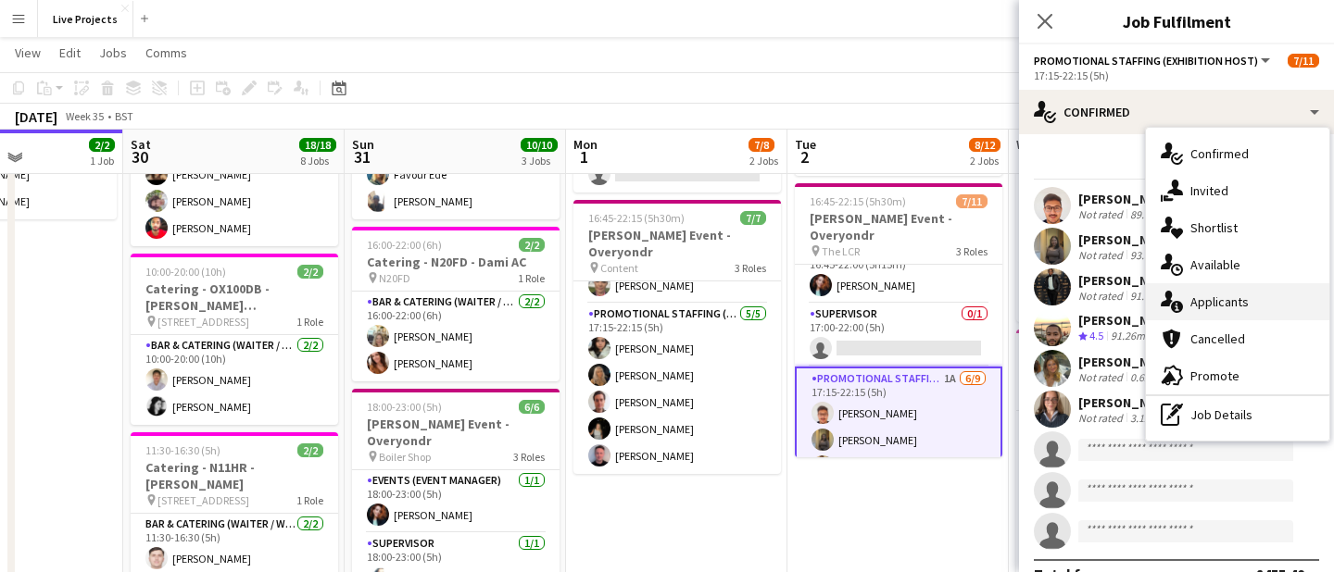
click at [1227, 294] on div "single-neutral-actions-information Applicants" at bounding box center [1237, 301] width 183 height 37
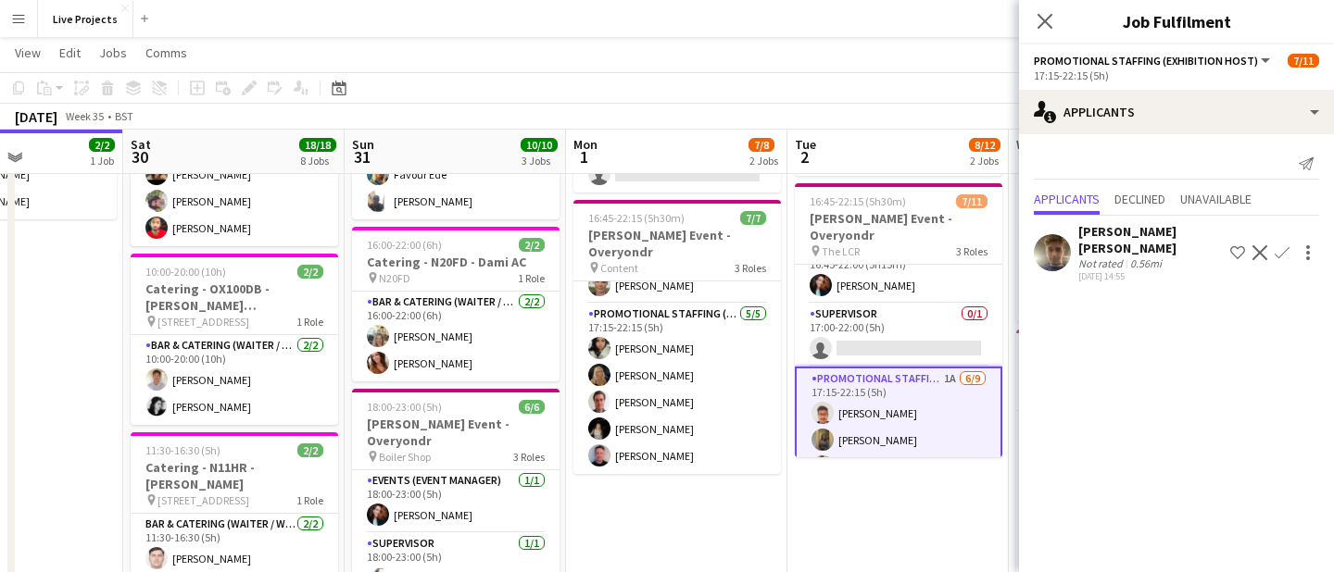
click at [1284, 250] on app-icon "Confirm" at bounding box center [1281, 252] width 15 height 15
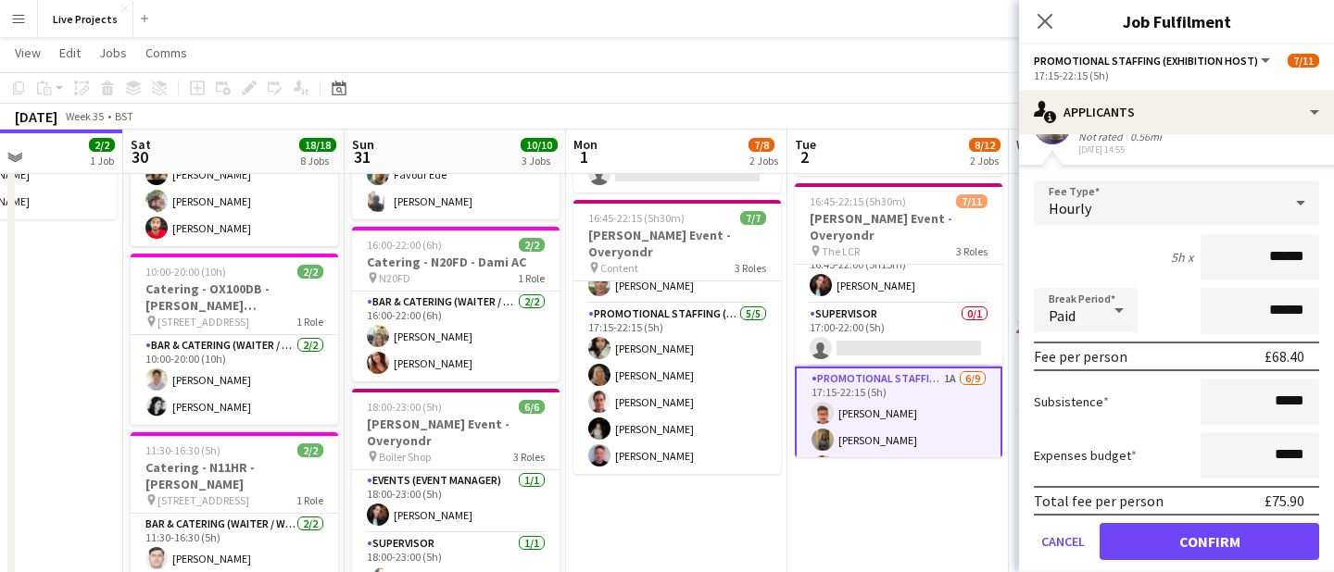
scroll to position [149, 0]
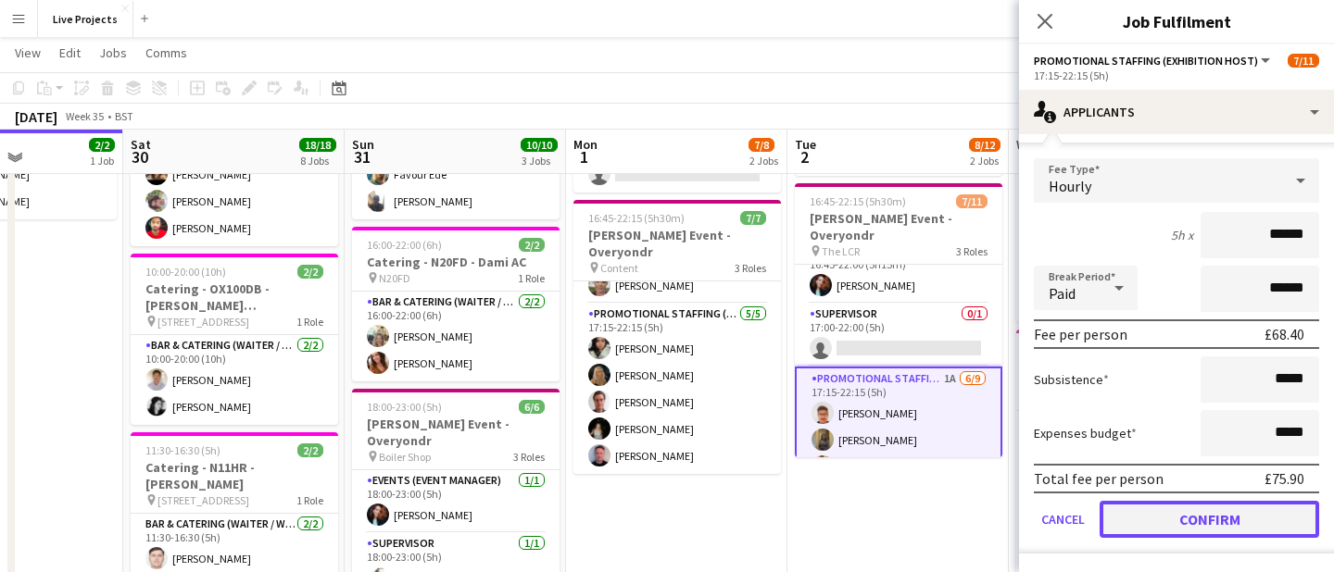
click at [1194, 509] on button "Confirm" at bounding box center [1209, 519] width 220 height 37
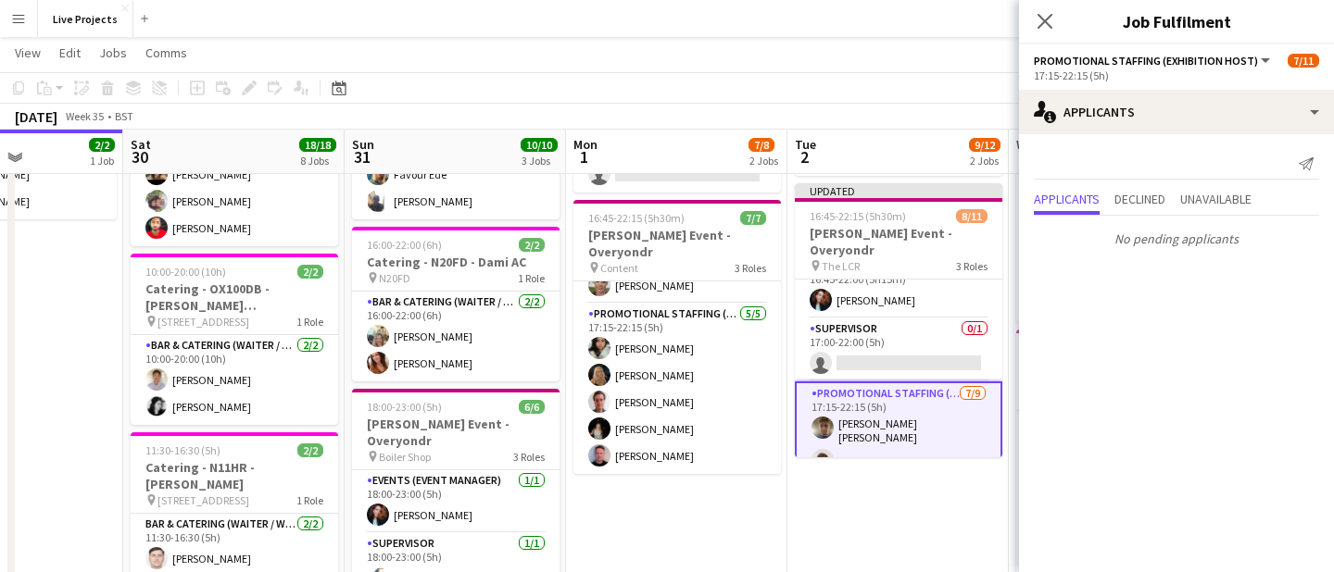
scroll to position [0, 0]
click at [1041, 15] on icon "Close pop-in" at bounding box center [1044, 21] width 18 height 18
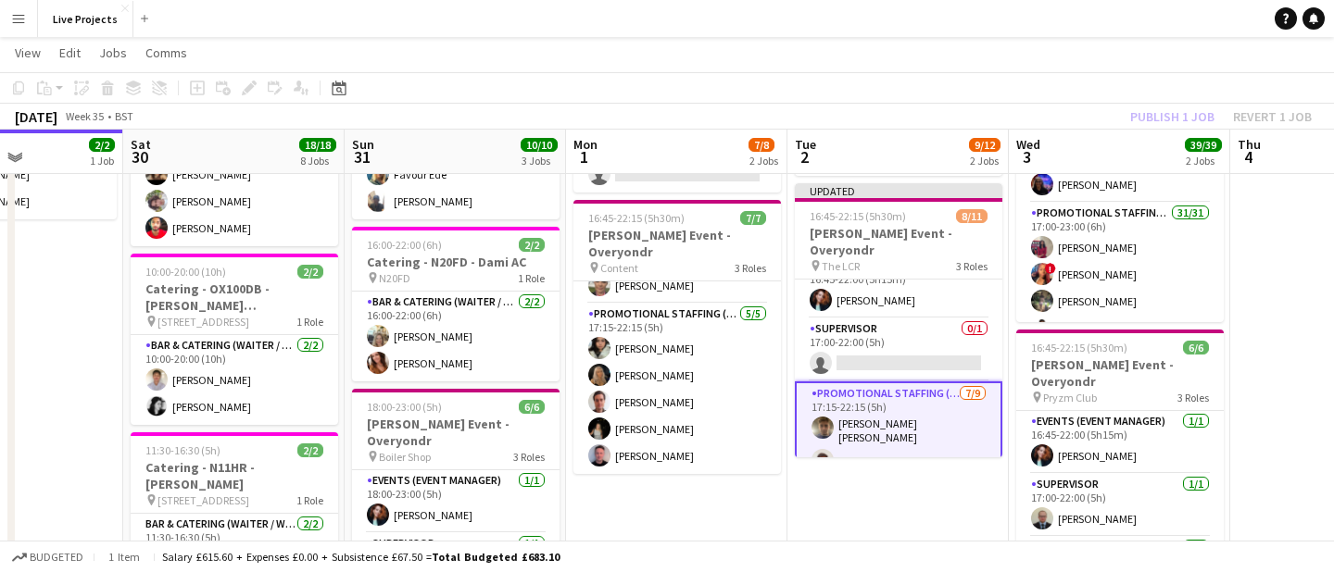
click at [1158, 114] on div "Publish 1 job Revert 1 job" at bounding box center [1221, 117] width 226 height 24
click at [1158, 114] on button "Publish 1 job" at bounding box center [1172, 117] width 99 height 24
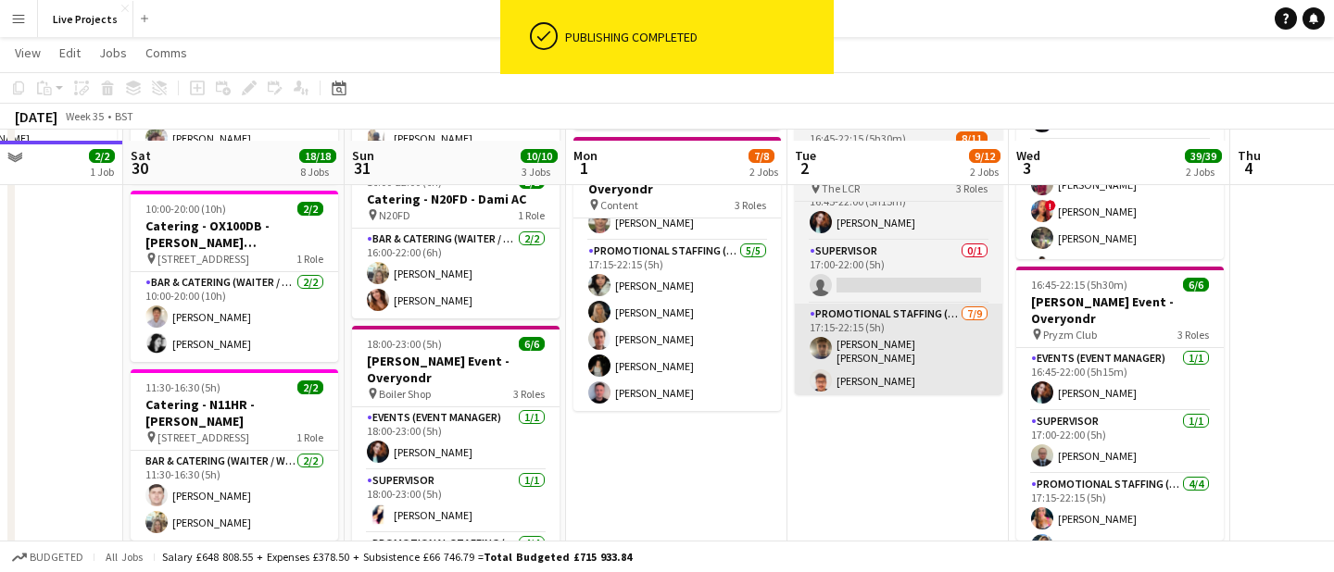
scroll to position [228, 0]
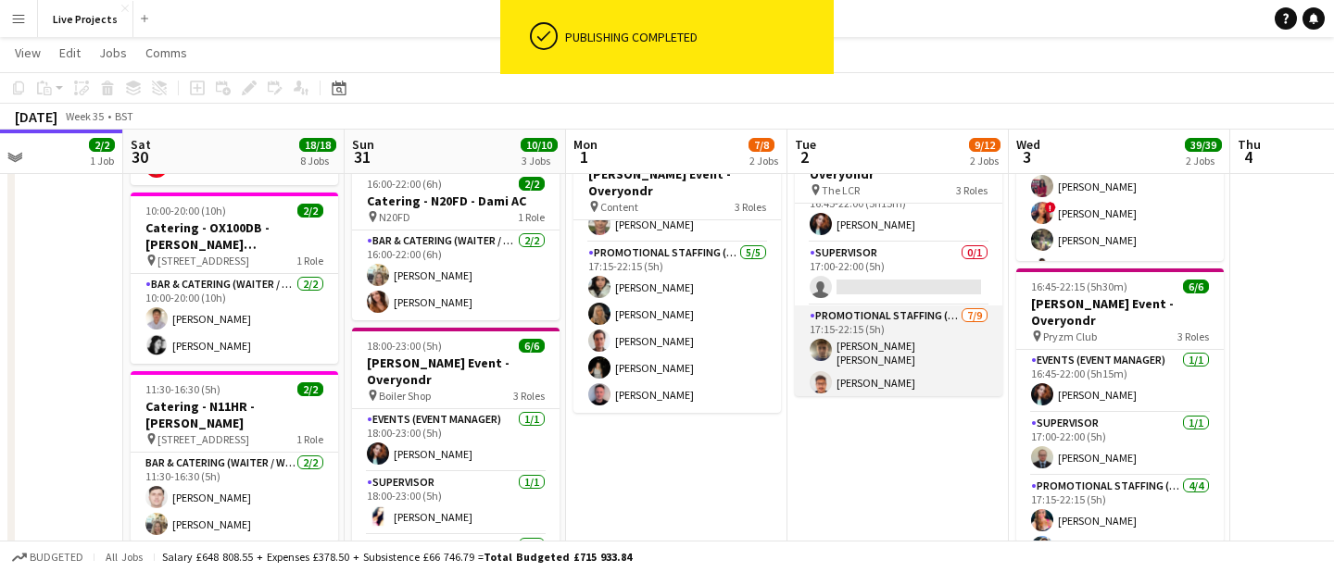
click at [935, 345] on app-card-role "Promotional Staffing (Exhibition Host) [DATE] 17:15-22:15 (5h) [PERSON_NAME] [P…" at bounding box center [898, 450] width 207 height 289
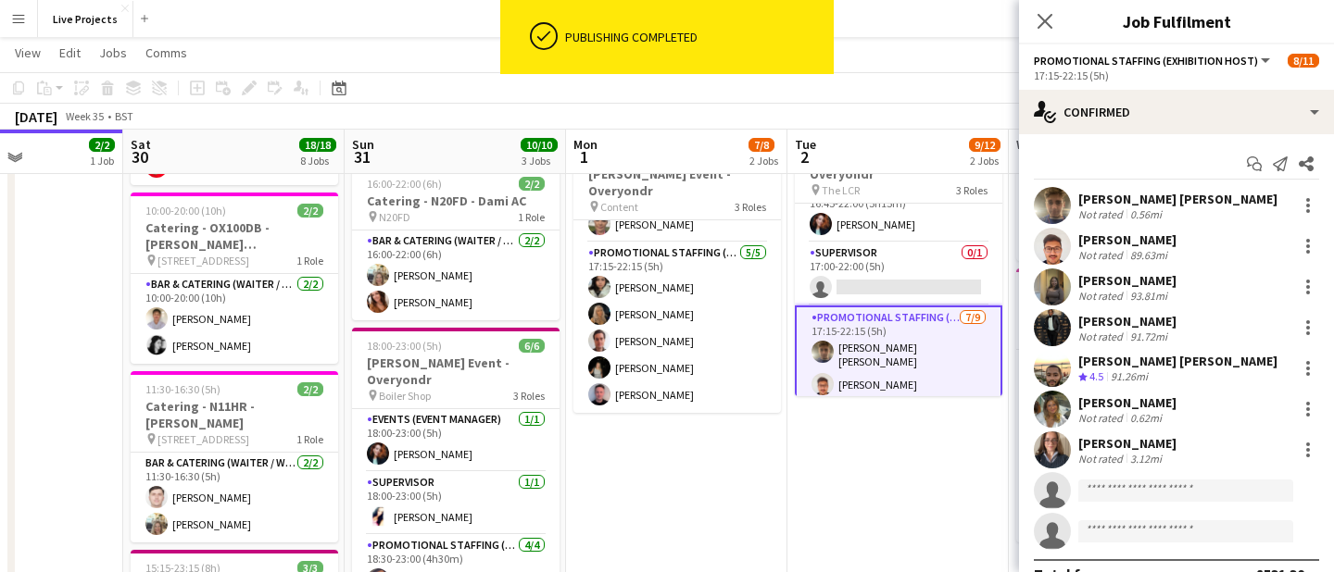
click at [1138, 196] on div "[PERSON_NAME] [PERSON_NAME]" at bounding box center [1177, 199] width 199 height 17
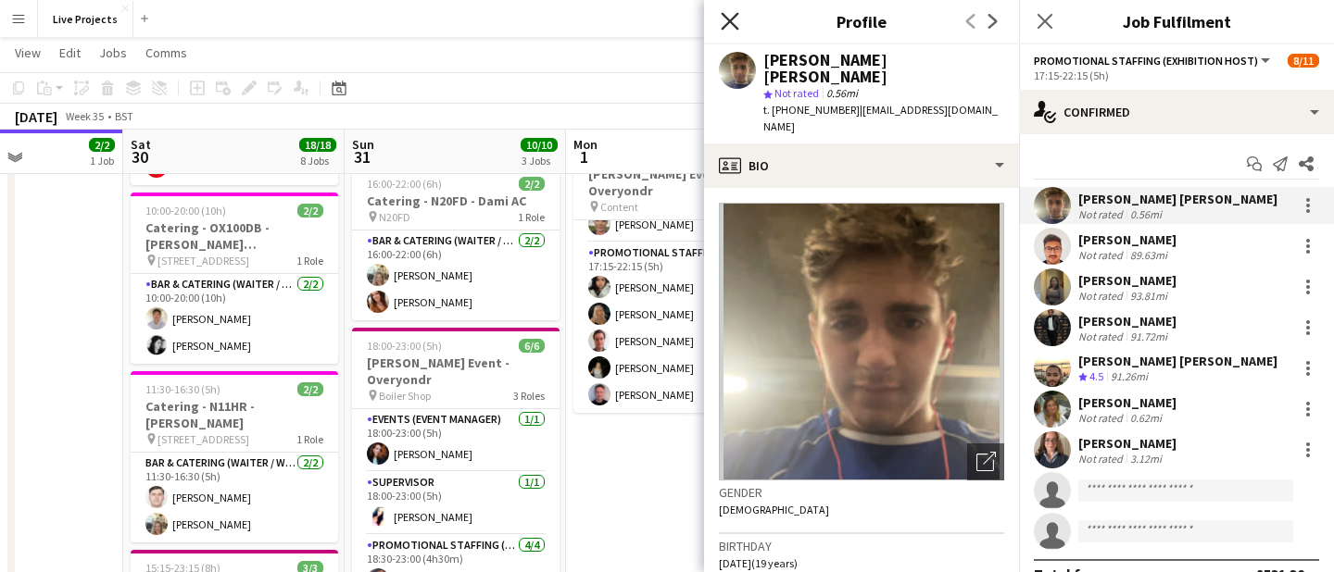
click at [727, 20] on icon "Close pop-in" at bounding box center [730, 21] width 18 height 18
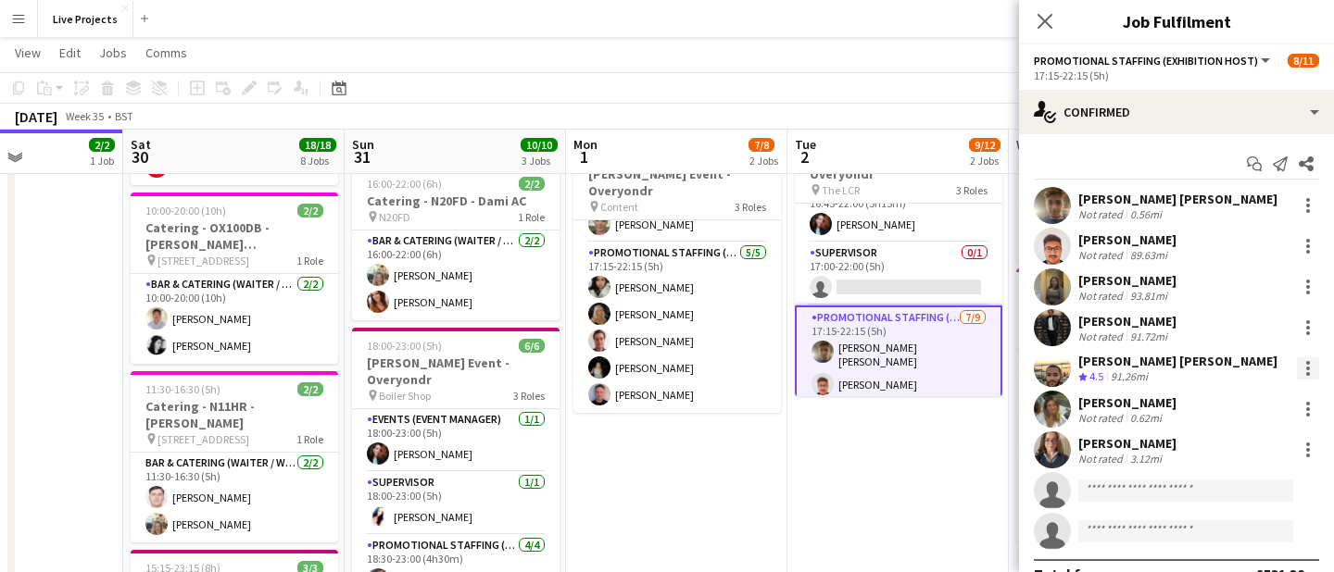
click at [1307, 372] on div at bounding box center [1308, 374] width 4 height 4
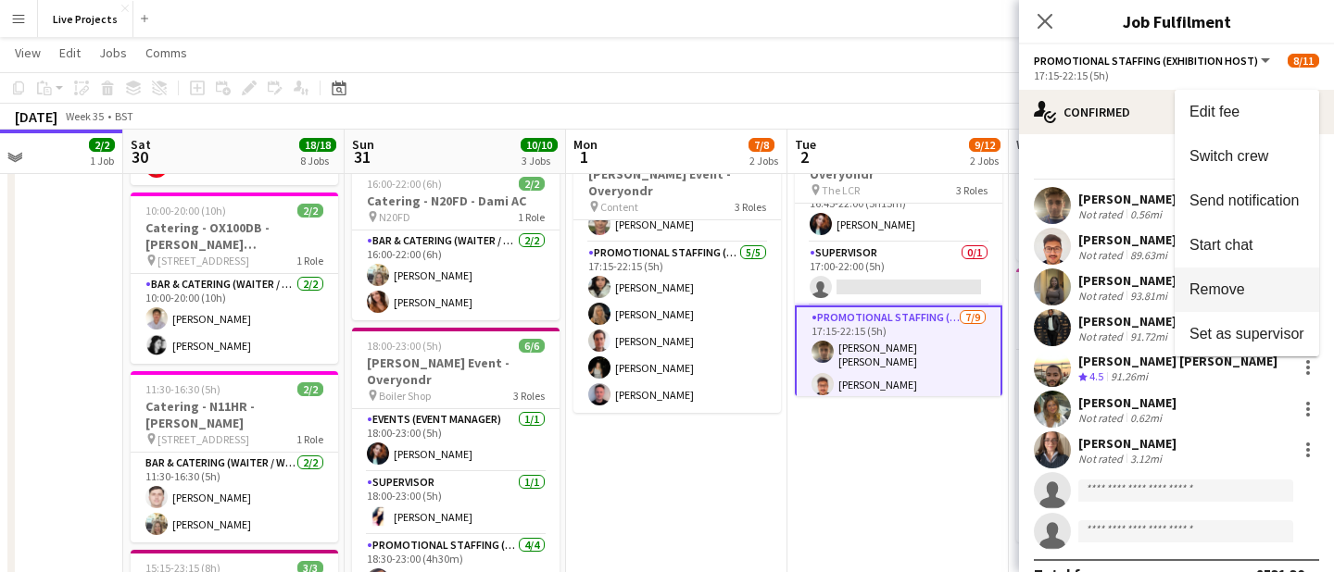
click at [1236, 287] on span "Remove" at bounding box center [1217, 290] width 56 height 16
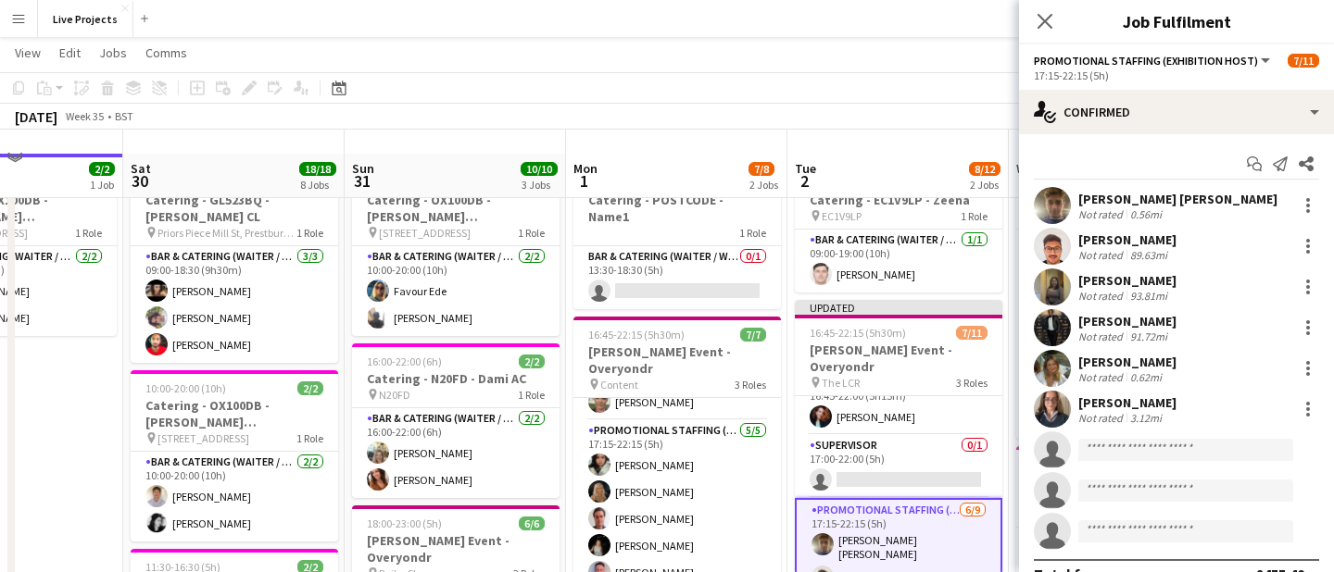
scroll to position [0, 0]
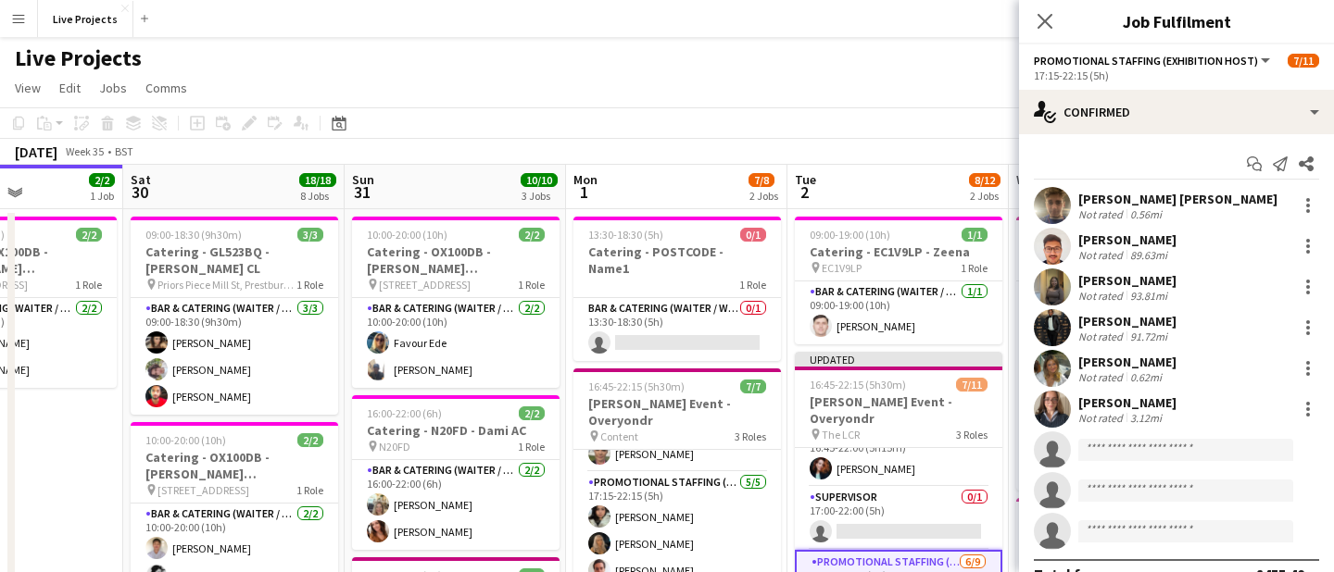
click at [1045, 4] on div "Close pop-in" at bounding box center [1045, 21] width 52 height 43
click at [1044, 18] on icon "Close pop-in" at bounding box center [1044, 21] width 18 height 18
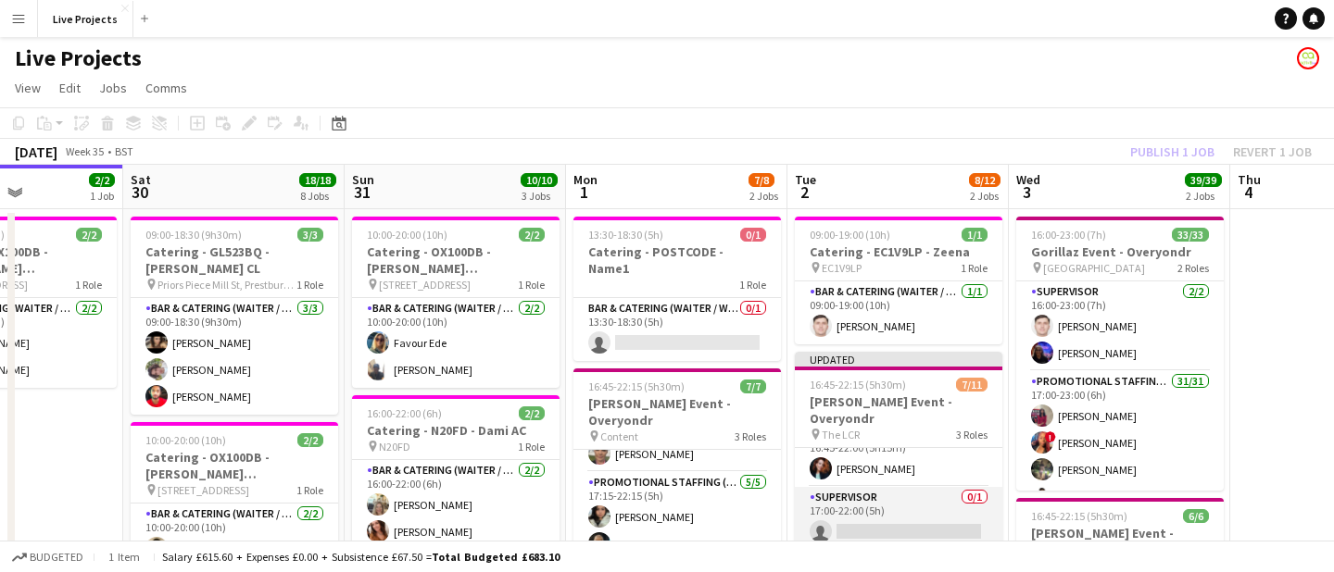
click at [902, 508] on app-card-role "Supervisor 0/1 17:00-22:00 (5h) single-neutral-actions" at bounding box center [898, 518] width 207 height 63
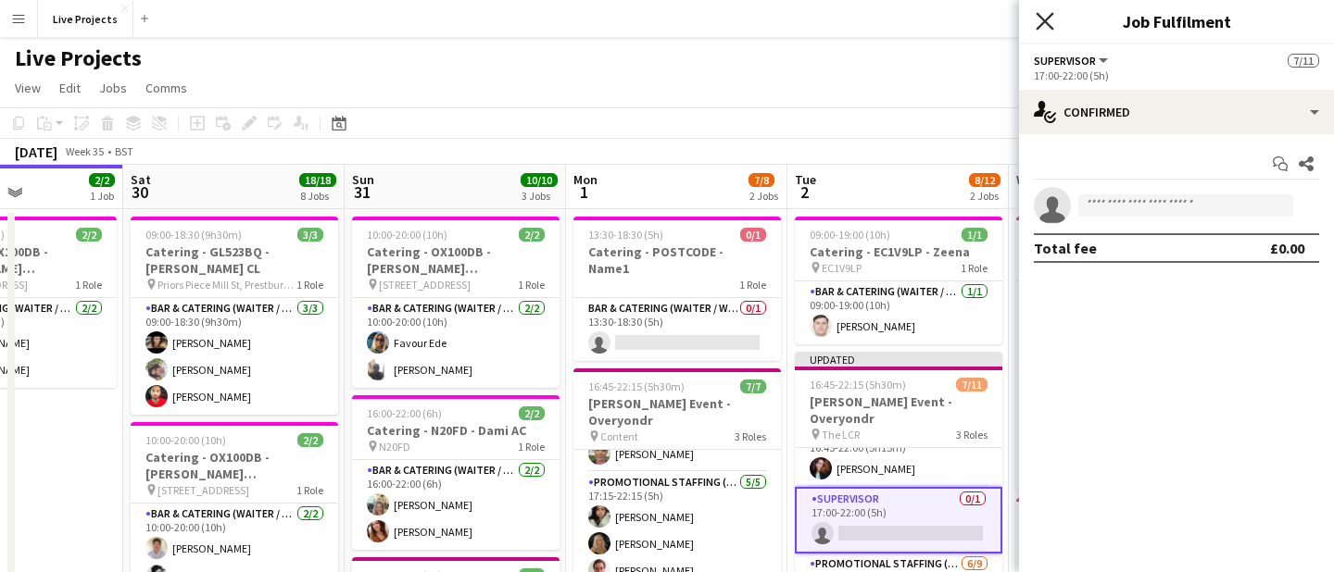
click at [1049, 26] on icon at bounding box center [1044, 21] width 18 height 18
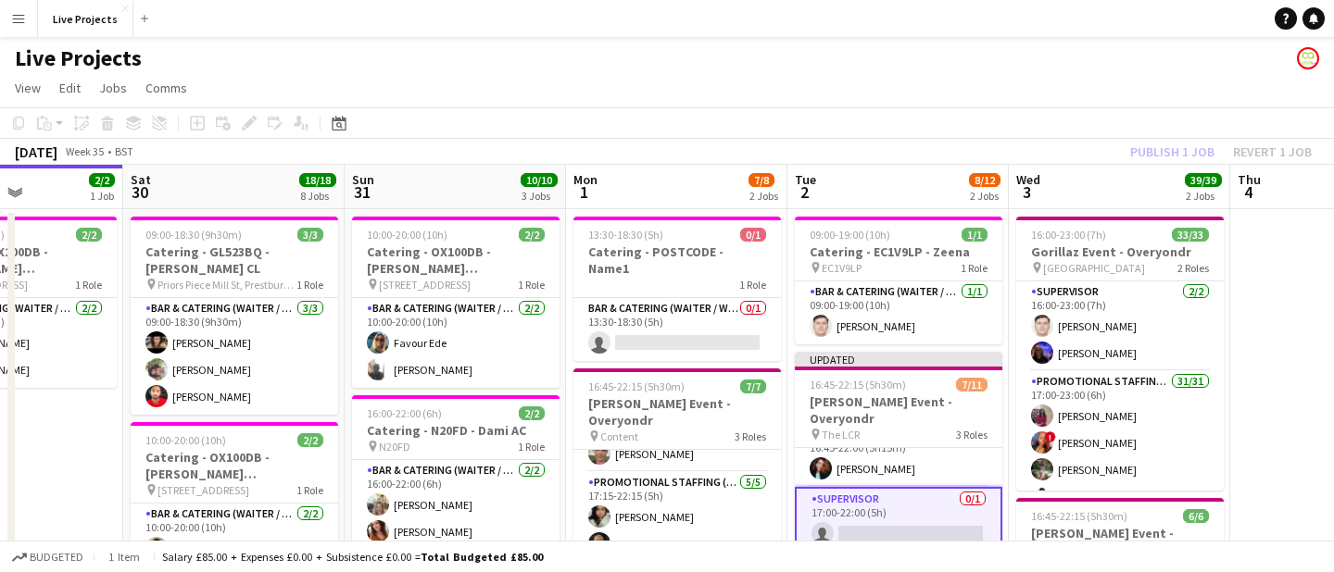
click at [1147, 145] on div "Publish 1 job Revert 1 job" at bounding box center [1221, 152] width 226 height 24
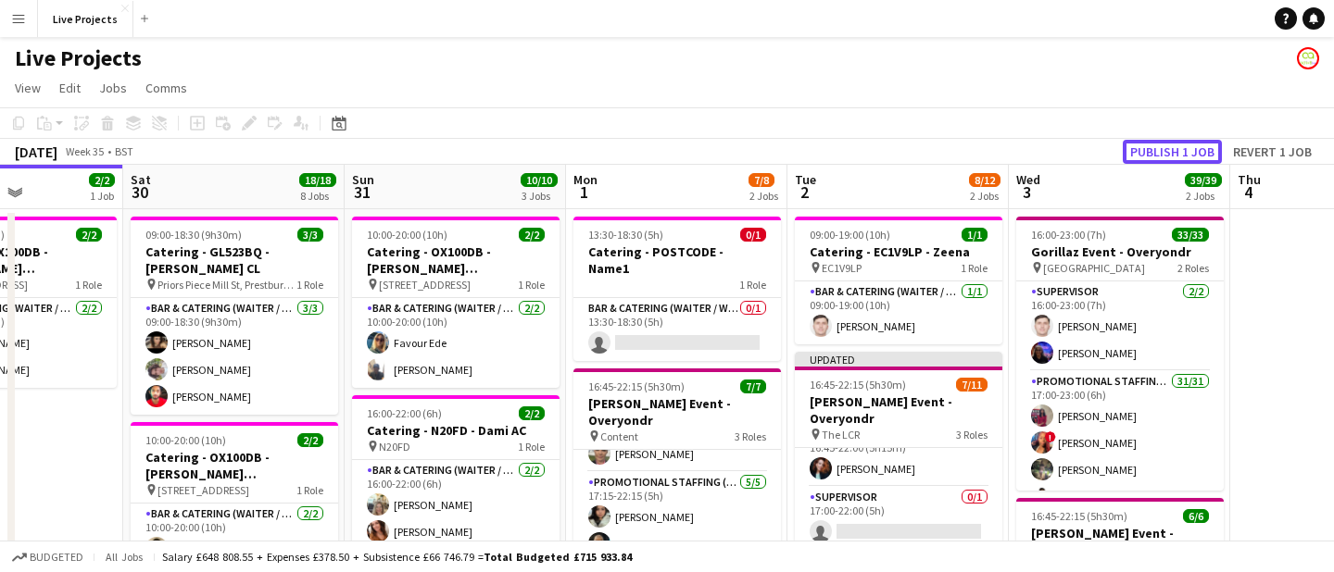
click at [1147, 145] on button "Publish 1 job" at bounding box center [1172, 152] width 99 height 24
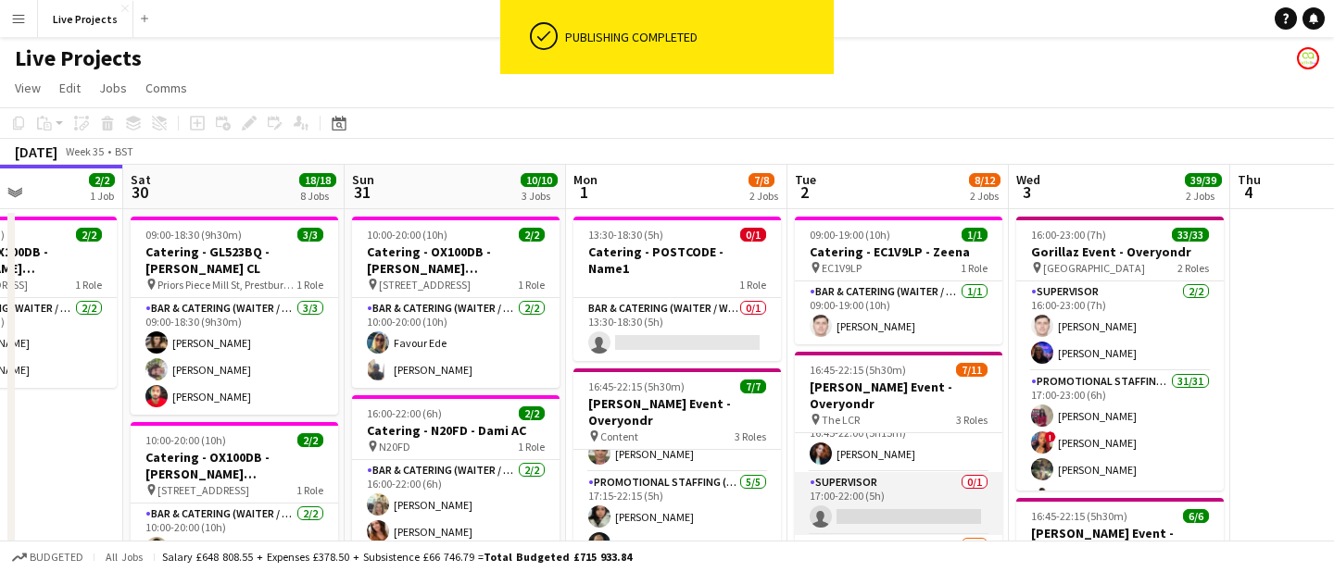
click at [903, 506] on app-card-role "Supervisor 0/1 17:00-22:00 (5h) single-neutral-actions" at bounding box center [898, 503] width 207 height 63
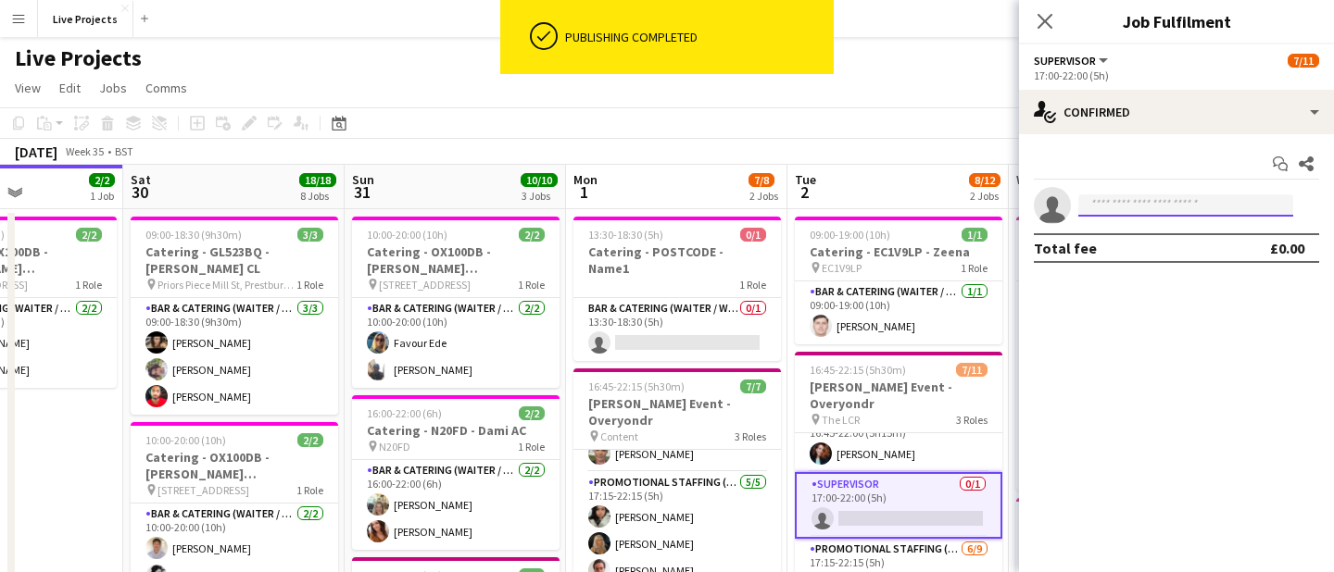
click at [1124, 207] on input at bounding box center [1185, 205] width 215 height 22
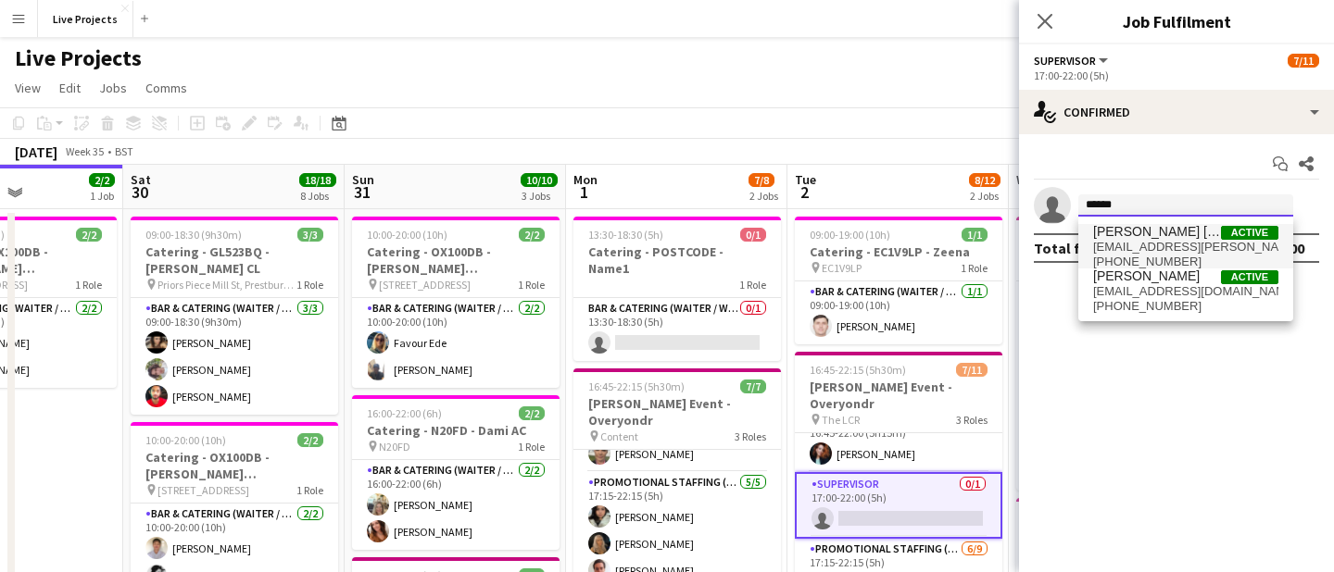
type input "******"
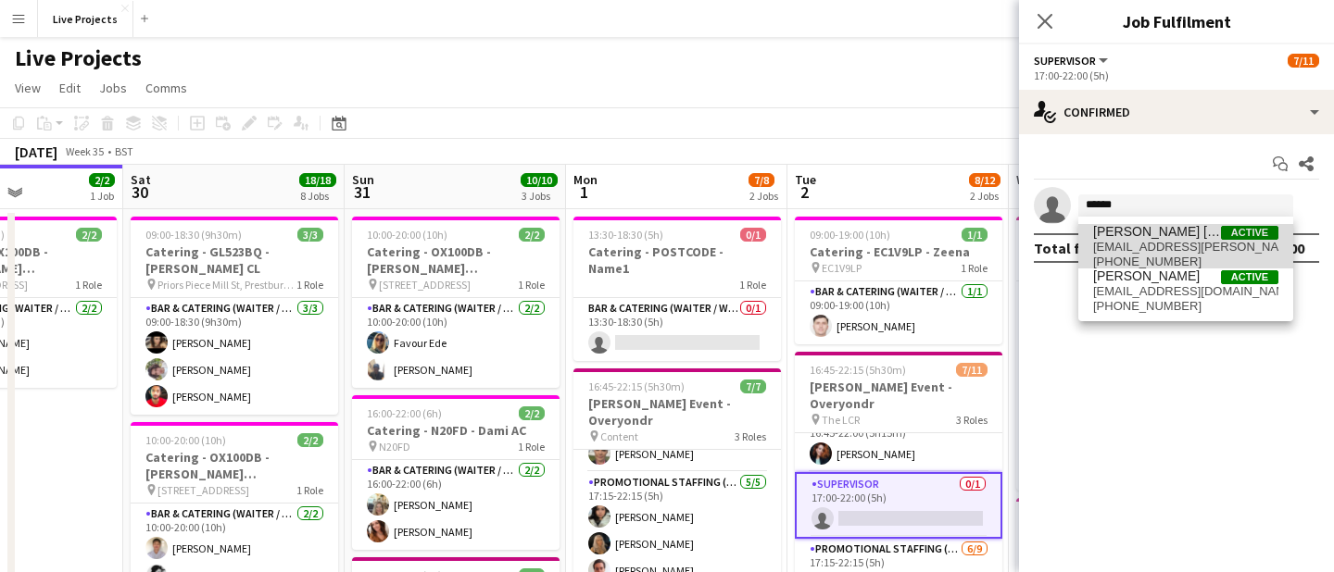
click at [1156, 240] on span "[EMAIL_ADDRESS][PERSON_NAME][DOMAIN_NAME]" at bounding box center [1185, 247] width 185 height 15
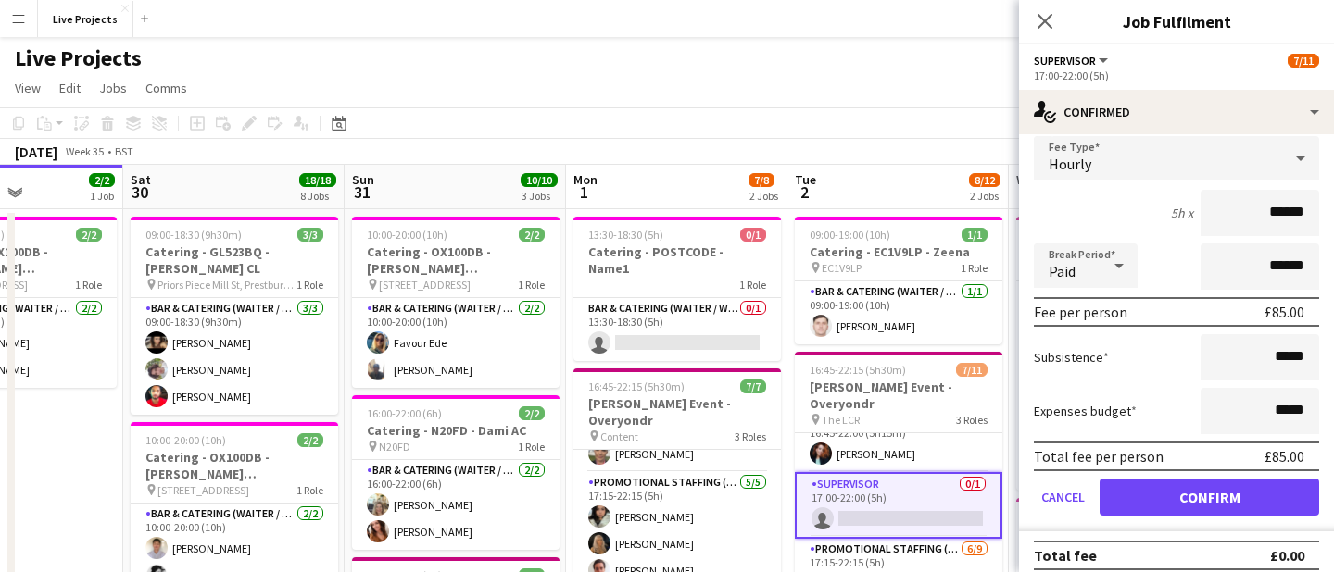
scroll to position [126, 0]
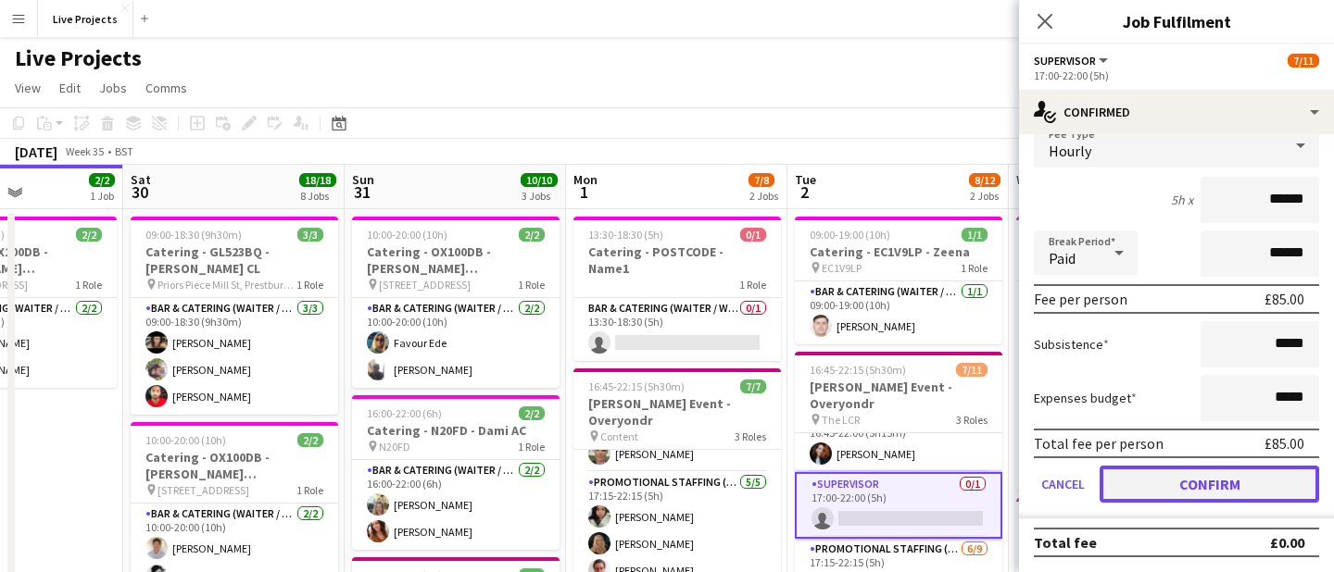
click at [1183, 480] on button "Confirm" at bounding box center [1209, 484] width 220 height 37
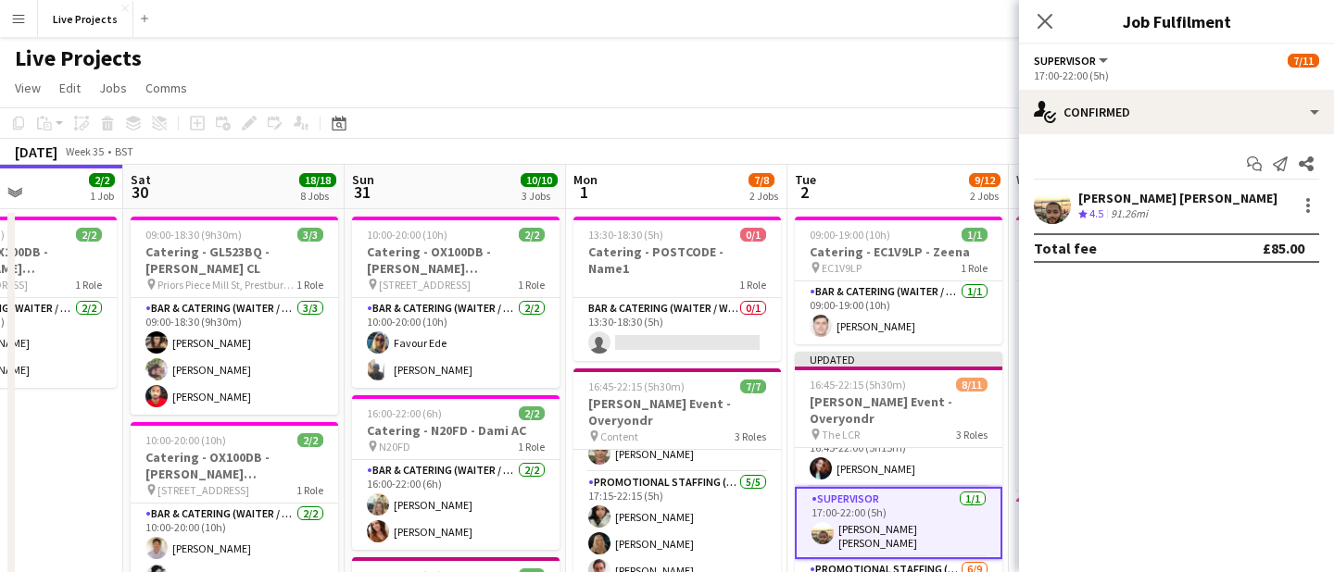
scroll to position [0, 0]
click at [1045, 23] on icon "Close pop-in" at bounding box center [1044, 21] width 18 height 18
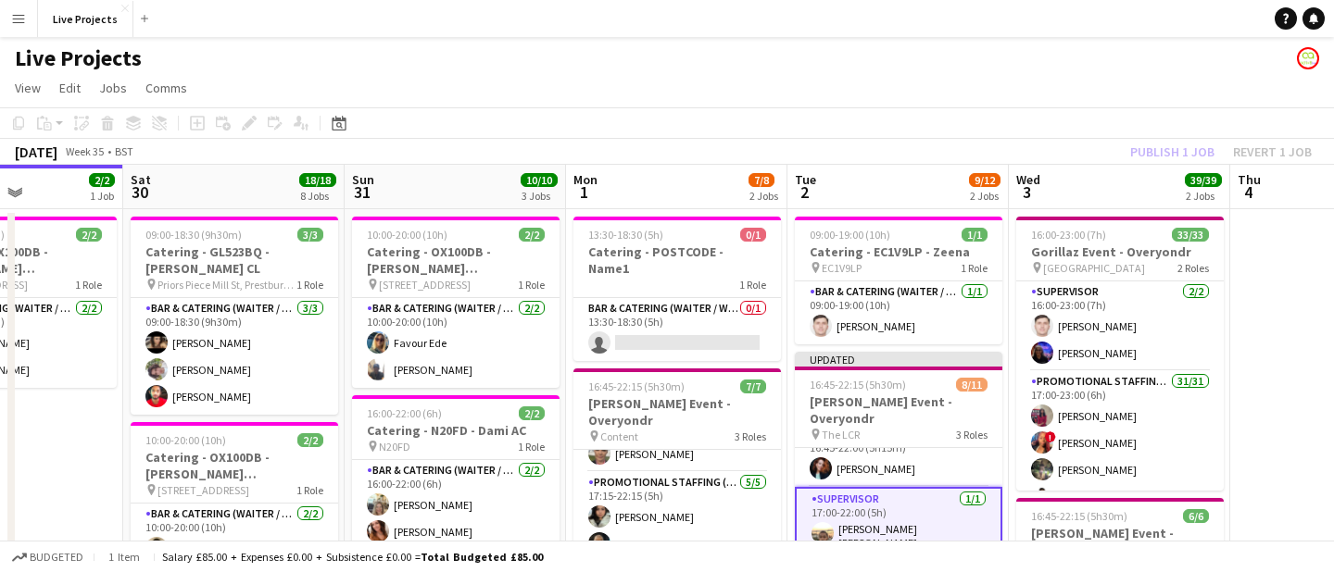
click at [1165, 157] on div "Publish 1 job Revert 1 job" at bounding box center [1221, 152] width 226 height 24
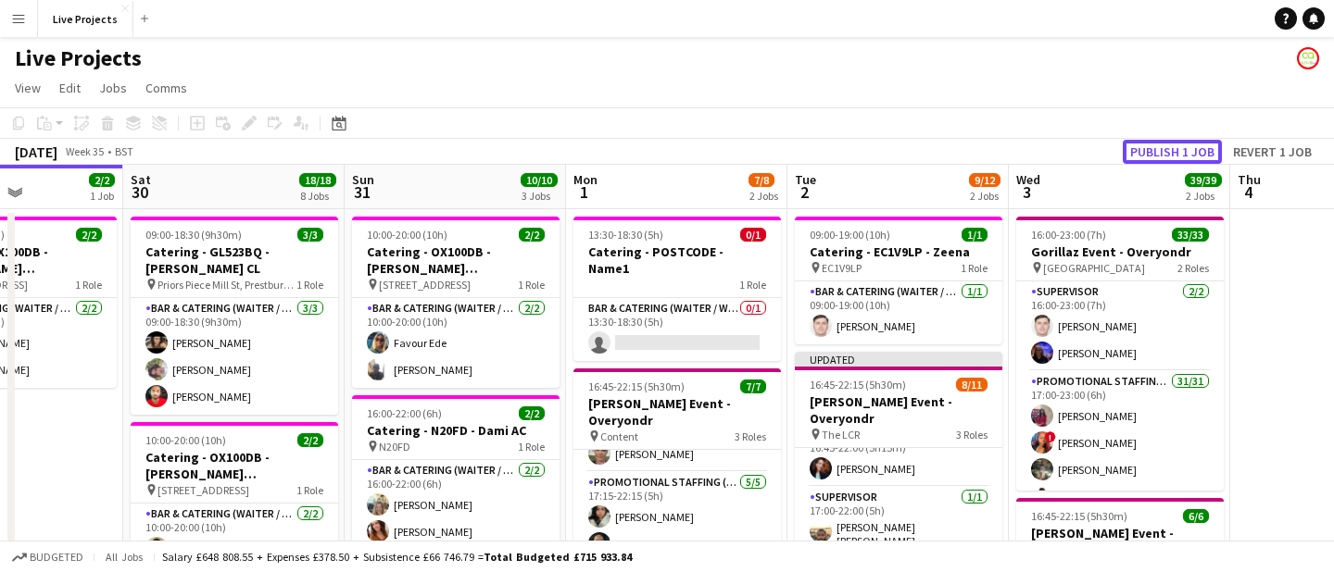
click at [1165, 157] on button "Publish 1 job" at bounding box center [1172, 152] width 99 height 24
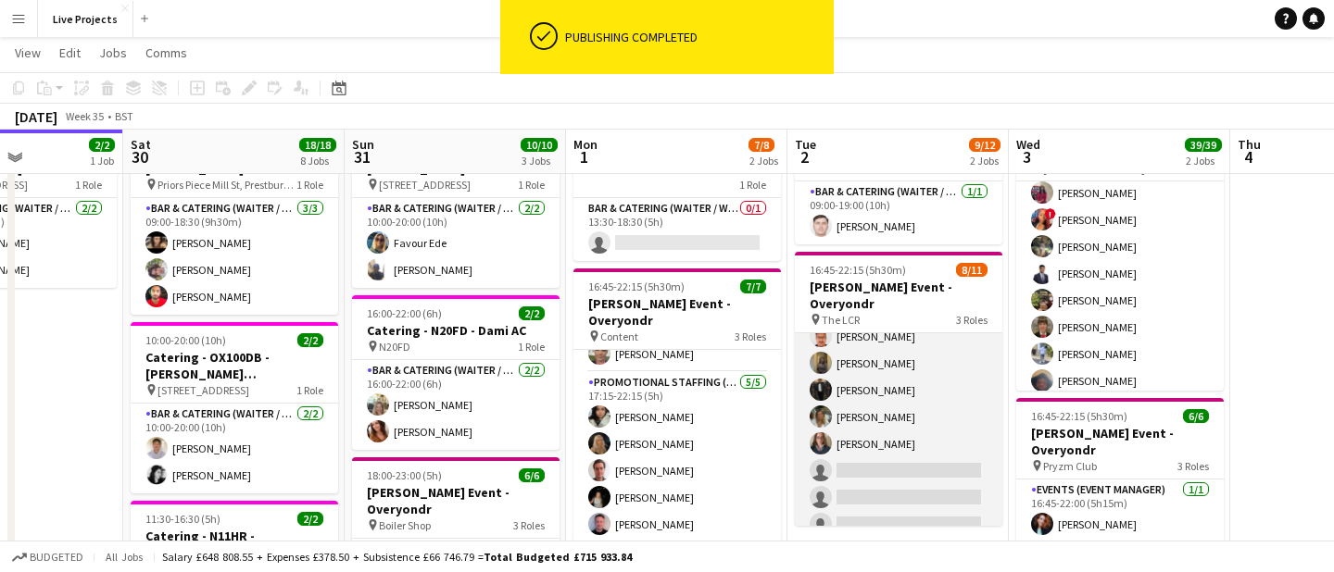
scroll to position [211, 0]
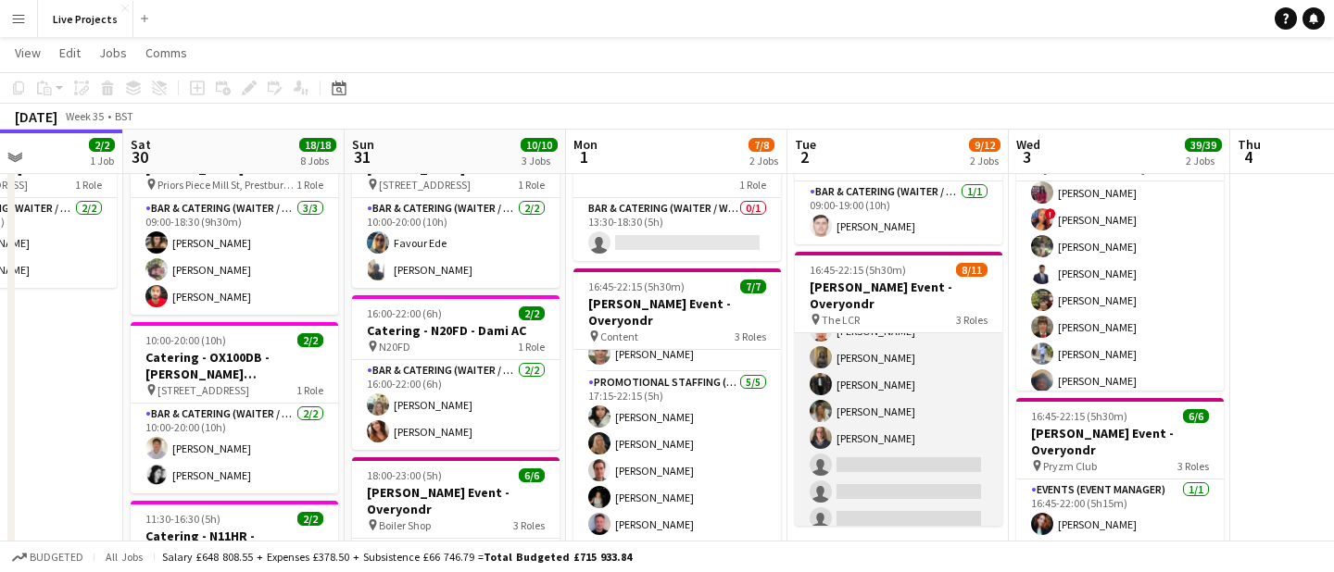
click at [912, 438] on app-card-role "Promotional Staffing (Exhibition Host) [DATE] 17:15-22:15 (5h) [PERSON_NAME] [P…" at bounding box center [898, 395] width 207 height 283
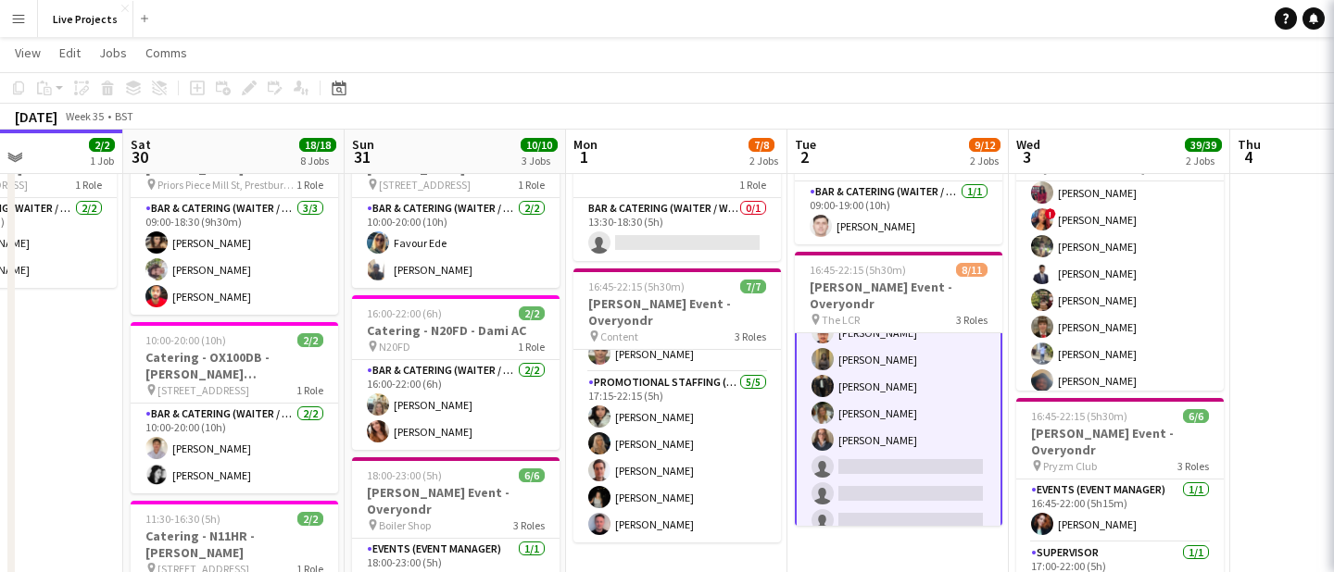
scroll to position [213, 0]
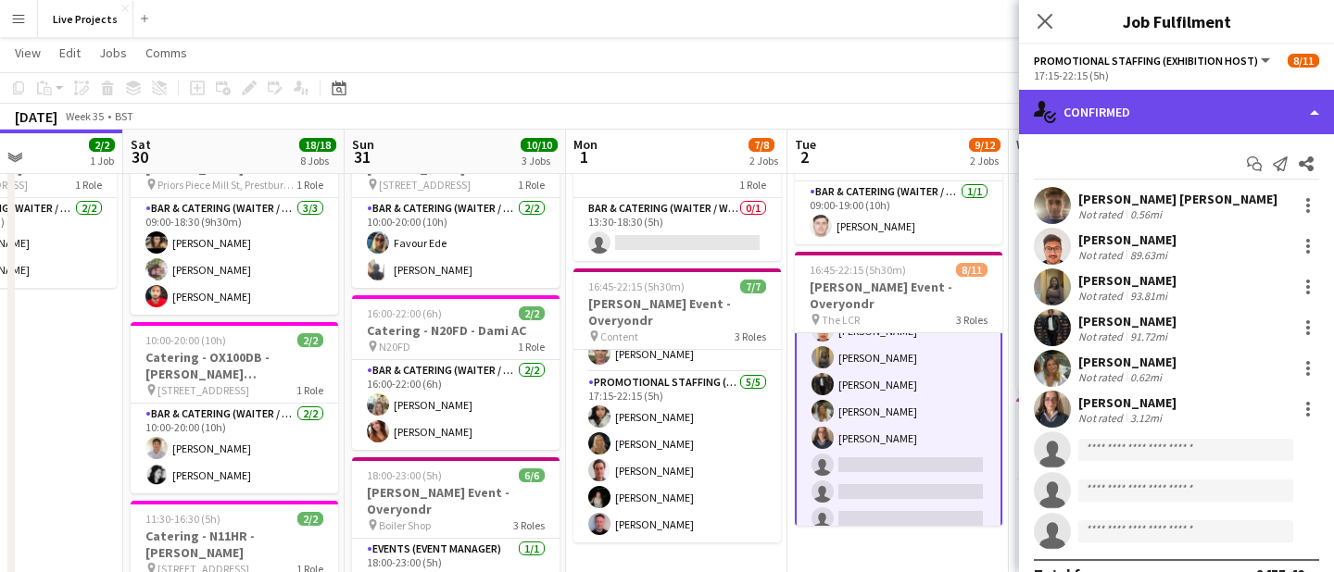
click at [1183, 125] on div "single-neutral-actions-check-2 Confirmed" at bounding box center [1176, 112] width 315 height 44
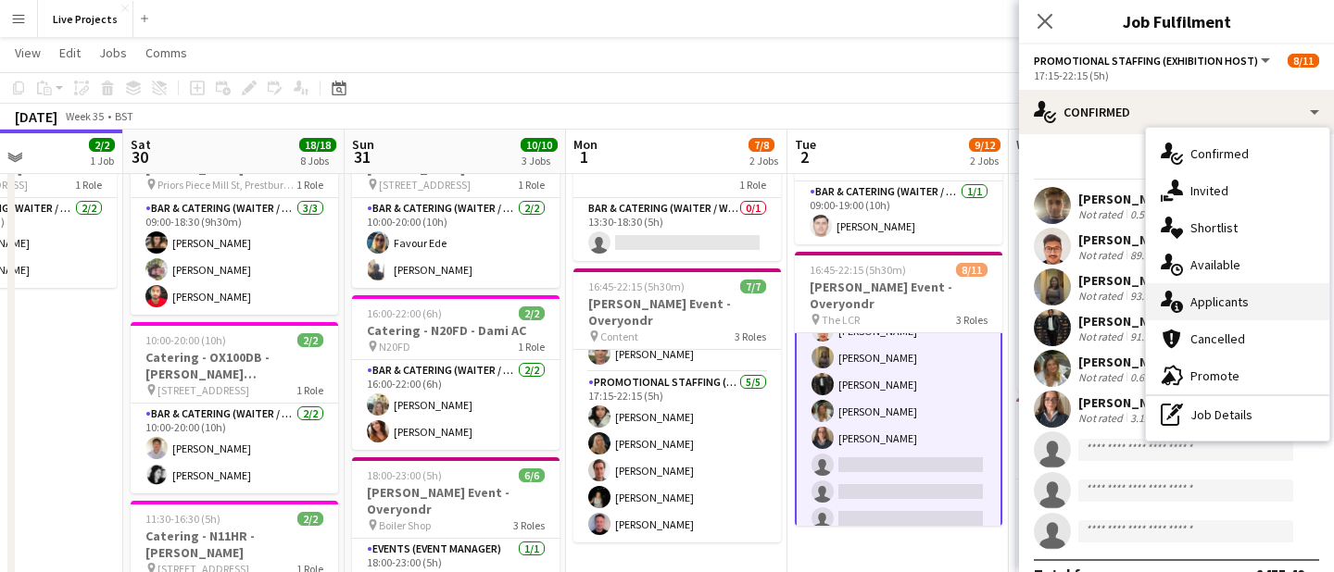
click at [1227, 307] on div "single-neutral-actions-information Applicants" at bounding box center [1237, 301] width 183 height 37
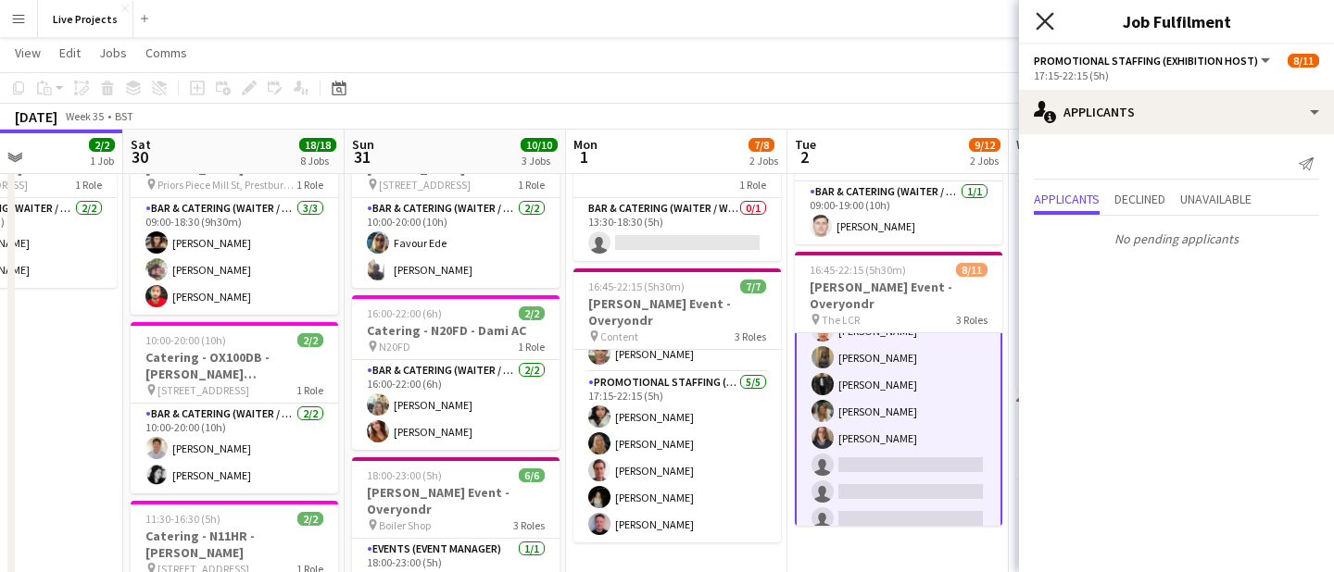
click at [1042, 21] on icon "Close pop-in" at bounding box center [1044, 21] width 18 height 18
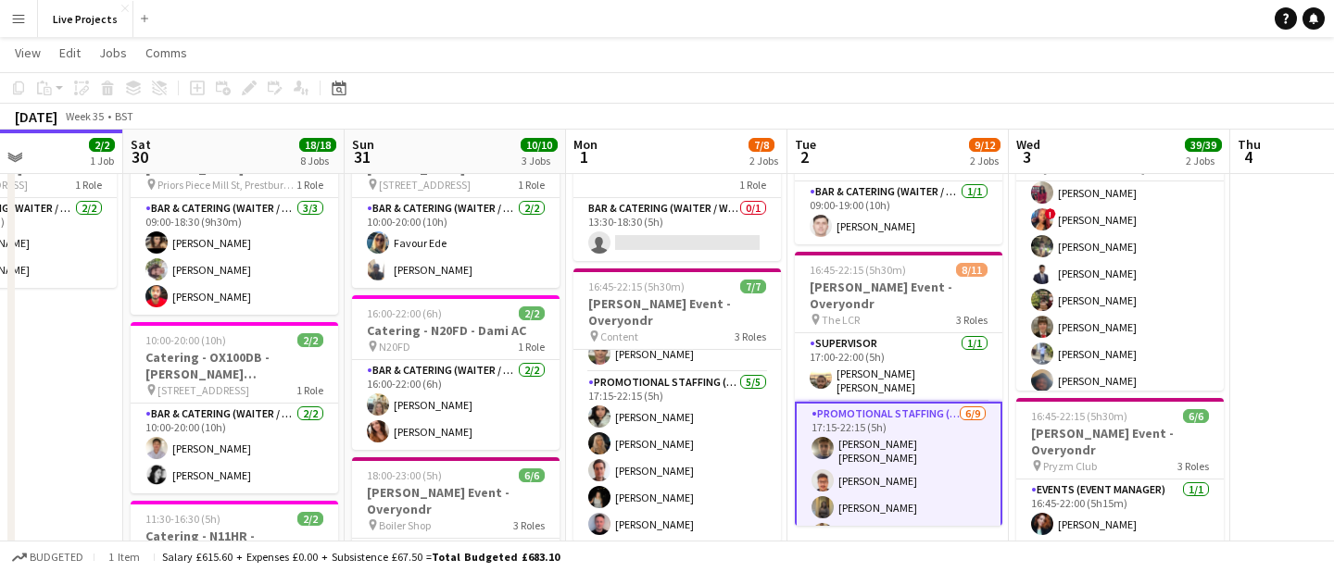
scroll to position [50, 0]
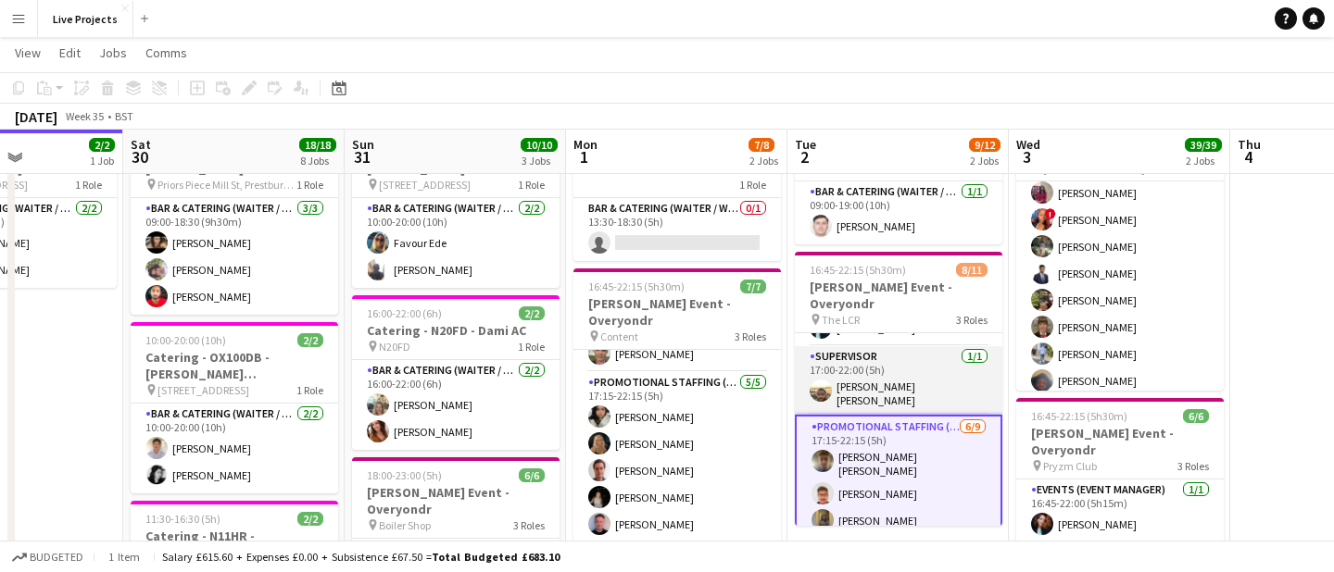
click at [916, 389] on app-card-role "Supervisor [DATE] 17:00-22:00 (5h) [PERSON_NAME] [PERSON_NAME]" at bounding box center [898, 380] width 207 height 69
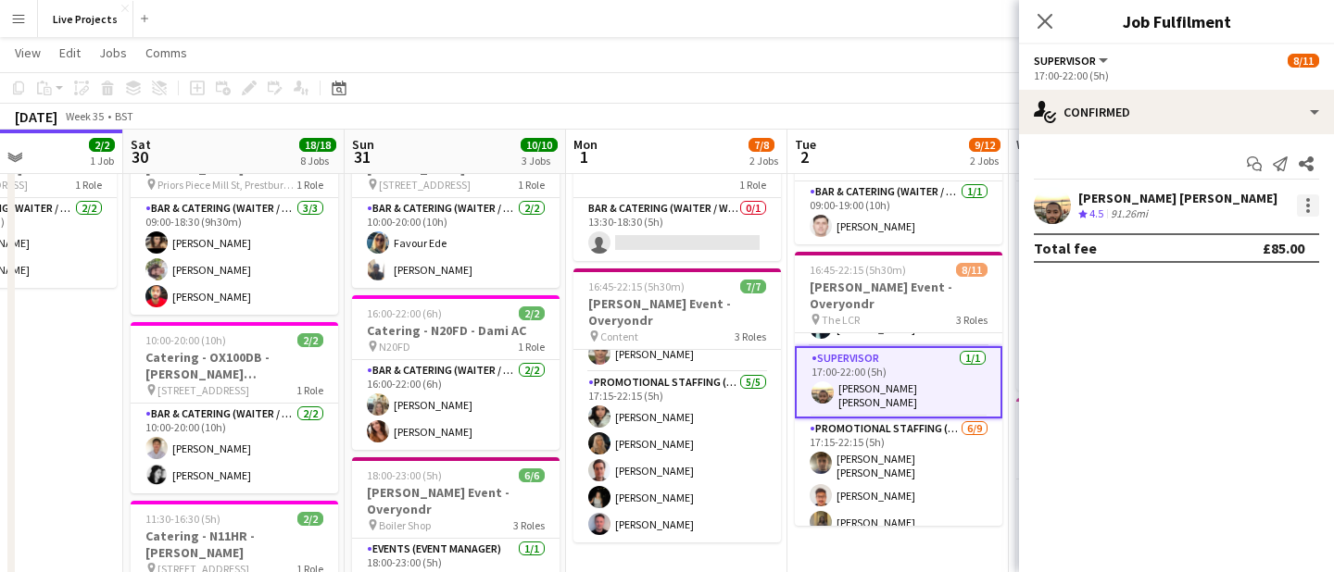
click at [1306, 205] on div at bounding box center [1308, 206] width 4 height 4
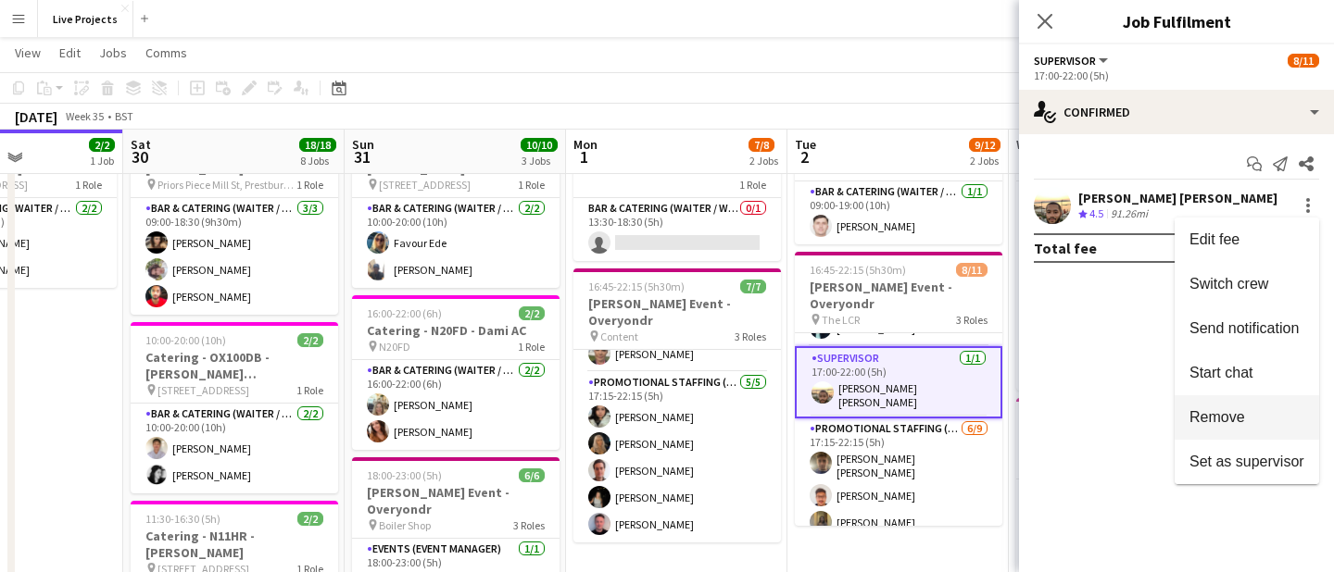
click at [1214, 409] on span "Remove" at bounding box center [1217, 417] width 56 height 16
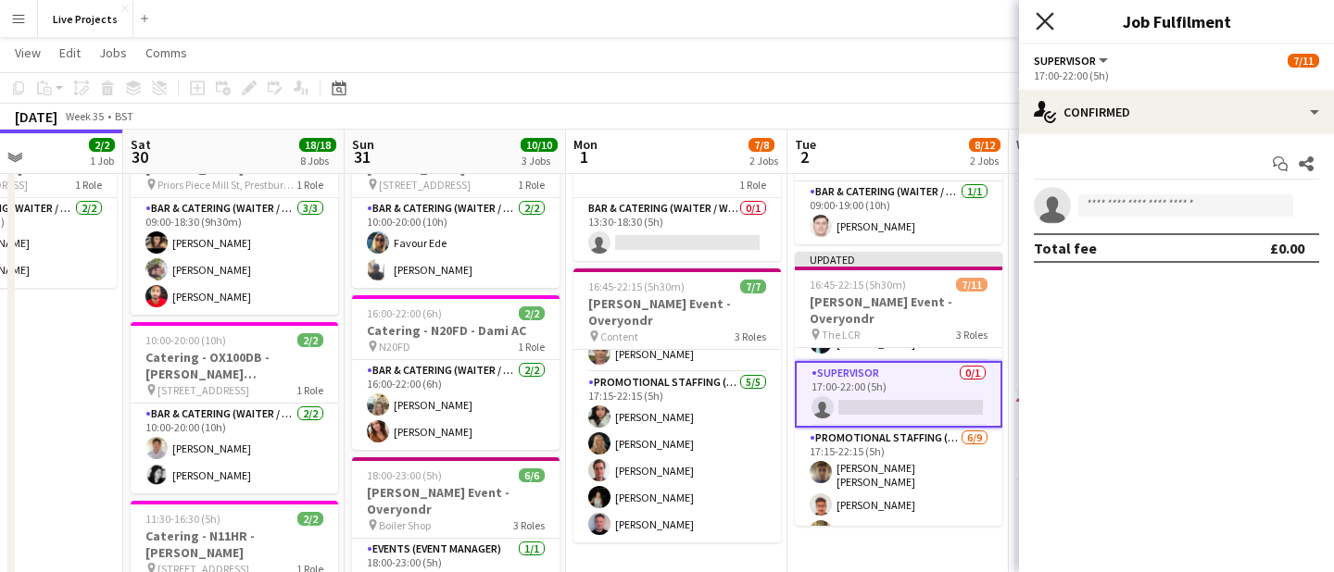
click at [1049, 17] on icon at bounding box center [1044, 21] width 18 height 18
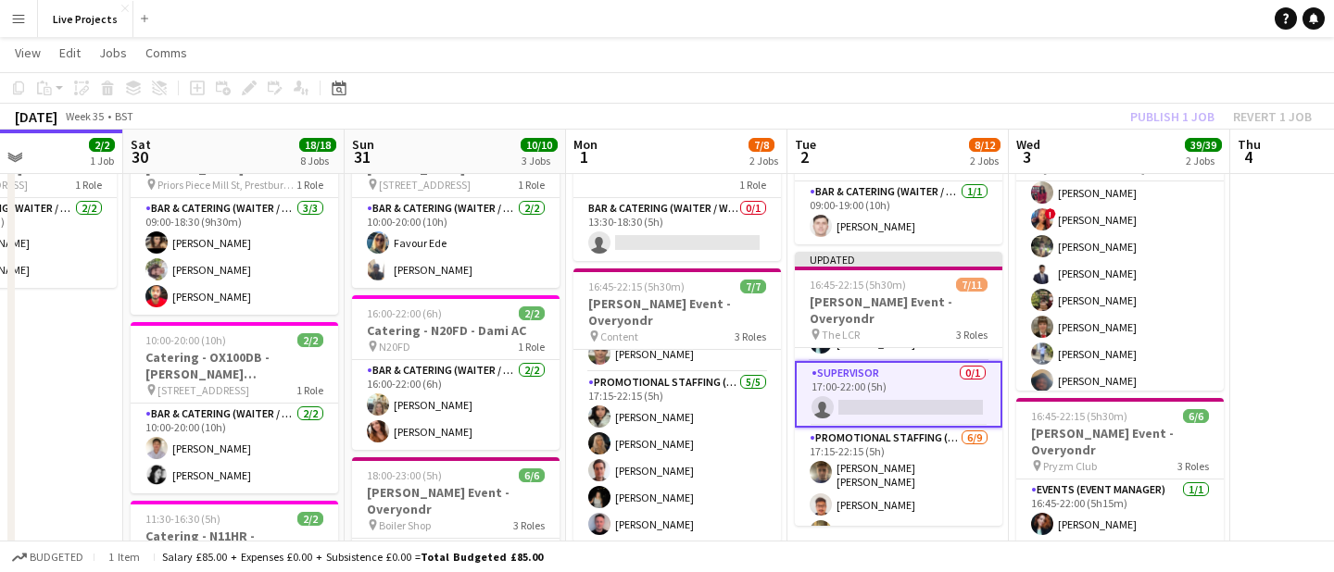
click at [1163, 113] on div "Publish 1 job Revert 1 job" at bounding box center [1221, 117] width 226 height 24
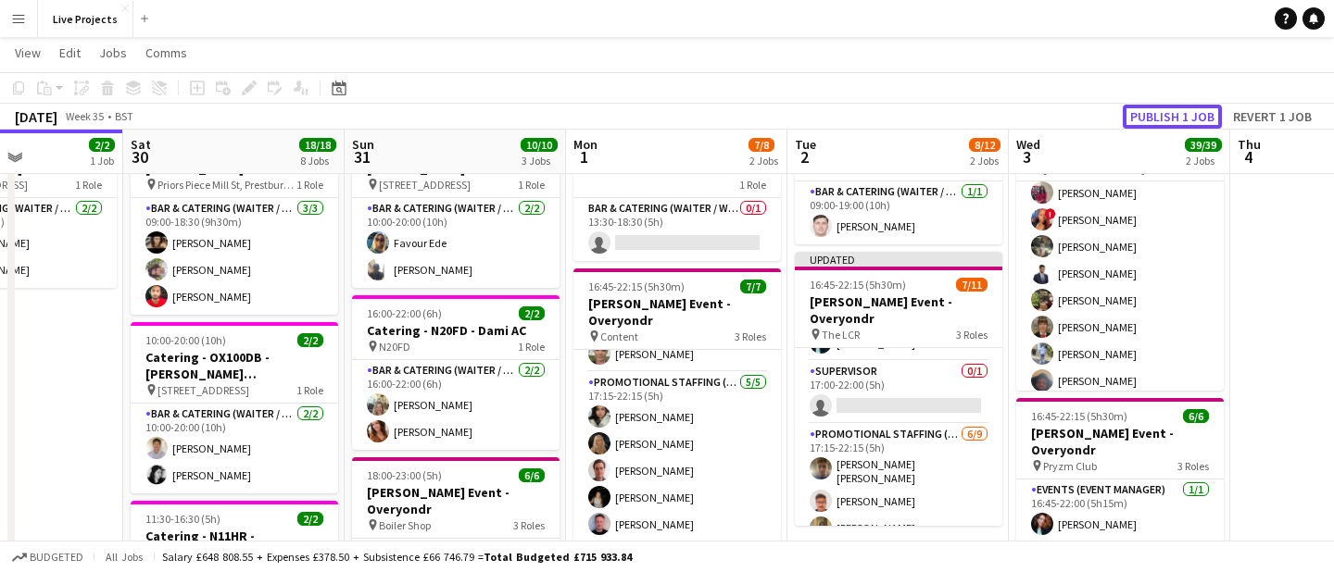
click at [1163, 113] on button "Publish 1 job" at bounding box center [1172, 117] width 99 height 24
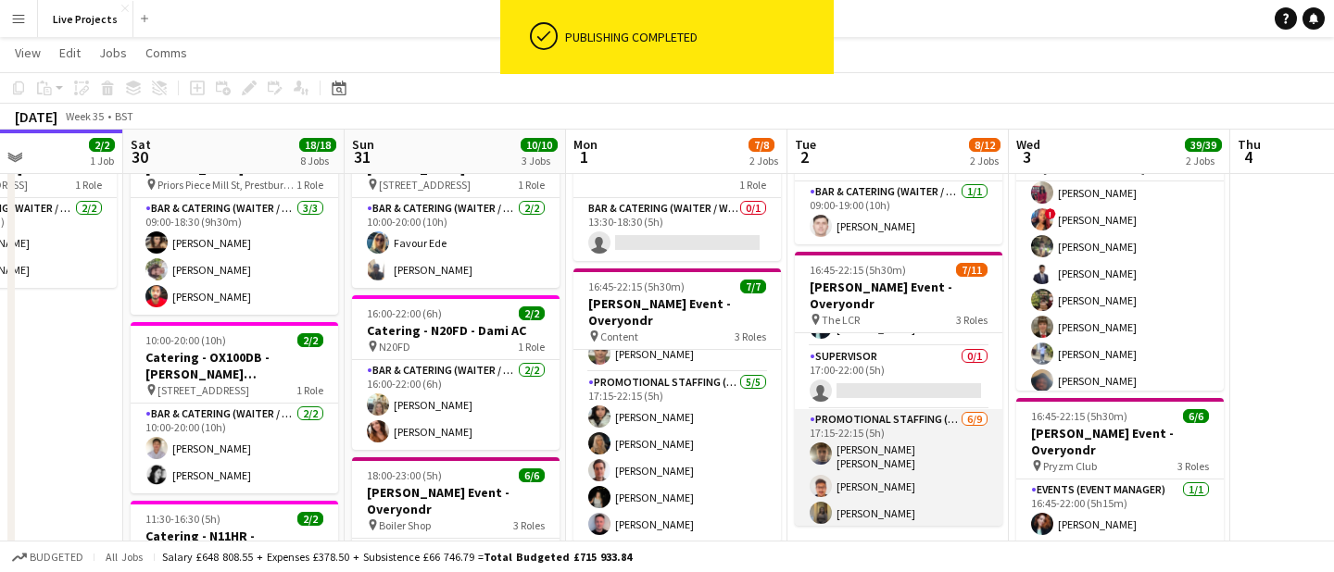
click at [952, 458] on app-card-role "Promotional Staffing (Exhibition Host) [DATE] 17:15-22:15 (5h) [PERSON_NAME] [P…" at bounding box center [898, 550] width 207 height 283
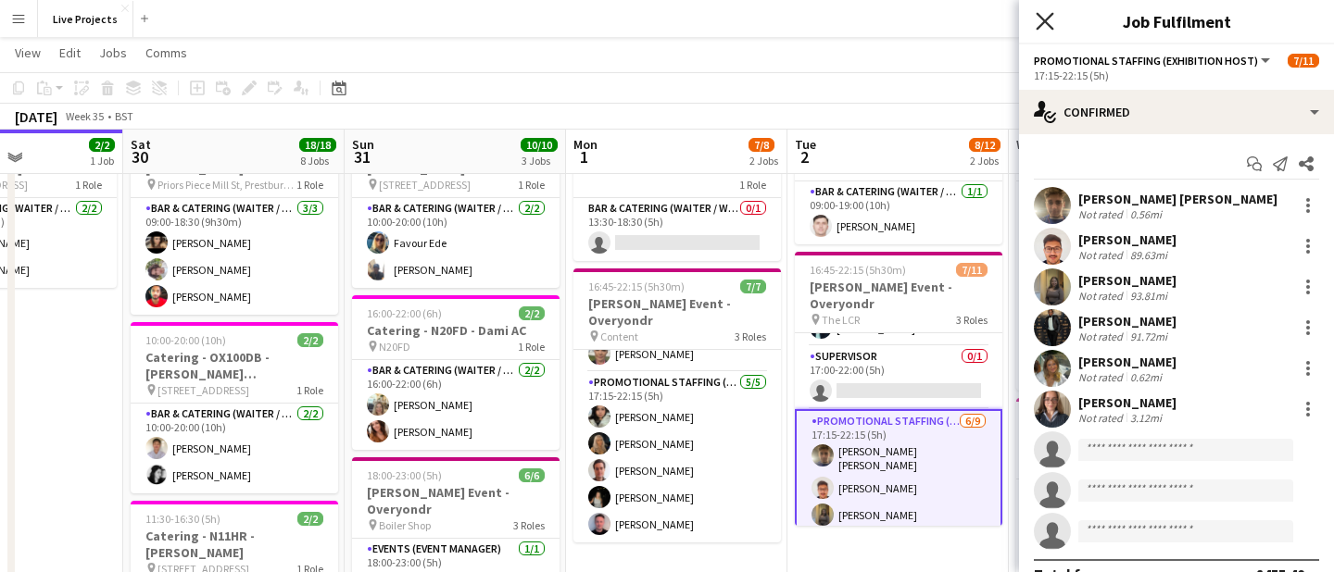
click at [1047, 18] on icon at bounding box center [1044, 21] width 18 height 18
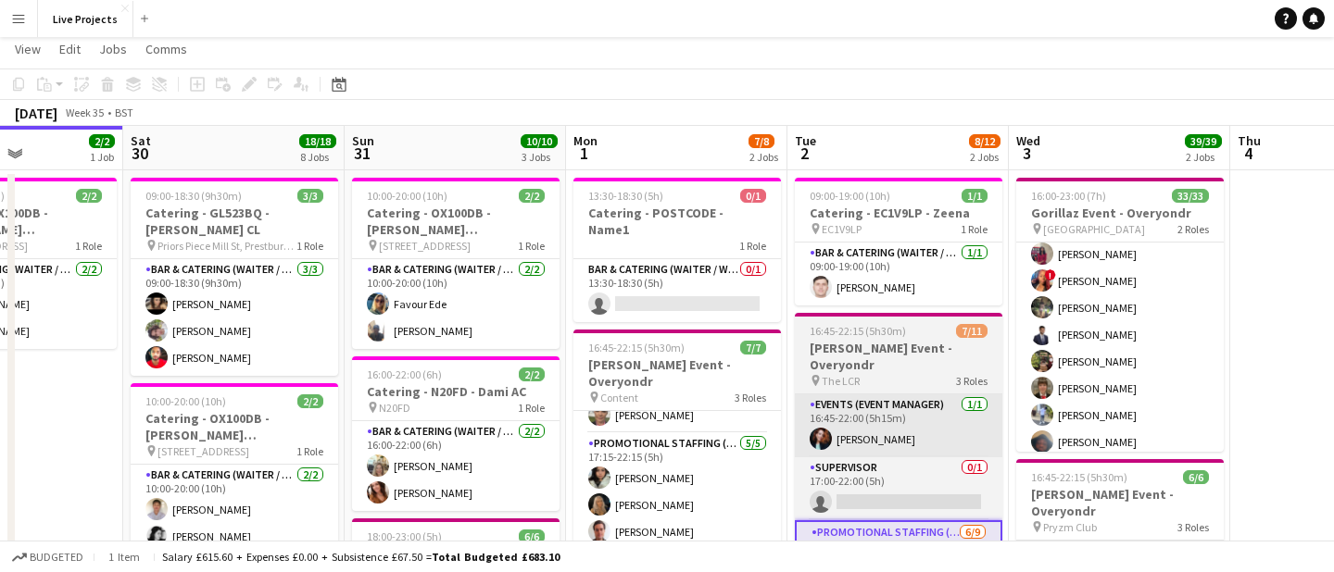
scroll to position [25, 0]
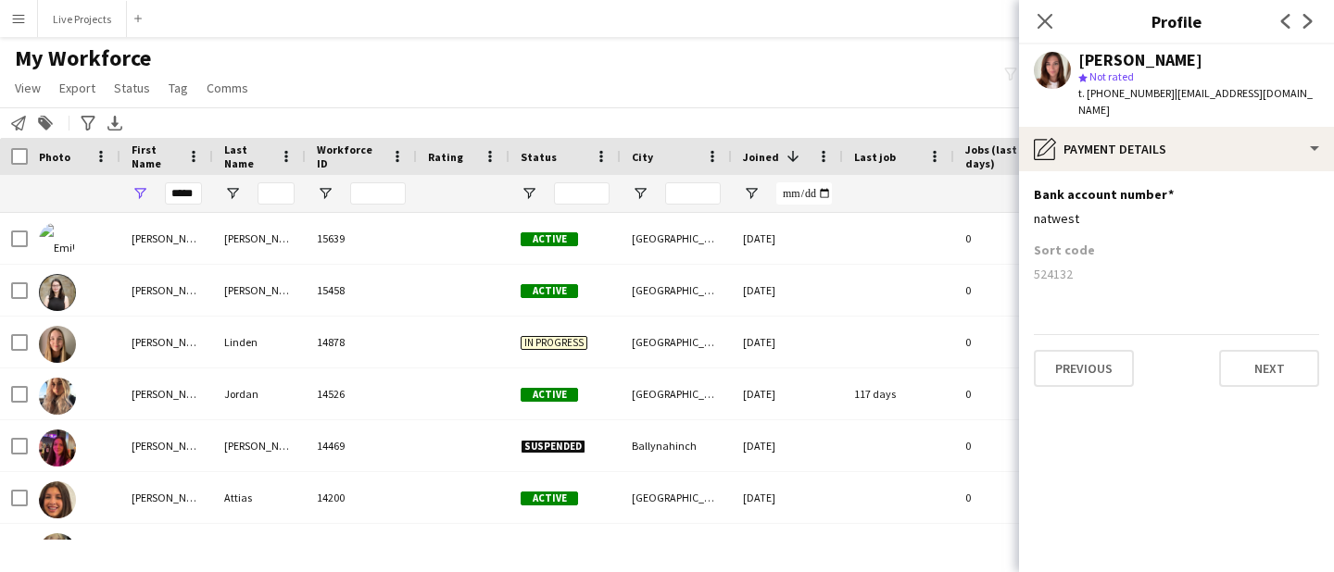
click at [1047, 19] on icon at bounding box center [1044, 21] width 15 height 15
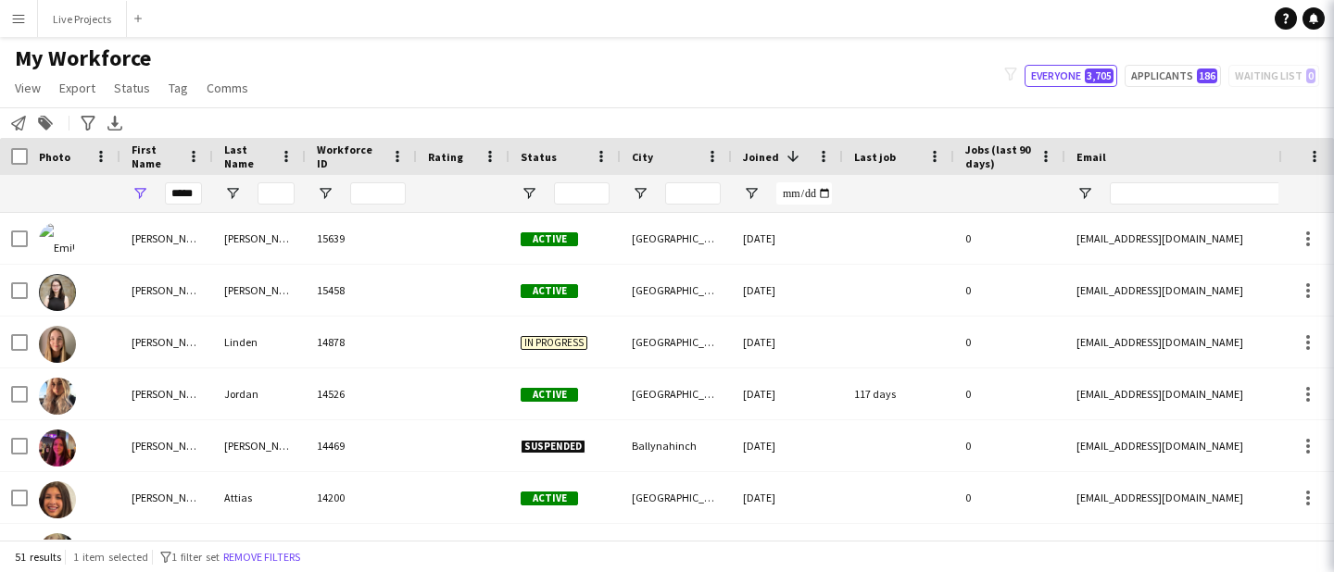
scroll to position [544, 0]
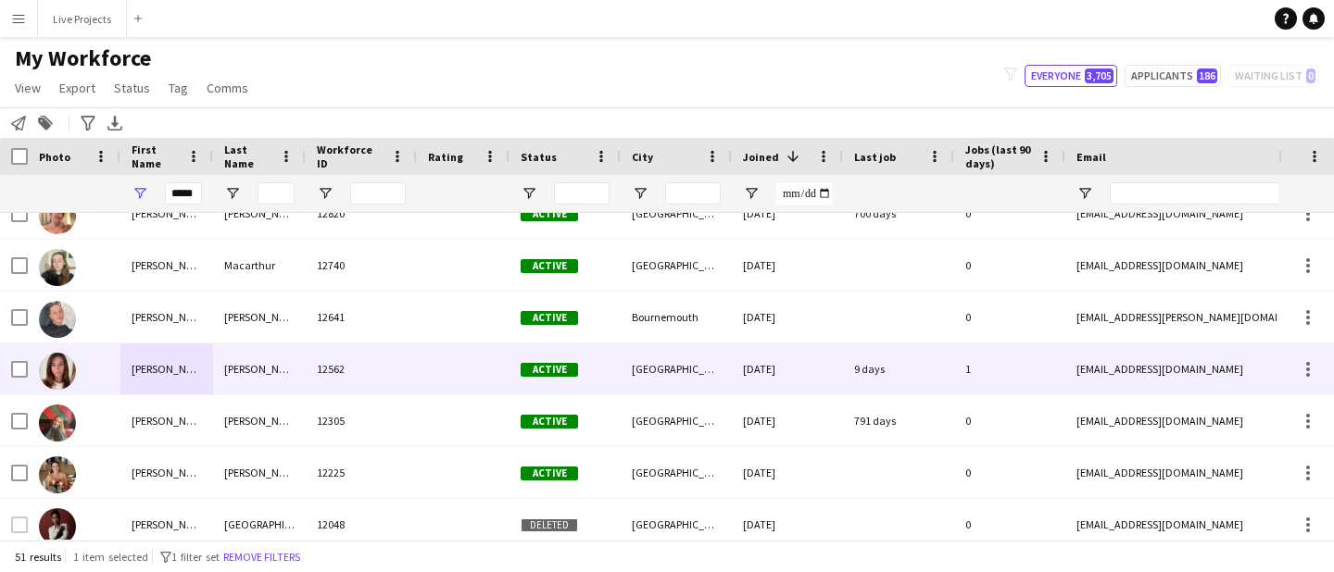
click at [255, 375] on div "oram" at bounding box center [259, 369] width 93 height 51
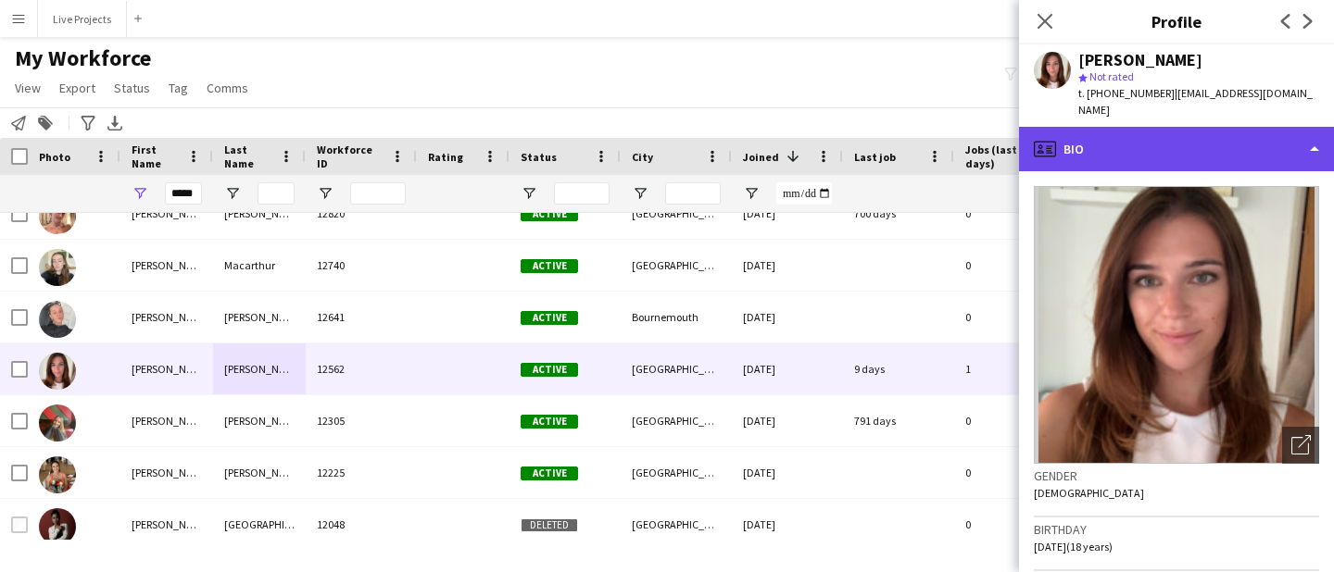
click at [1160, 129] on div "profile Bio" at bounding box center [1176, 149] width 315 height 44
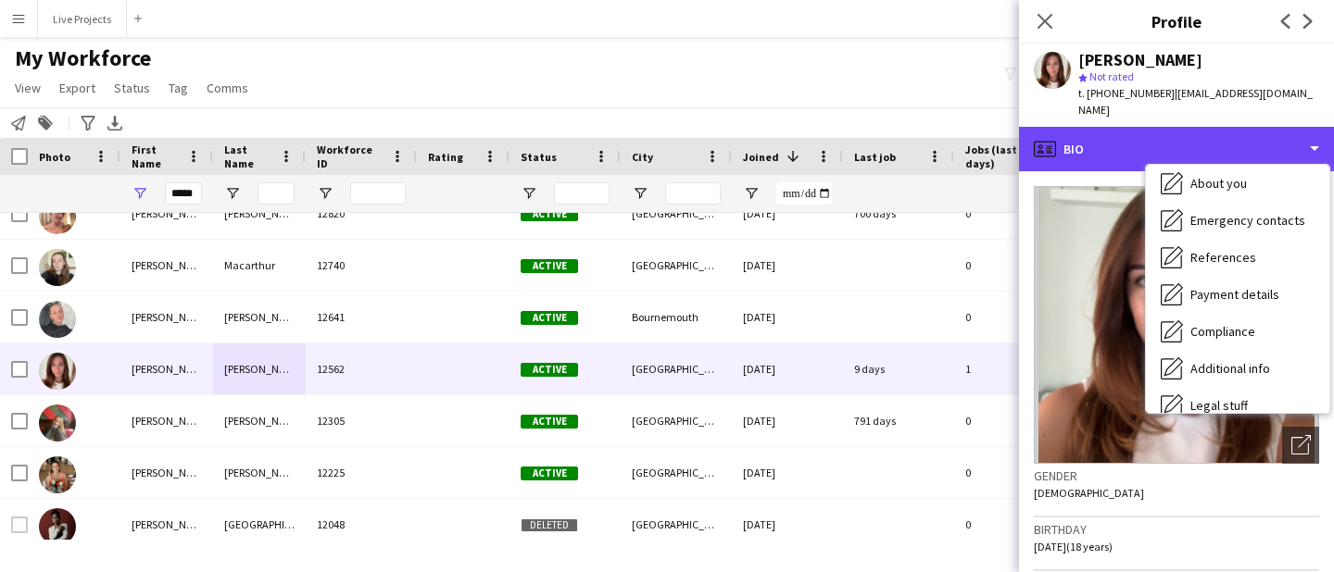
scroll to position [120, 0]
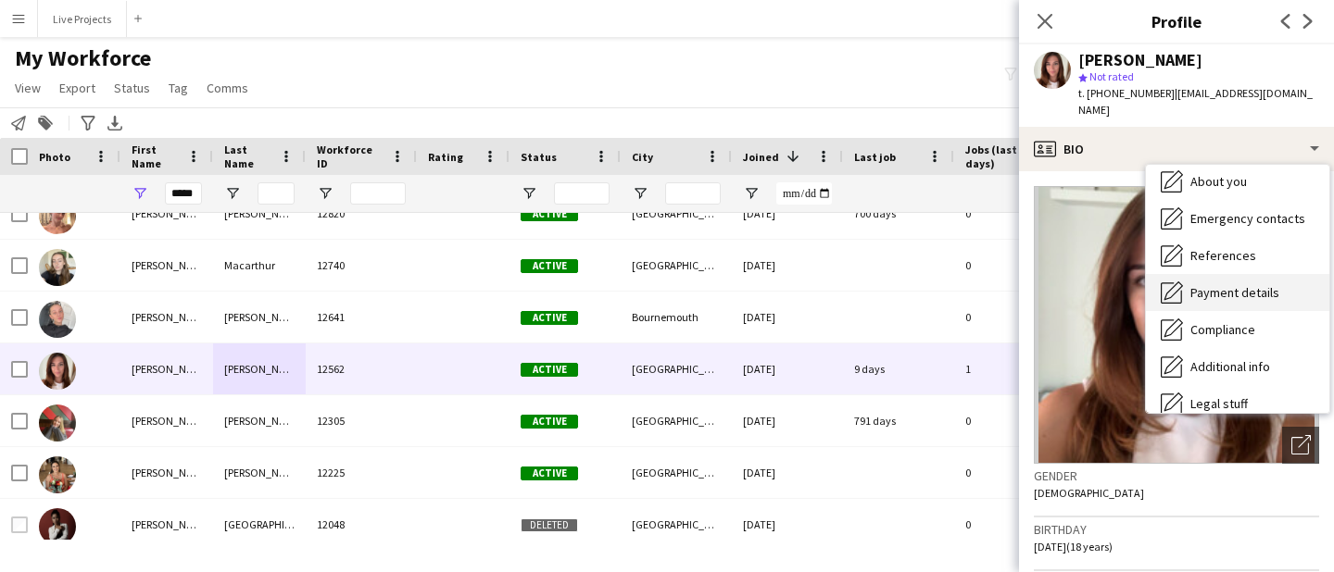
click at [1210, 284] on span "Payment details" at bounding box center [1234, 292] width 89 height 17
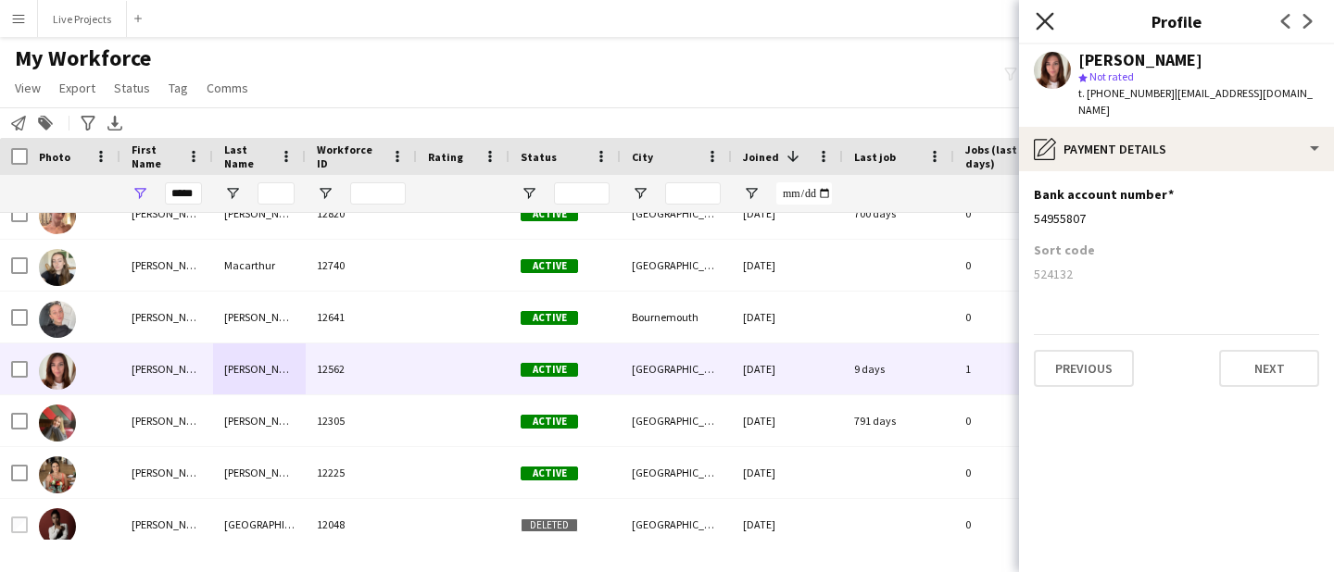
click at [1045, 20] on icon at bounding box center [1044, 21] width 18 height 18
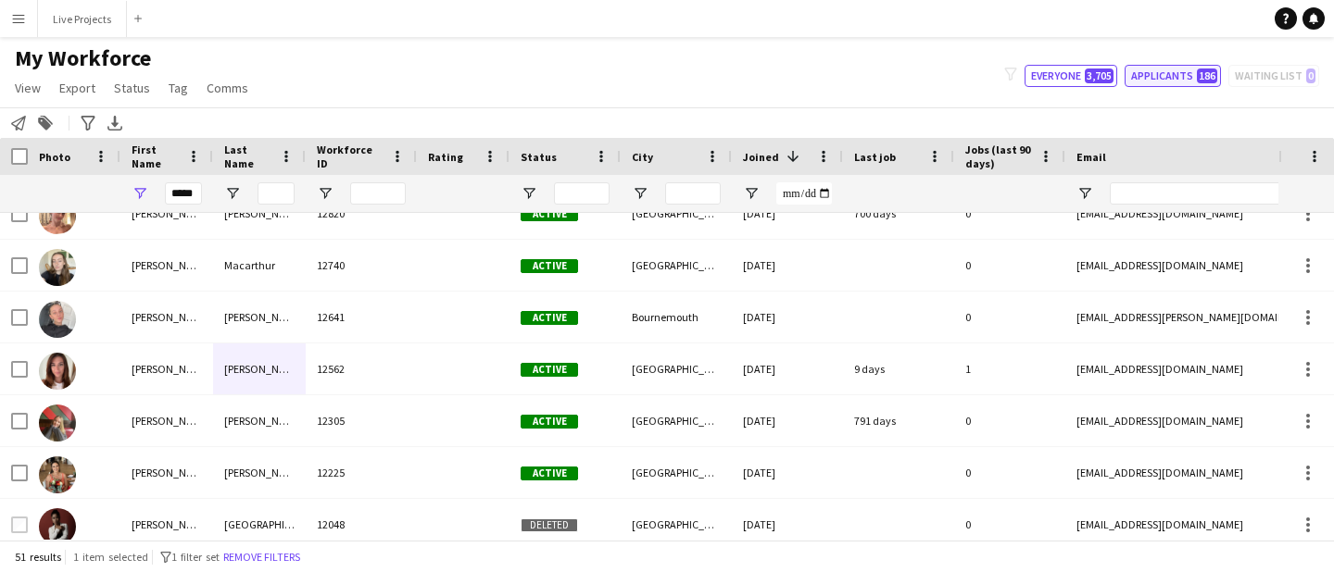
click at [1179, 74] on button "Applicants 186" at bounding box center [1172, 76] width 96 height 22
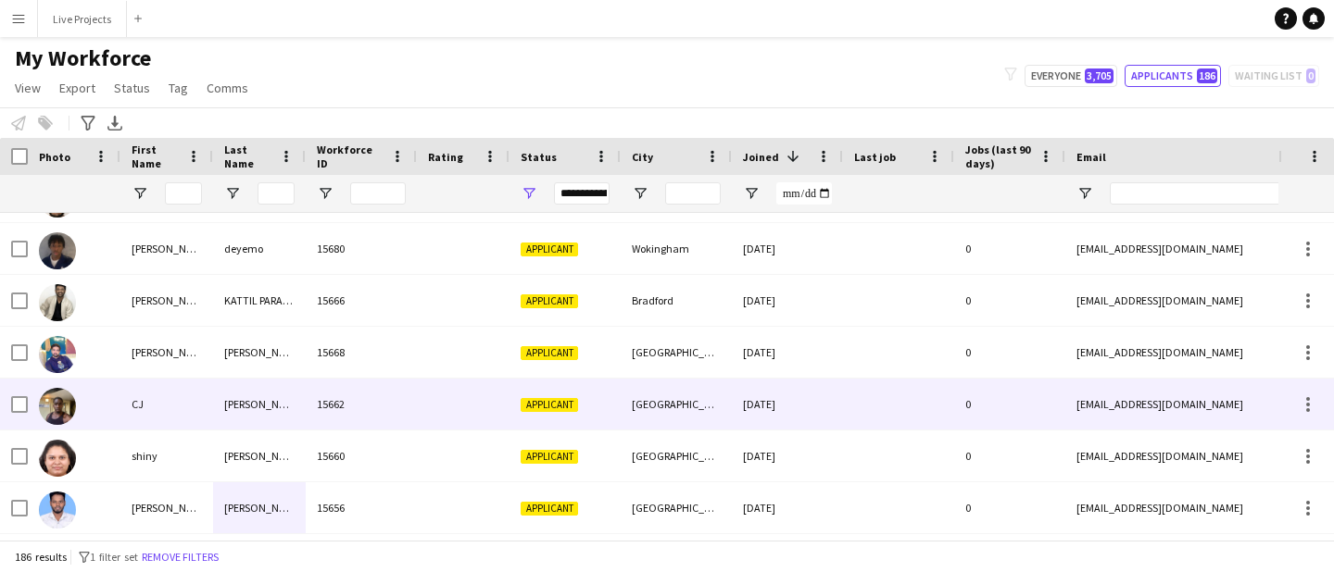
scroll to position [0, 0]
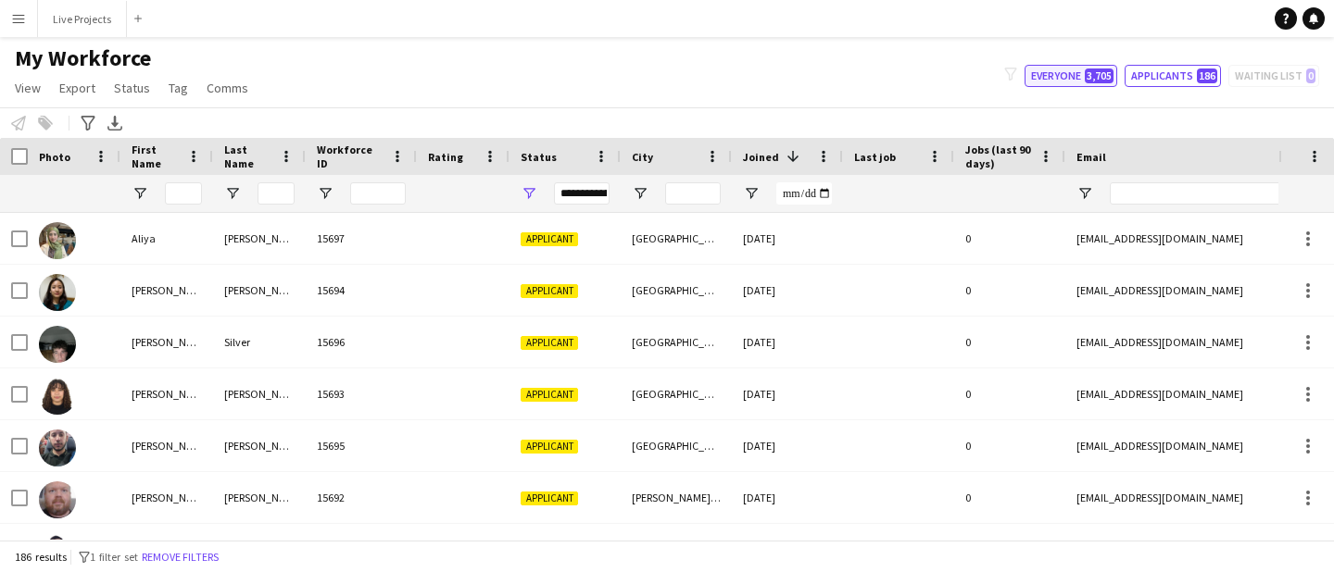
click at [1045, 79] on button "Everyone 3,705" at bounding box center [1070, 76] width 93 height 22
type input "**********"
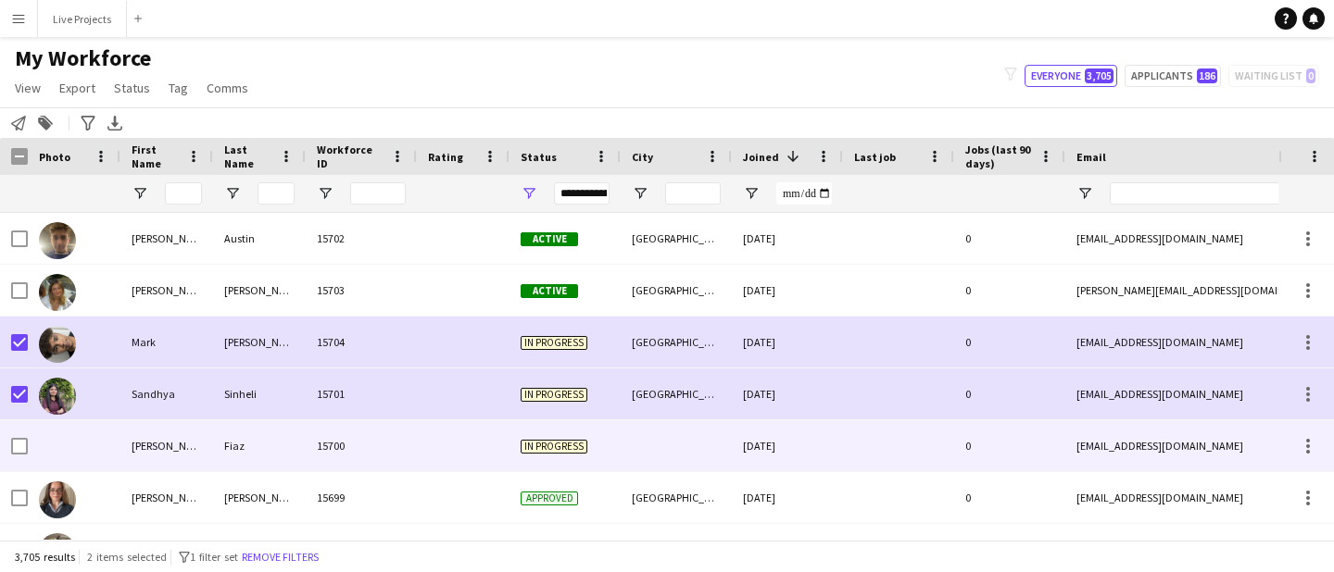
click at [15, 465] on div at bounding box center [19, 446] width 17 height 52
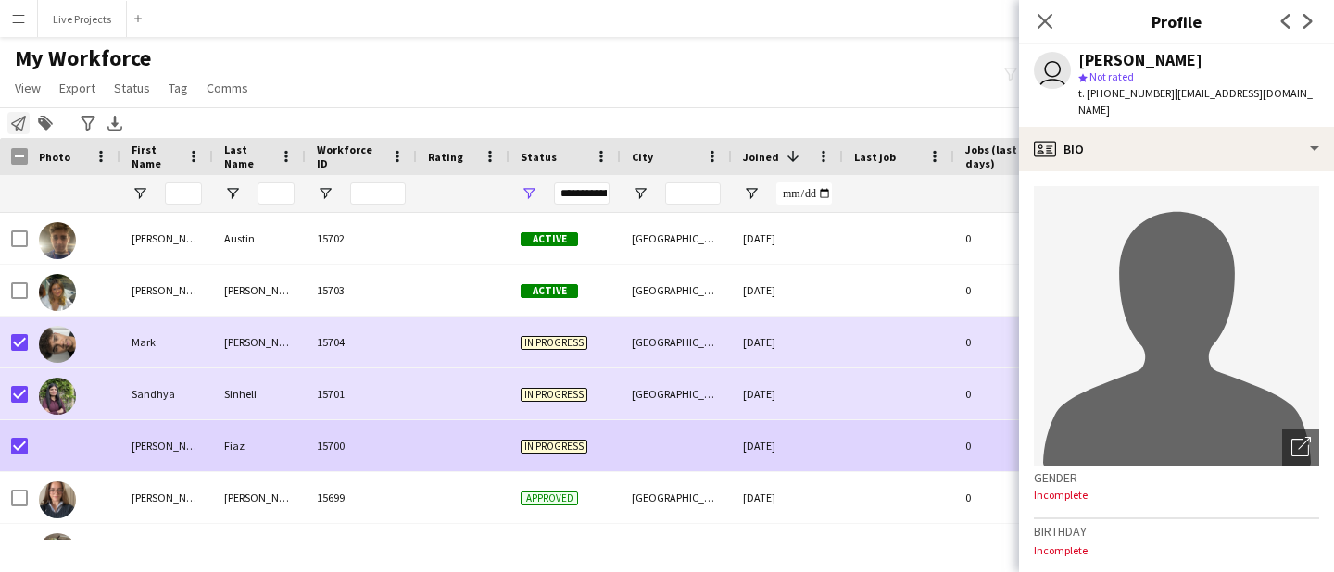
click at [22, 122] on icon "Notify workforce" at bounding box center [18, 123] width 15 height 15
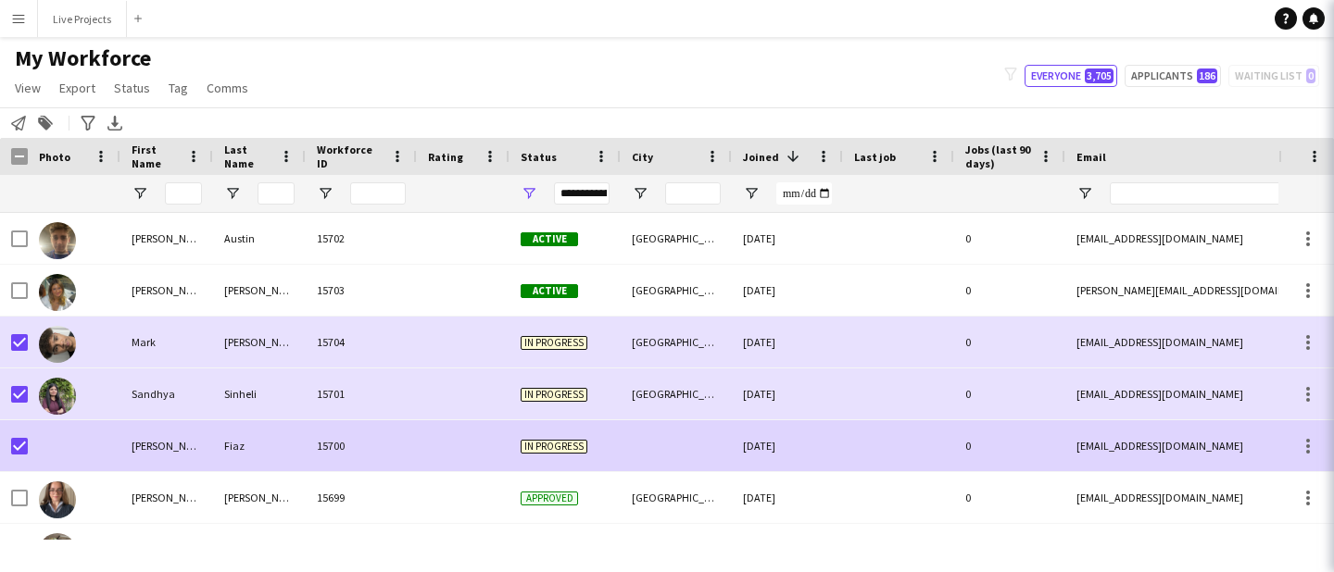
click at [1333, 21] on icon at bounding box center [1359, 21] width 15 height 15
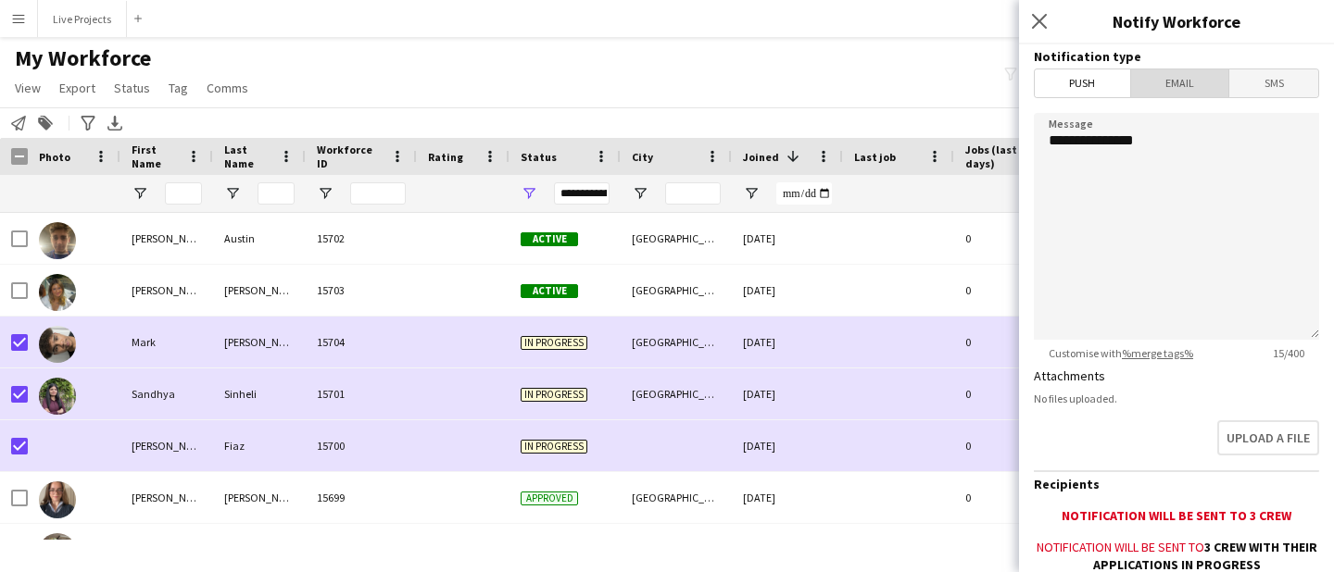
click at [1180, 82] on span "Email" at bounding box center [1180, 83] width 98 height 28
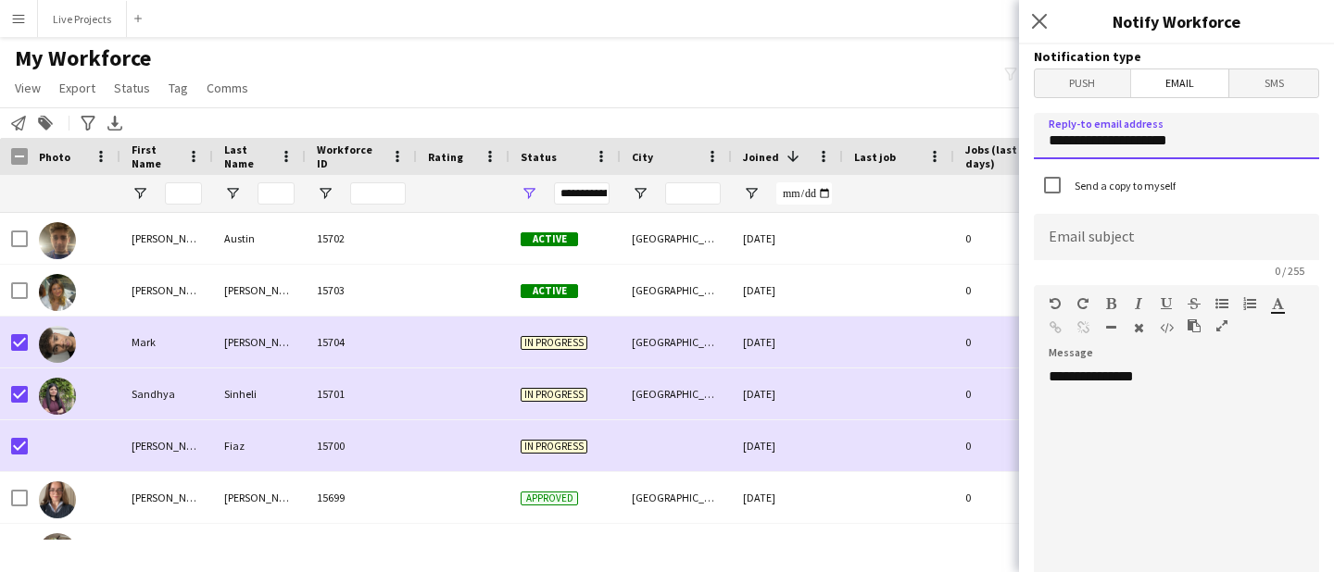
drag, startPoint x: 1198, startPoint y: 139, endPoint x: 1048, endPoint y: 140, distance: 151.0
click at [1048, 140] on input "**********" at bounding box center [1176, 136] width 285 height 46
type input "**********"
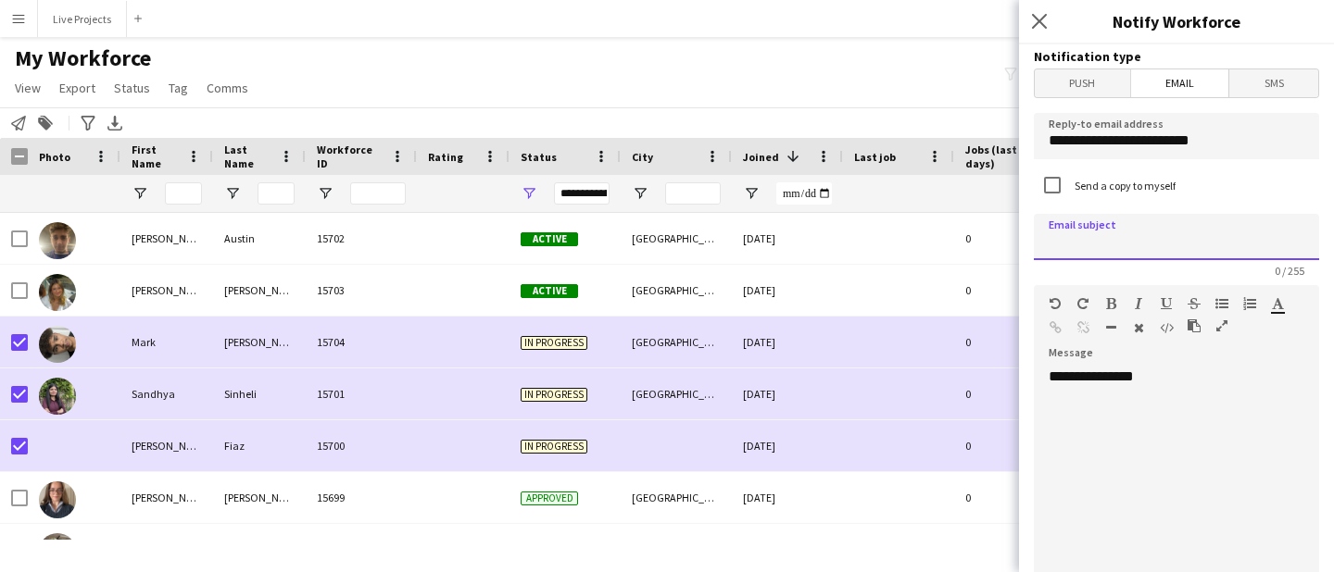
click at [1089, 248] on input at bounding box center [1176, 237] width 285 height 46
type input "**********"
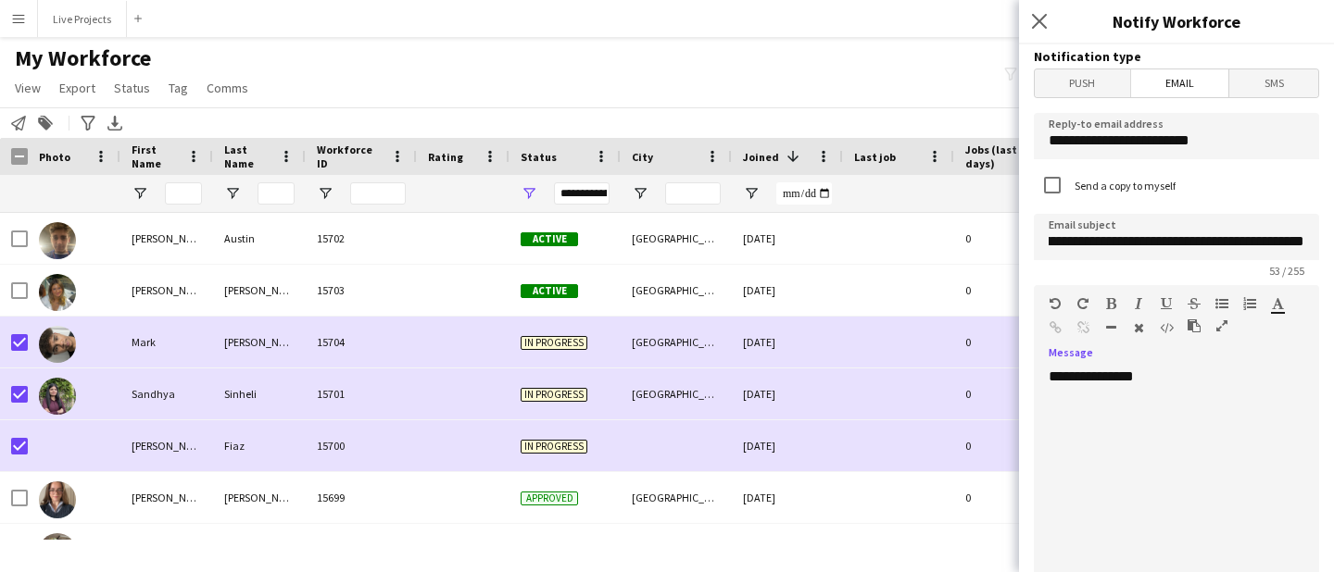
click at [1174, 383] on div "**********" at bounding box center [1176, 479] width 285 height 222
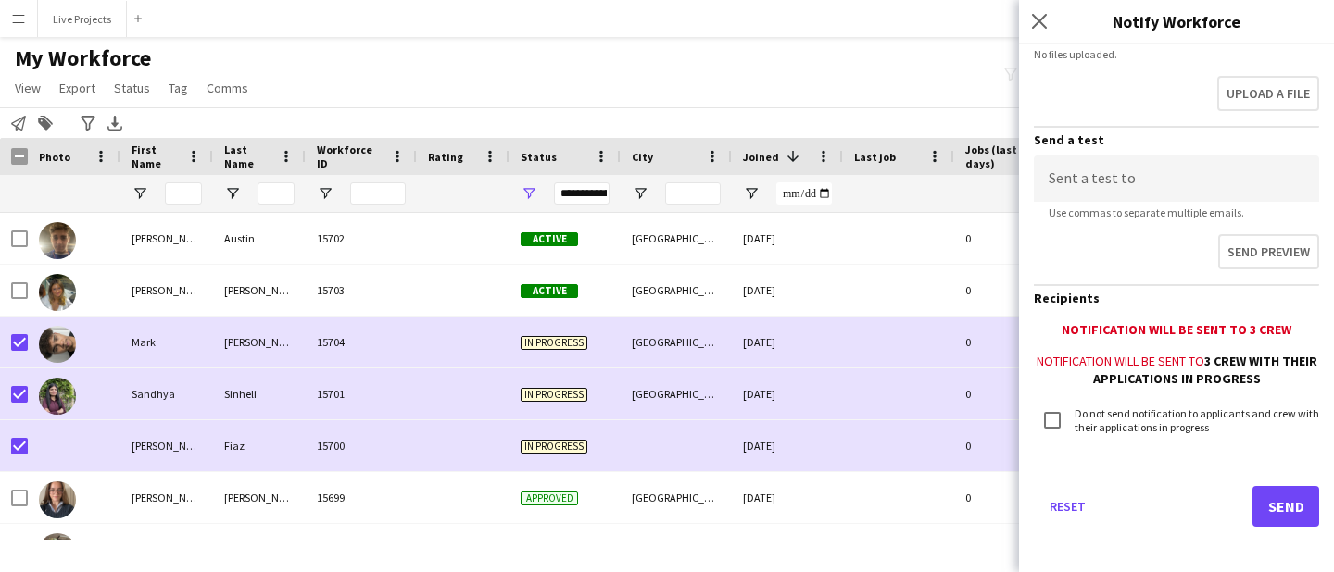
scroll to position [598, 0]
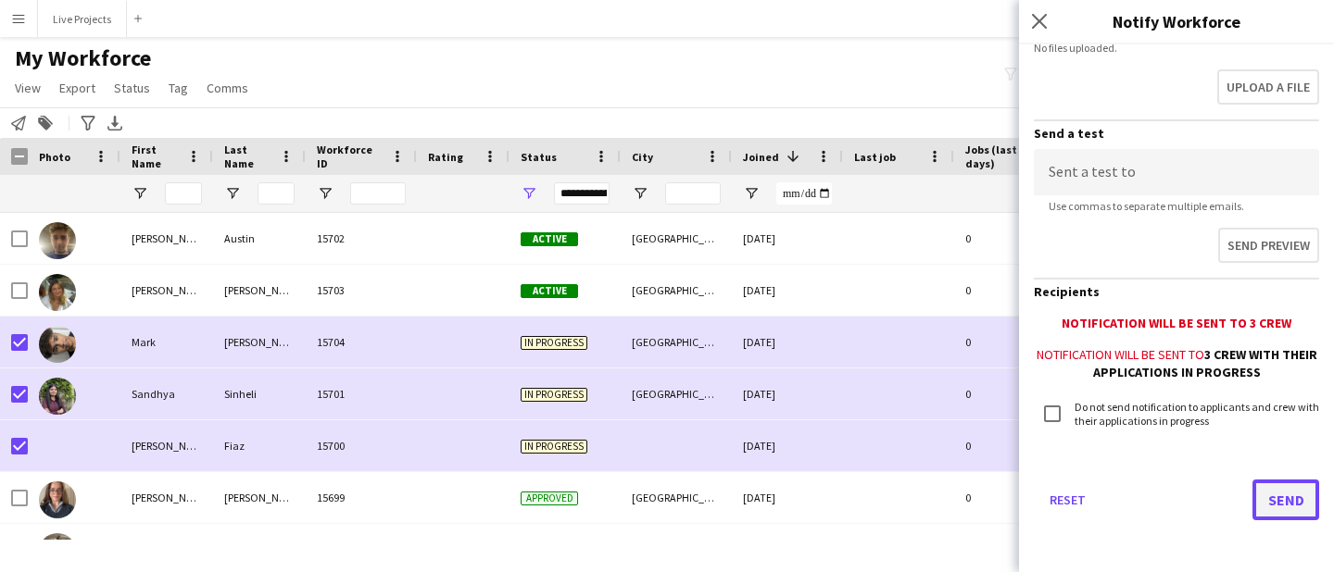
click at [1284, 495] on button "Send" at bounding box center [1285, 500] width 67 height 41
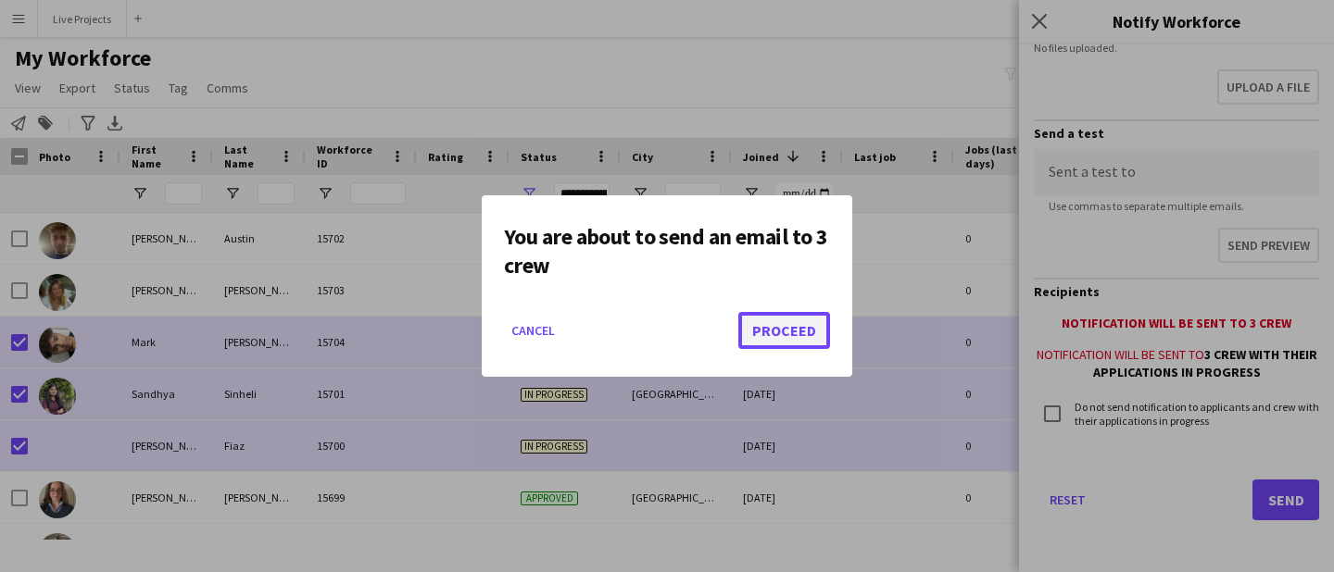
click at [805, 331] on button "Proceed" at bounding box center [784, 330] width 92 height 37
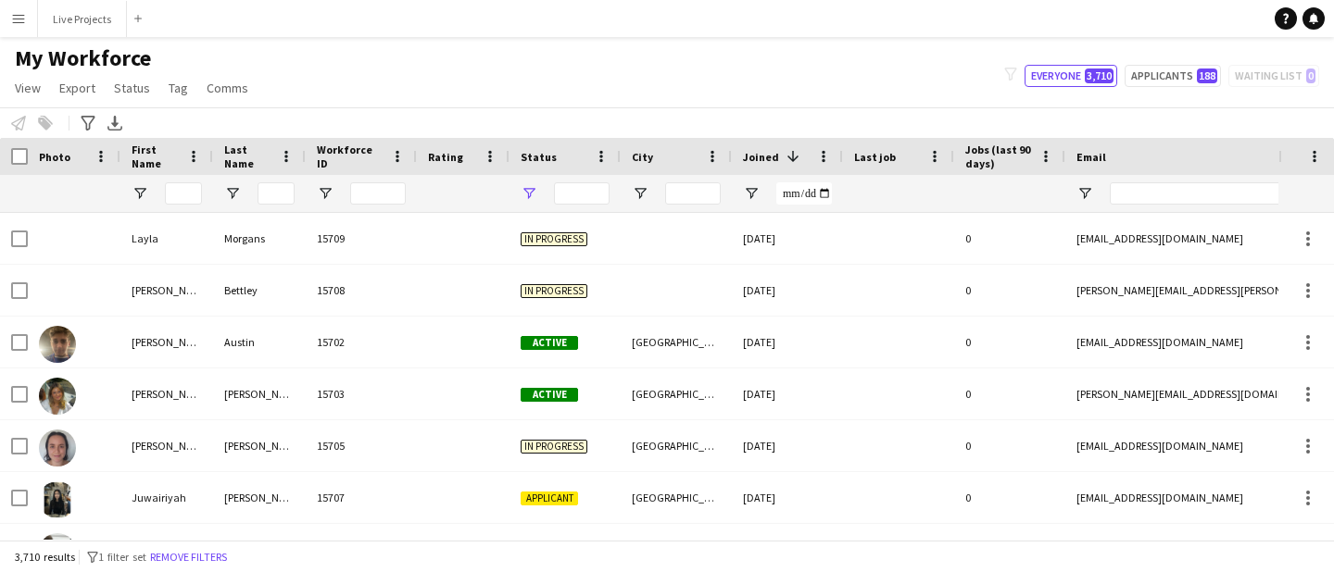
type input "**********"
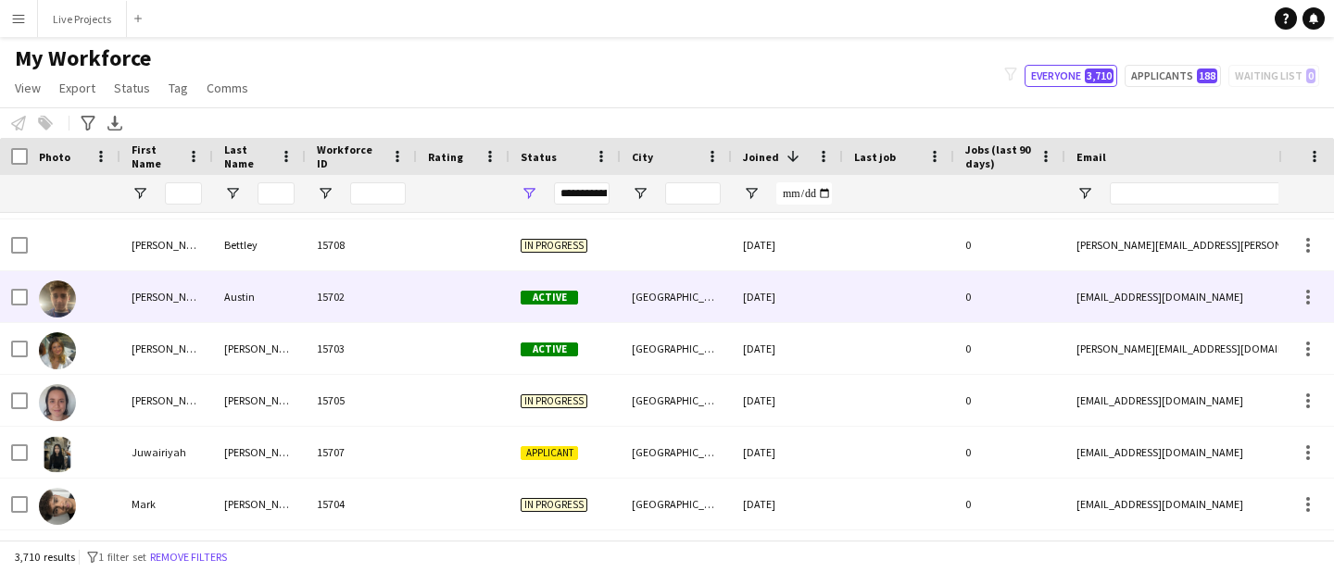
scroll to position [45, 0]
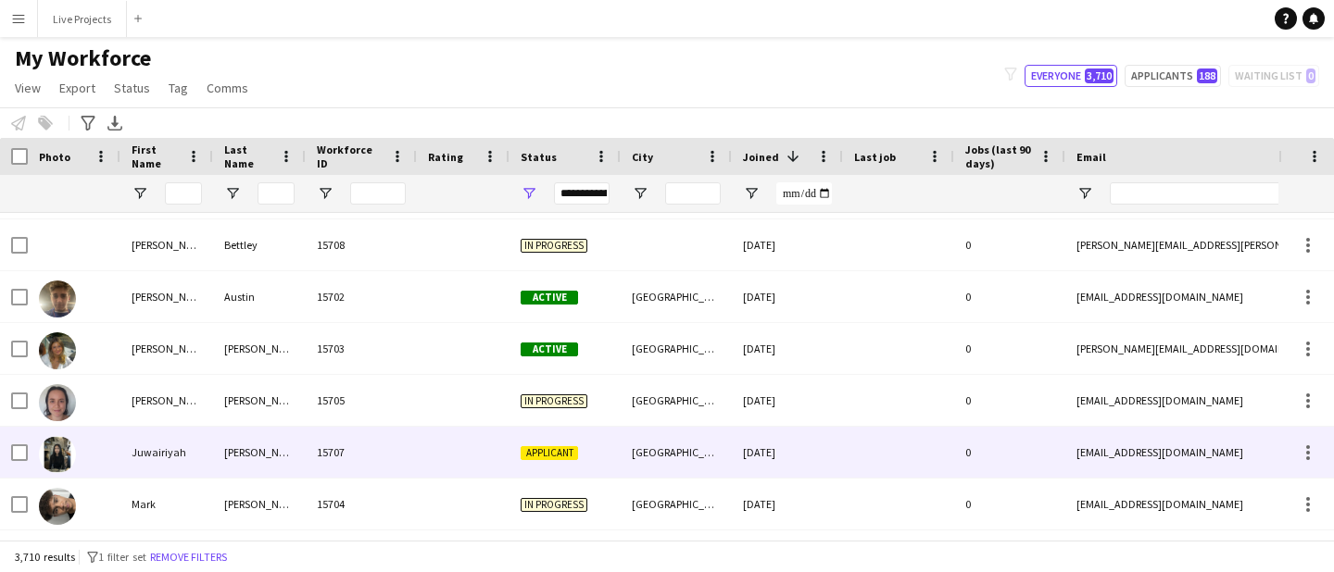
click at [276, 445] on div "Mohammed" at bounding box center [259, 452] width 93 height 51
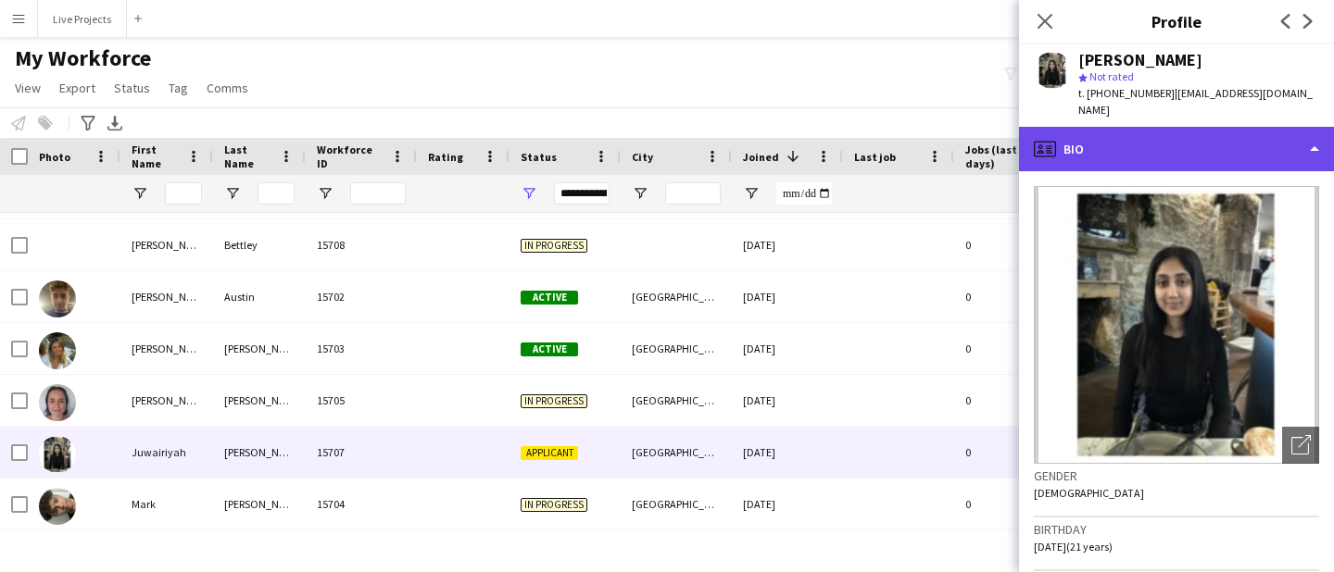
click at [1174, 154] on div "profile Bio" at bounding box center [1176, 149] width 315 height 44
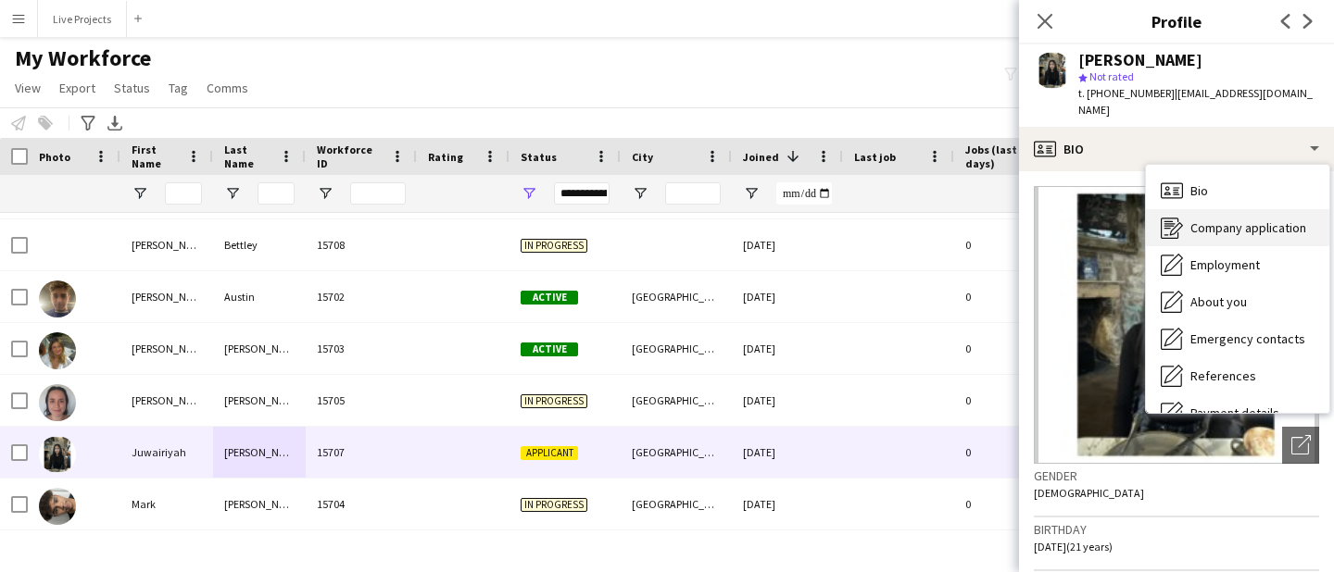
click at [1197, 216] on div "Company application Company application" at bounding box center [1237, 227] width 183 height 37
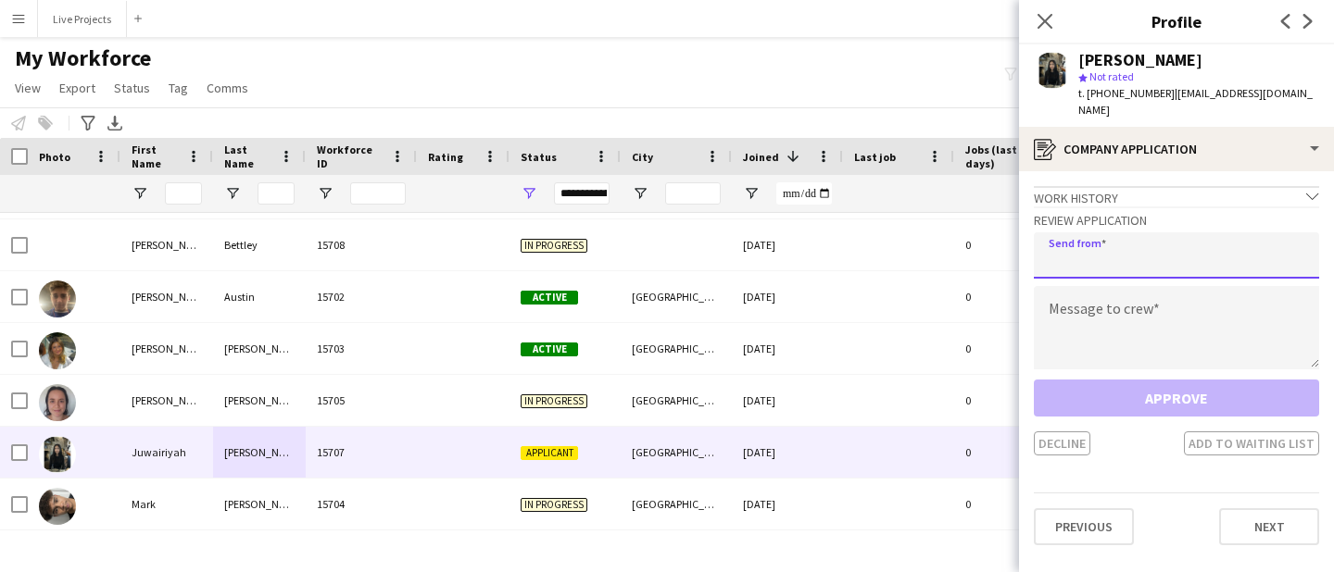
click at [1101, 259] on input "email" at bounding box center [1176, 255] width 285 height 46
type input "**********"
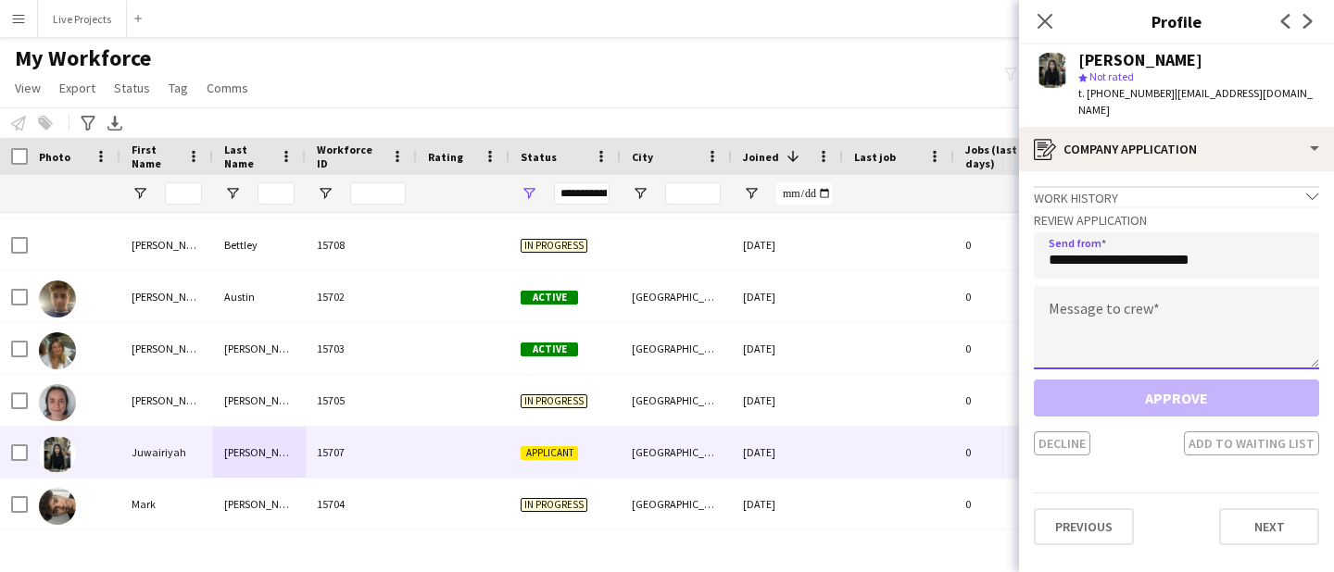
click at [1101, 330] on textarea at bounding box center [1176, 327] width 285 height 83
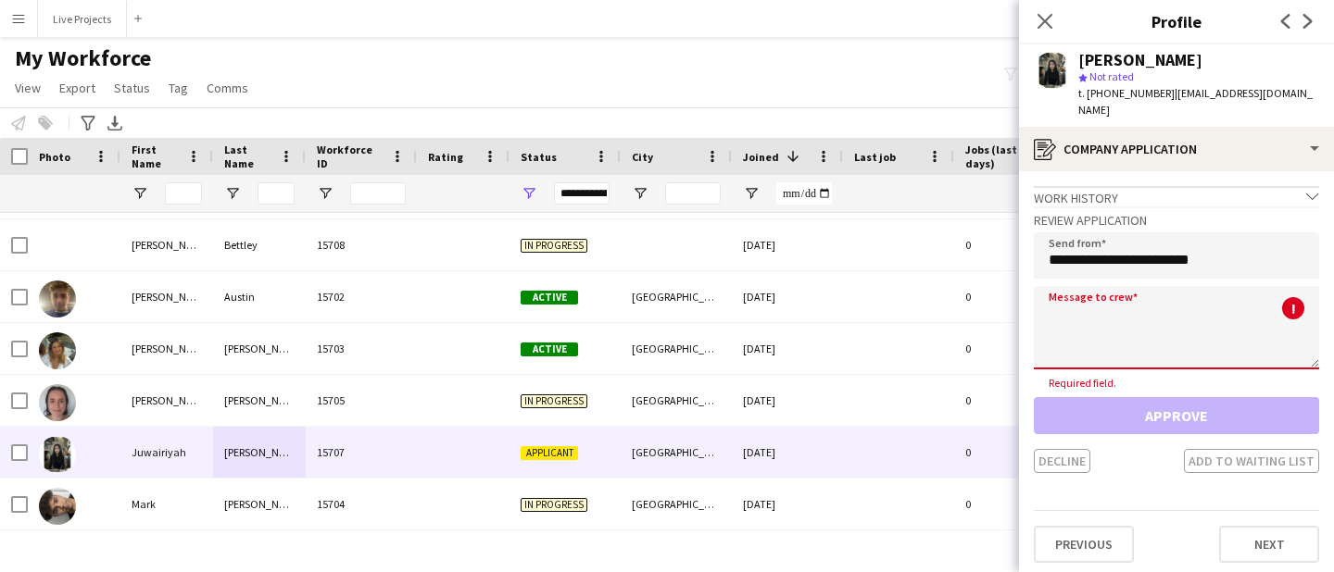
click at [1177, 338] on textarea at bounding box center [1176, 327] width 285 height 83
paste textarea "**********"
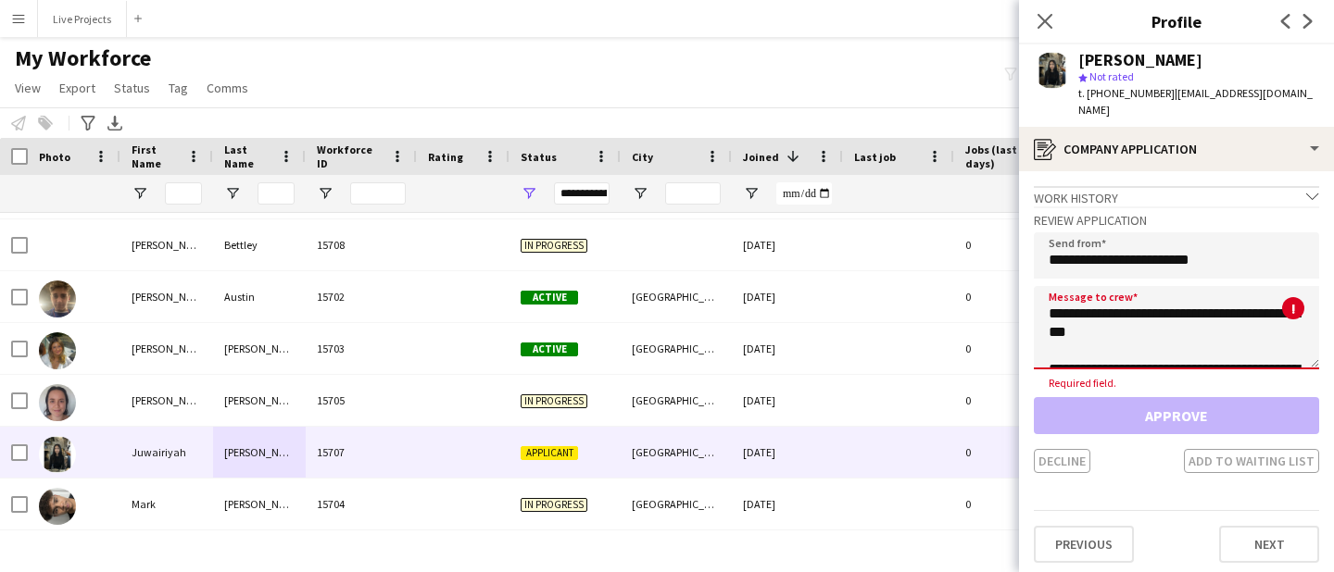
scroll to position [1568, 0]
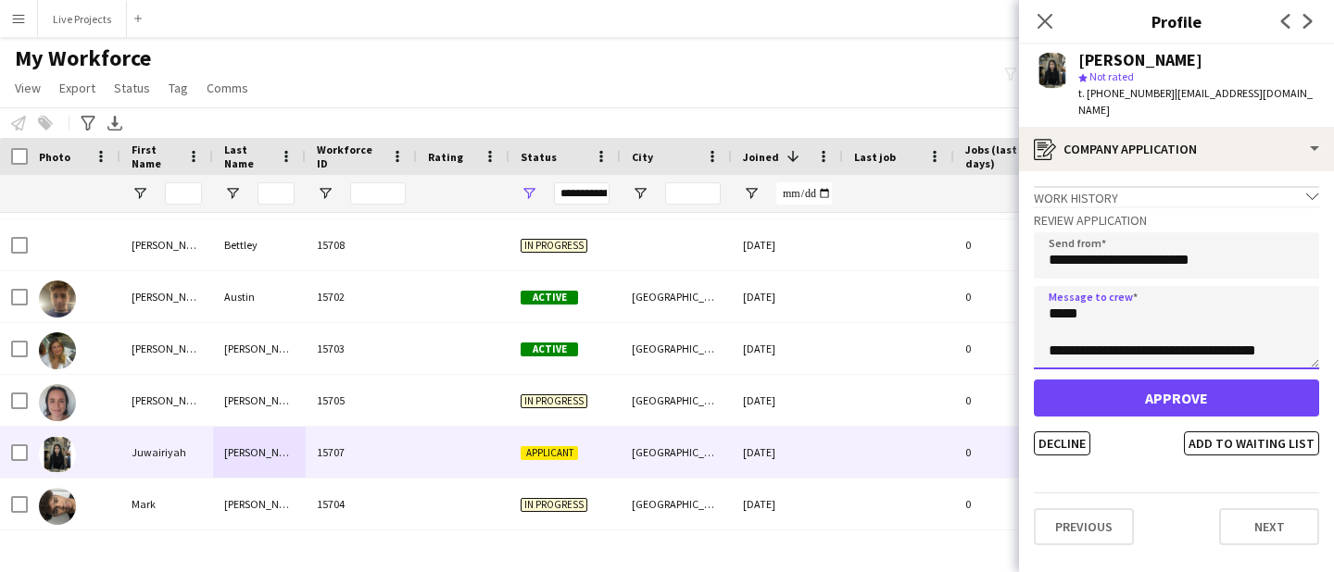
type textarea "**********"
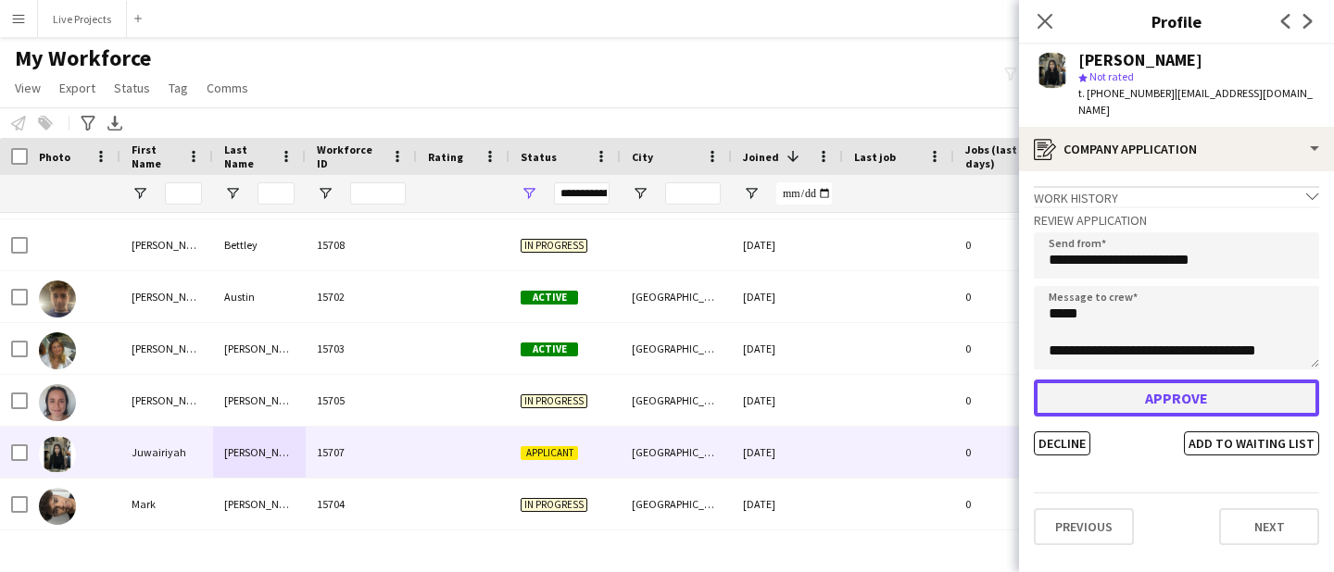
click at [1134, 392] on button "Approve" at bounding box center [1176, 398] width 285 height 37
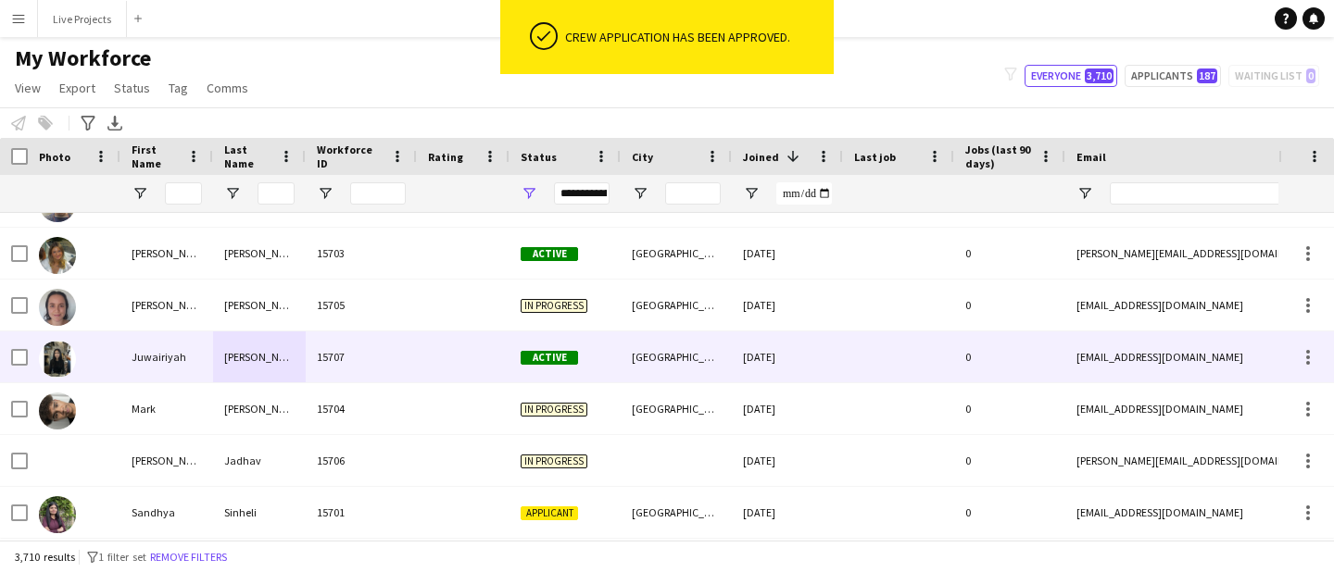
scroll to position [187, 0]
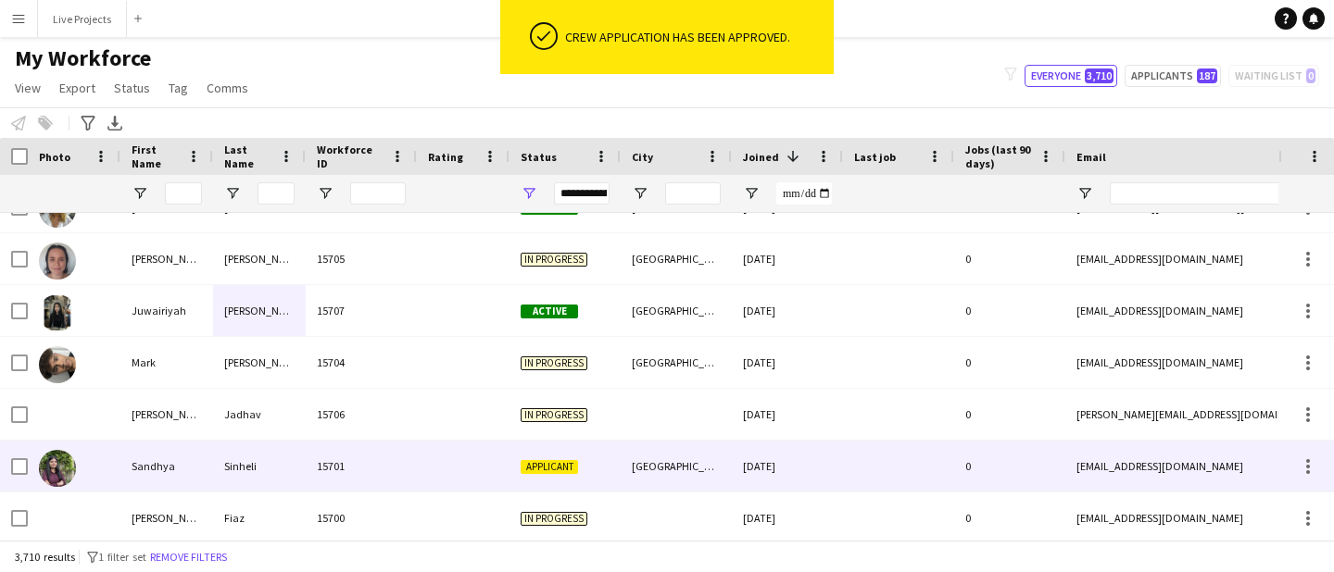
click at [243, 463] on div "Sinheli" at bounding box center [259, 466] width 93 height 51
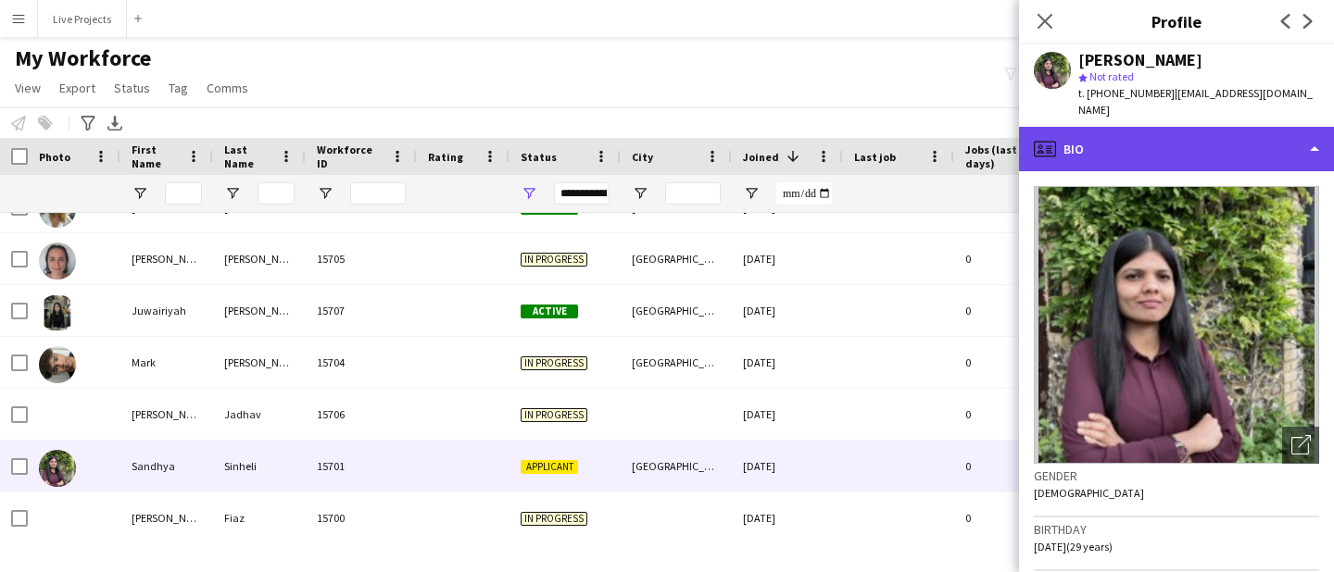
click at [1179, 127] on div "profile Bio" at bounding box center [1176, 149] width 315 height 44
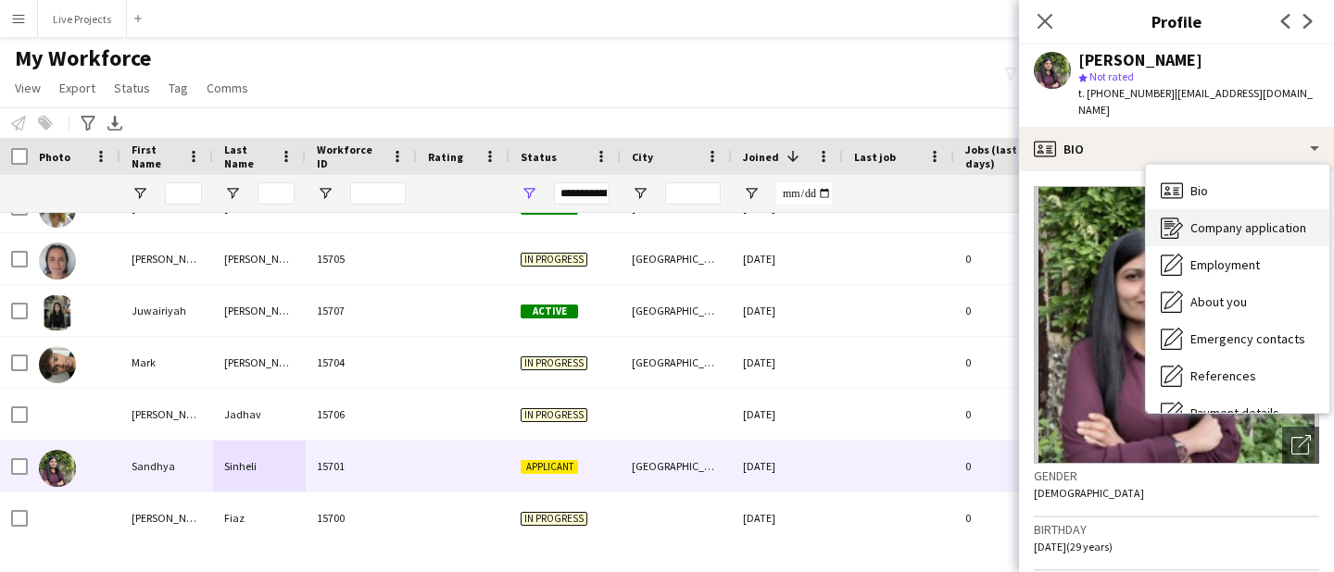
click at [1207, 220] on span "Company application" at bounding box center [1248, 228] width 116 height 17
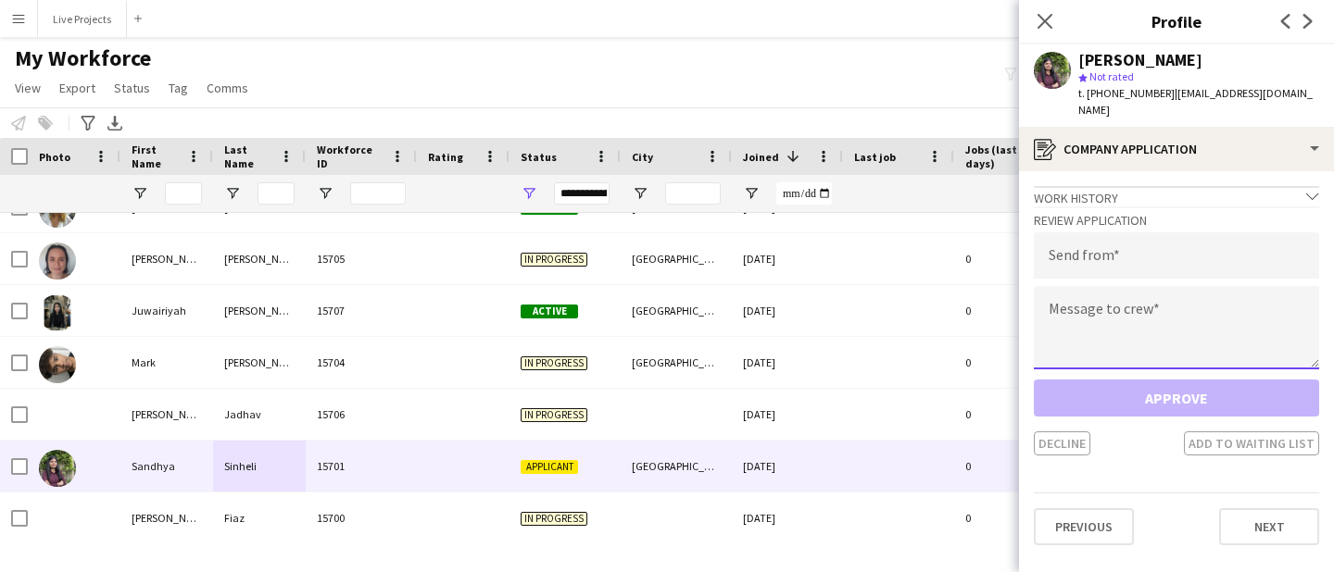
click at [1137, 307] on textarea at bounding box center [1176, 327] width 285 height 83
paste textarea "**********"
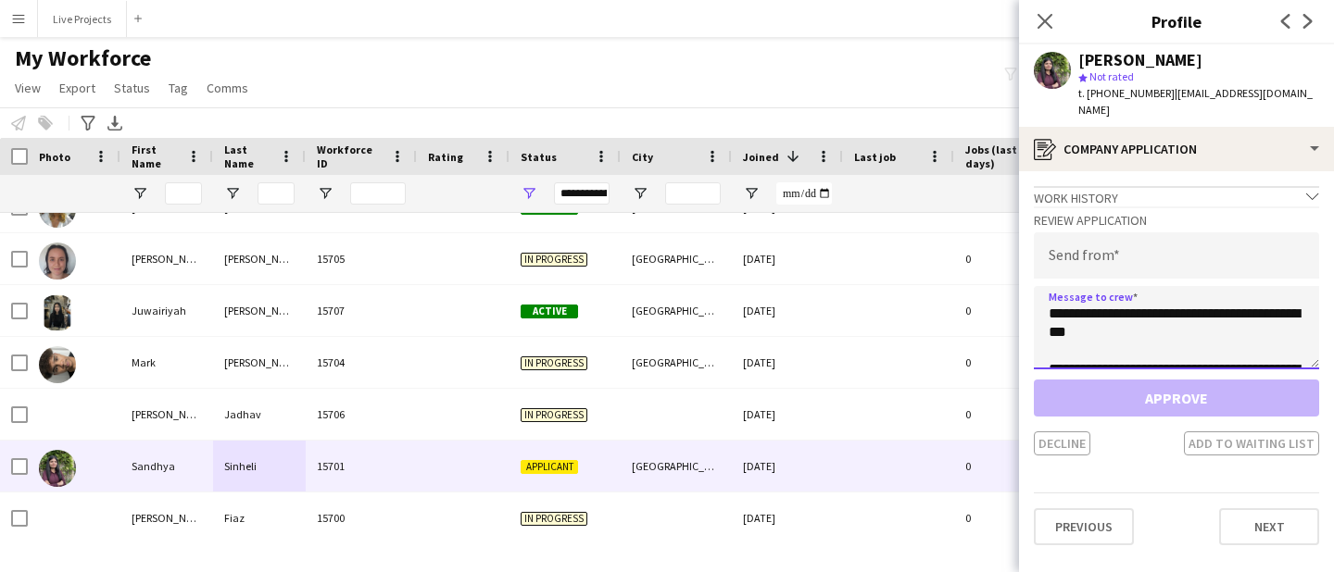
scroll to position [1567, 0]
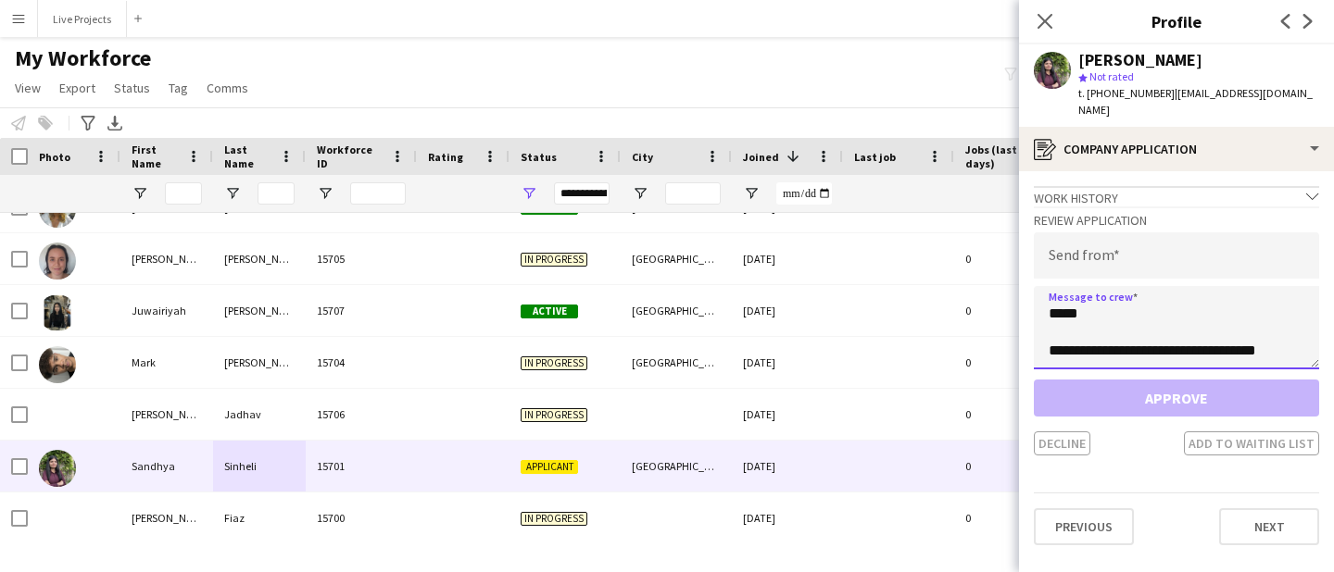
type textarea "**********"
click at [1077, 252] on input "email" at bounding box center [1176, 255] width 285 height 46
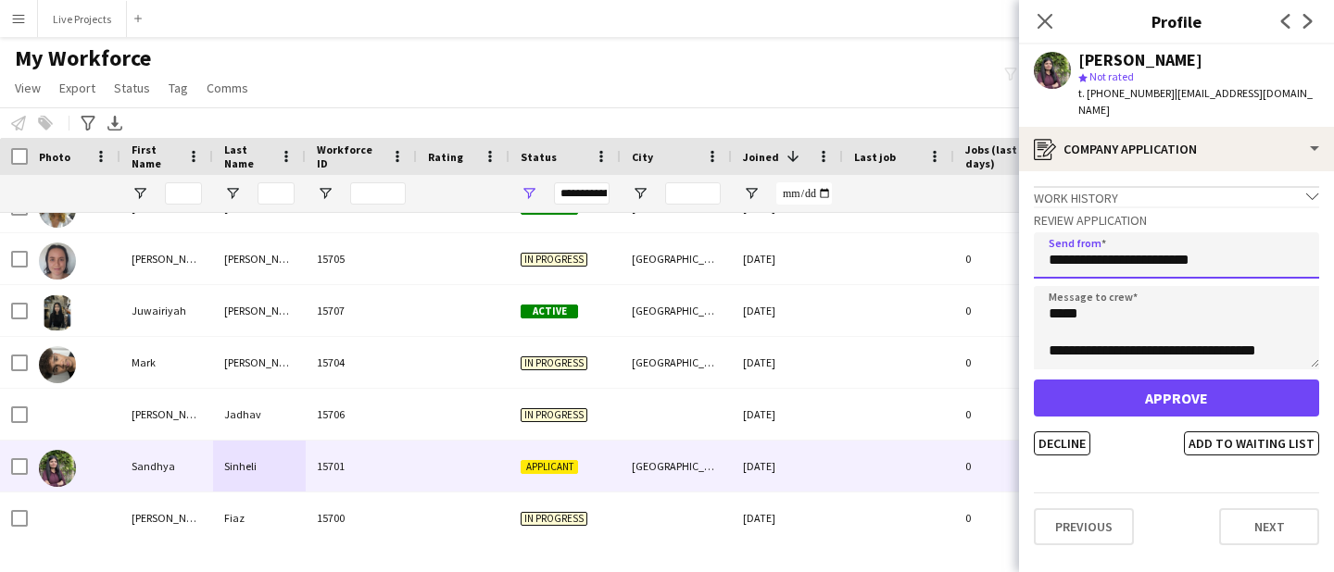
type input "**********"
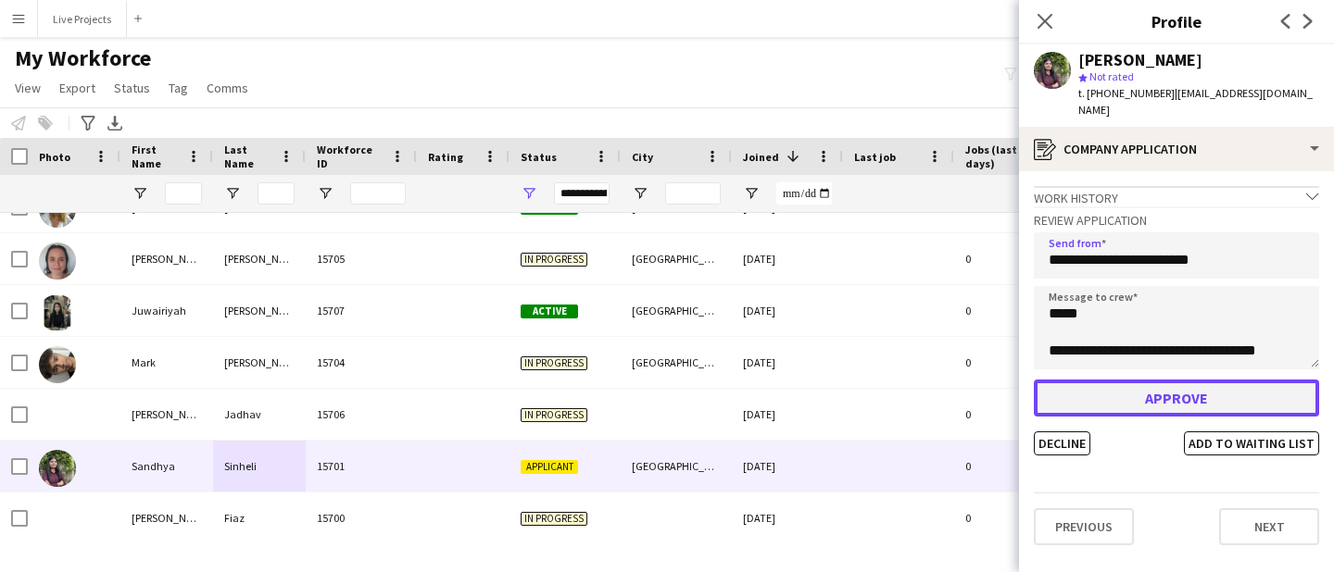
click at [1112, 380] on button "Approve" at bounding box center [1176, 398] width 285 height 37
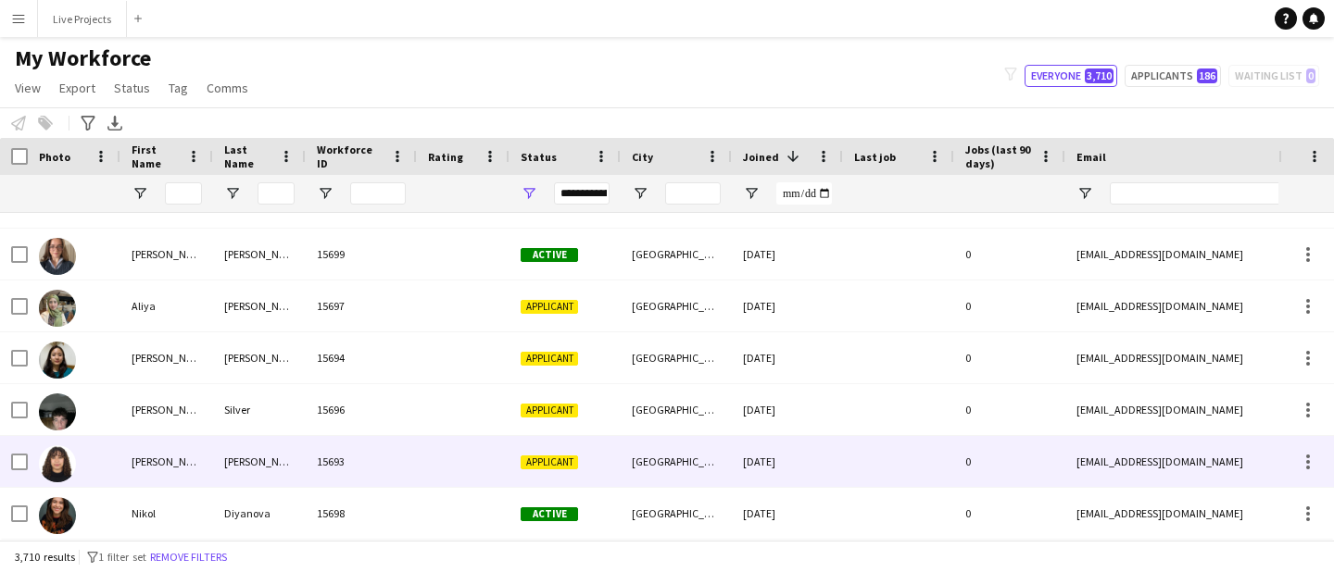
scroll to position [0, 0]
